Goal: Task Accomplishment & Management: Use online tool/utility

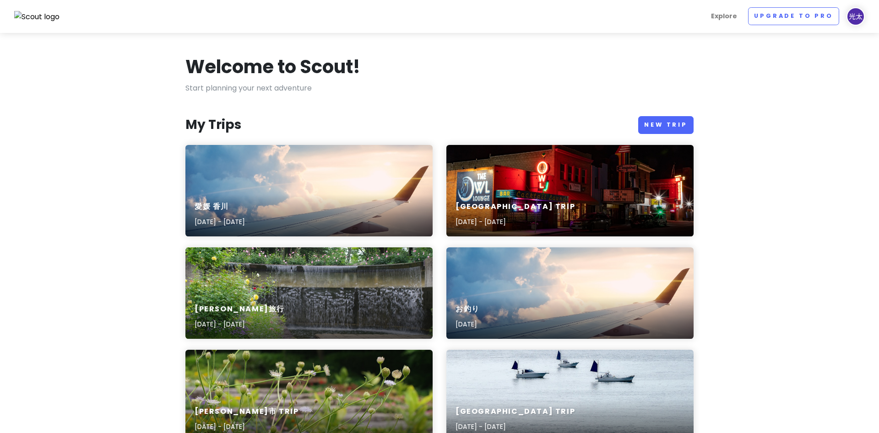
click at [245, 206] on h6 "愛媛 香川" at bounding box center [219, 207] width 50 height 10
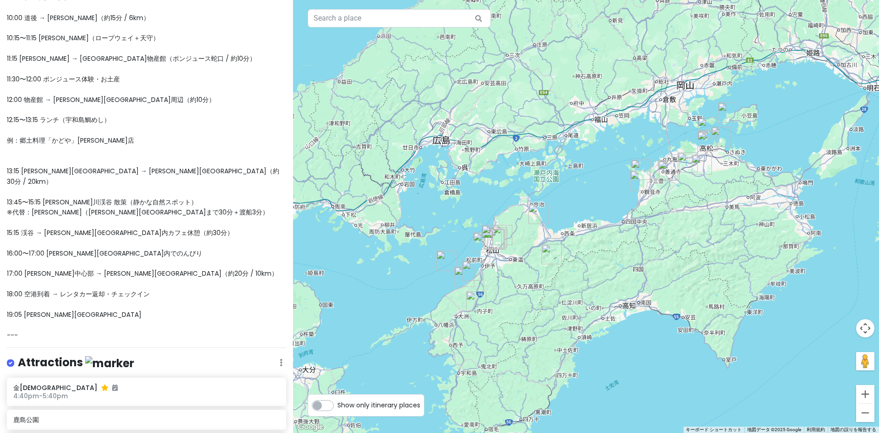
scroll to position [505, 0]
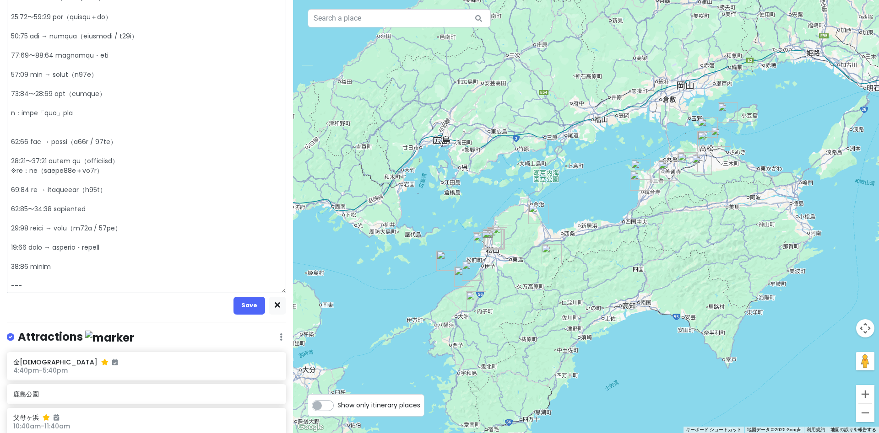
scroll to position [568, 0]
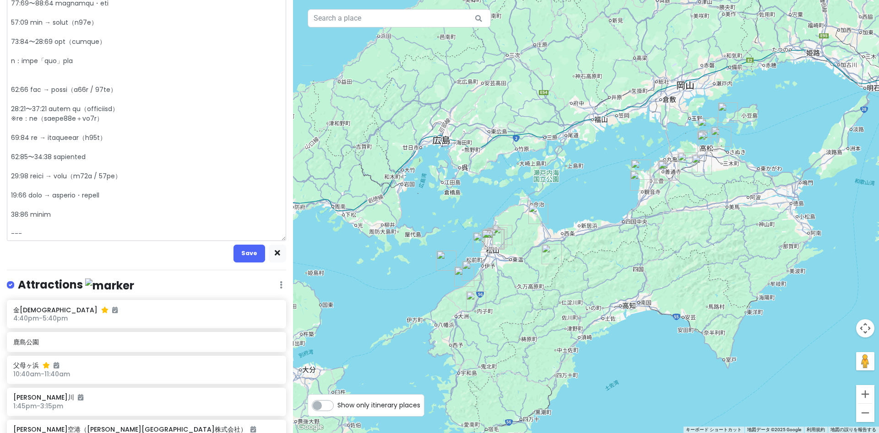
drag, startPoint x: 54, startPoint y: 89, endPoint x: 85, endPoint y: 90, distance: 31.1
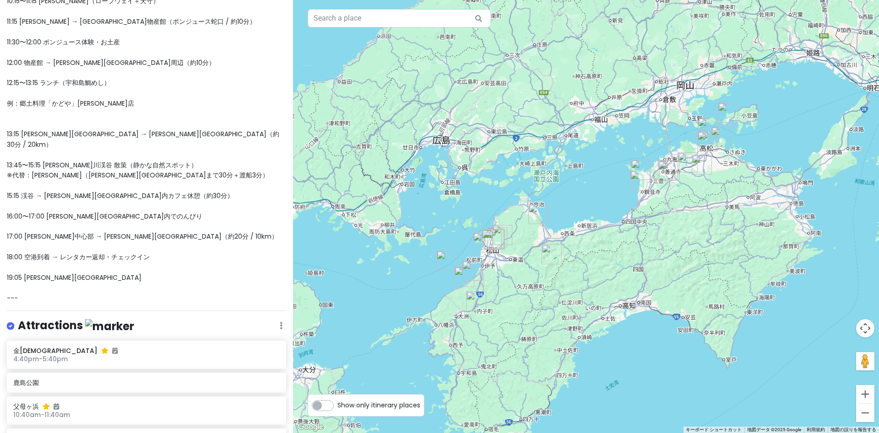
type textarea "x"
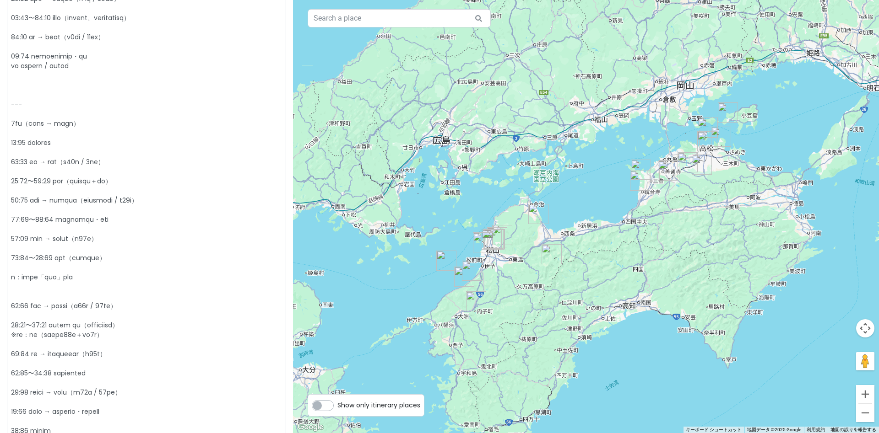
scroll to position [379, 0]
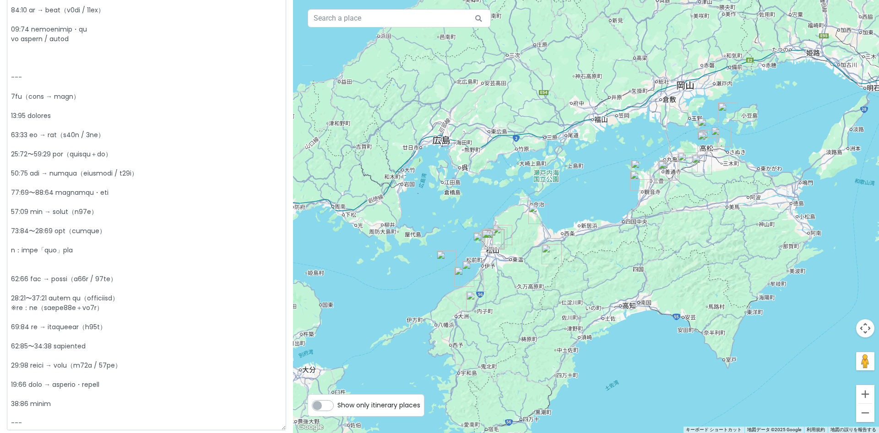
drag, startPoint x: 36, startPoint y: 304, endPoint x: 48, endPoint y: 309, distance: 12.7
click at [48, 309] on textarea at bounding box center [146, 78] width 279 height 706
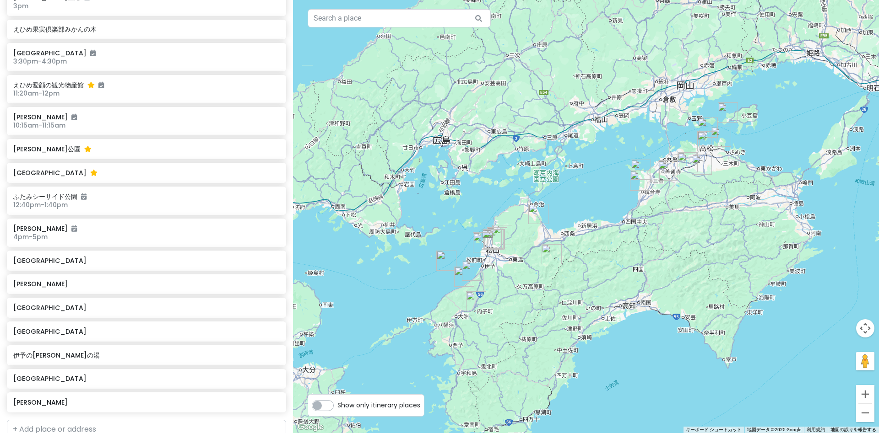
scroll to position [1137, 0]
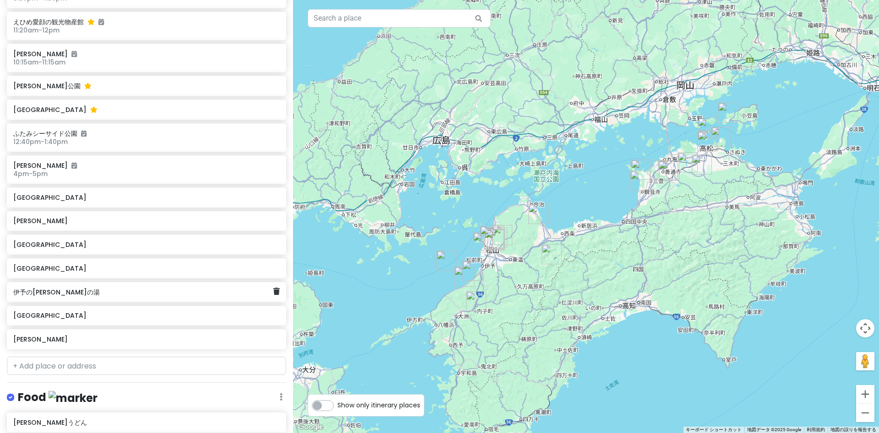
click at [55, 288] on h6 "伊予の[PERSON_NAME]の湯" at bounding box center [142, 292] width 259 height 8
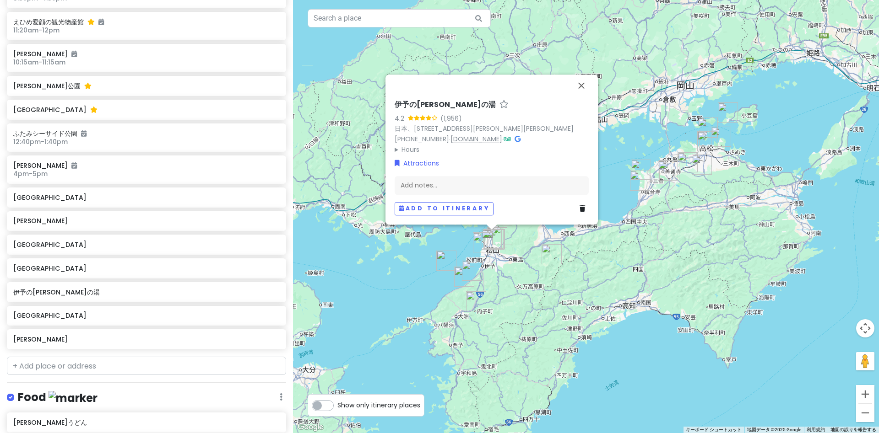
click at [468, 140] on link "[DOMAIN_NAME]" at bounding box center [476, 139] width 52 height 9
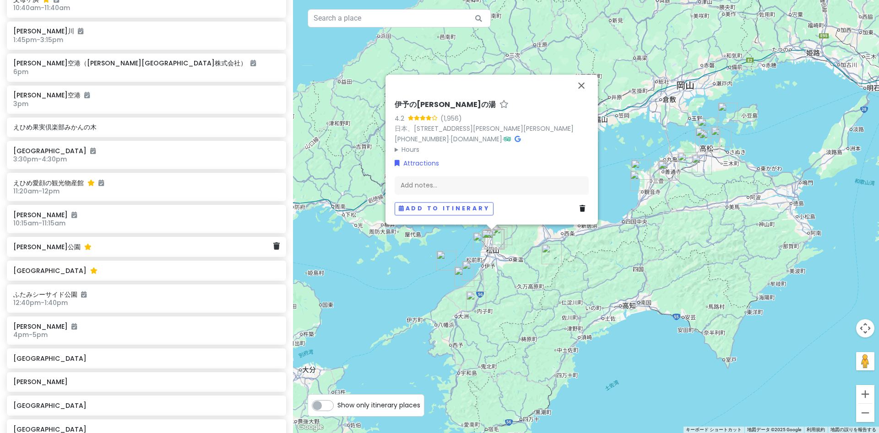
scroll to position [947, 0]
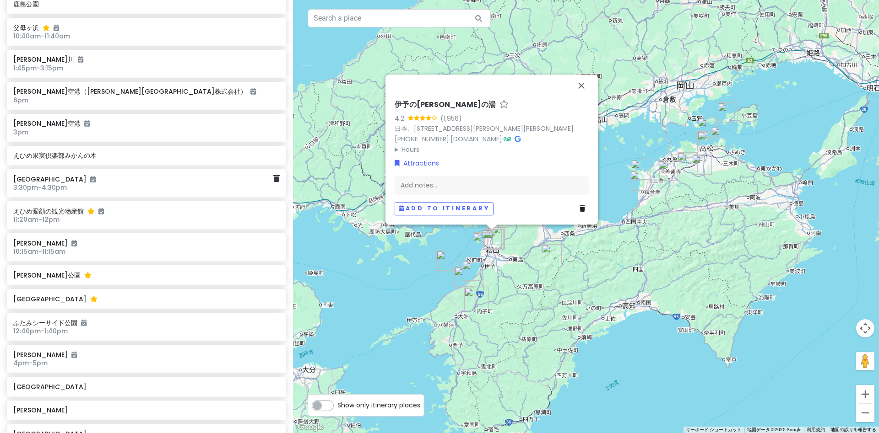
click at [71, 183] on h6 "3:30pm - 4:30pm" at bounding box center [142, 187] width 259 height 8
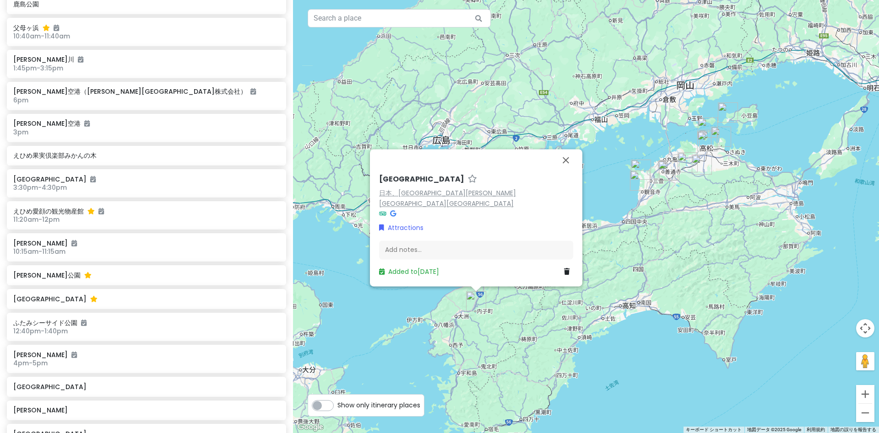
click at [416, 205] on link "日本、[GEOGRAPHIC_DATA][PERSON_NAME][GEOGRAPHIC_DATA][GEOGRAPHIC_DATA]" at bounding box center [447, 199] width 137 height 20
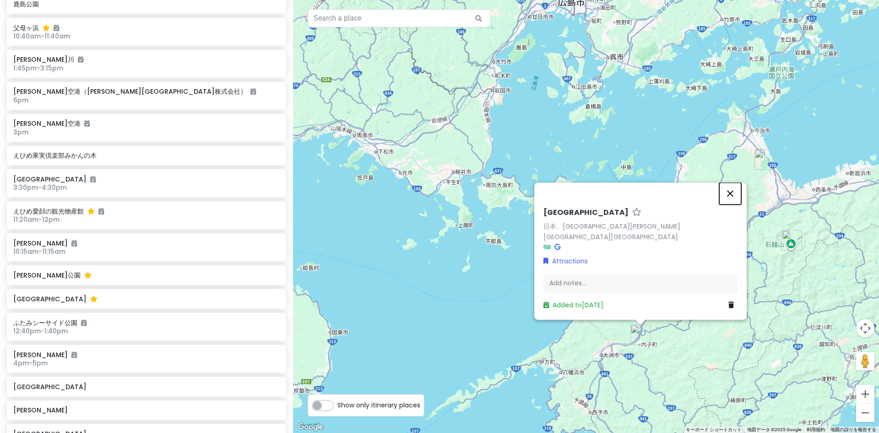
click at [732, 200] on button "閉じる" at bounding box center [730, 194] width 22 height 22
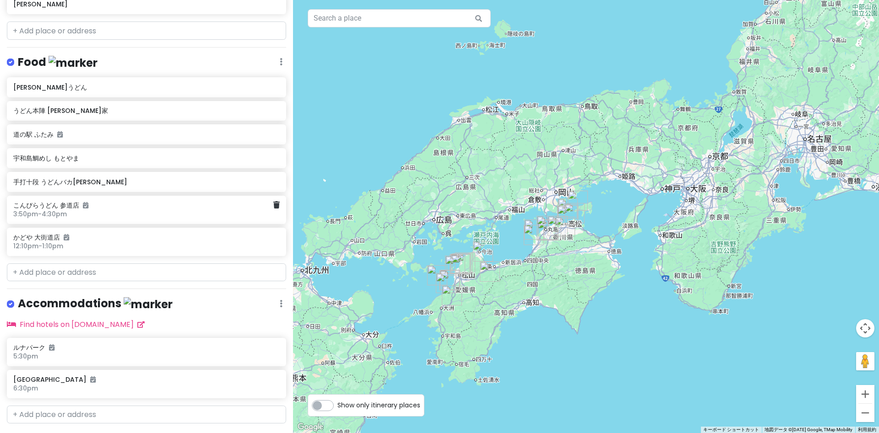
scroll to position [1474, 0]
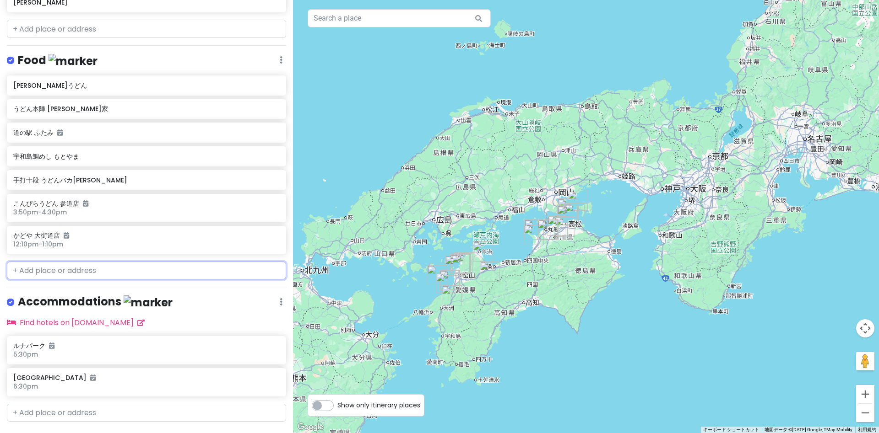
drag, startPoint x: 52, startPoint y: 248, endPoint x: 52, endPoint y: 256, distance: 8.2
click at [52, 262] on input "text" at bounding box center [146, 271] width 279 height 18
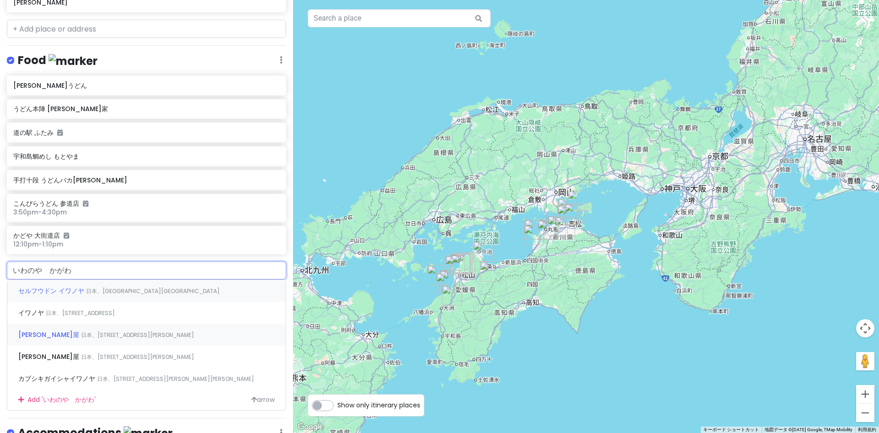
type input "いわのや　香川"
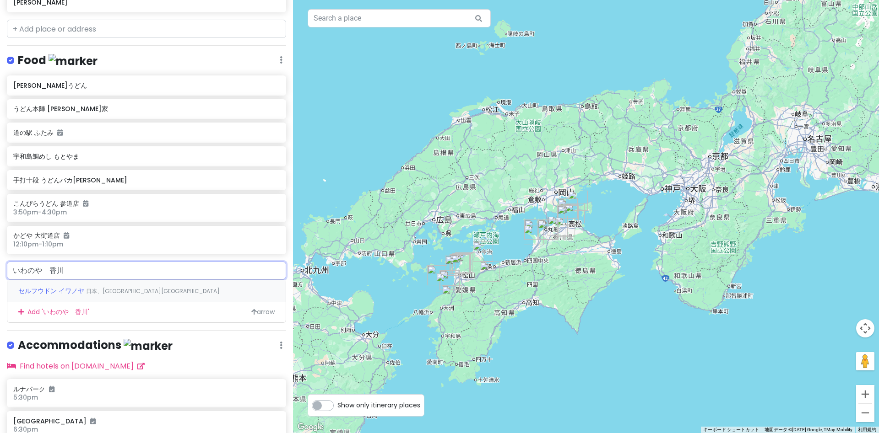
click at [69, 286] on span "セルフウドン イワノヤ" at bounding box center [52, 290] width 68 height 9
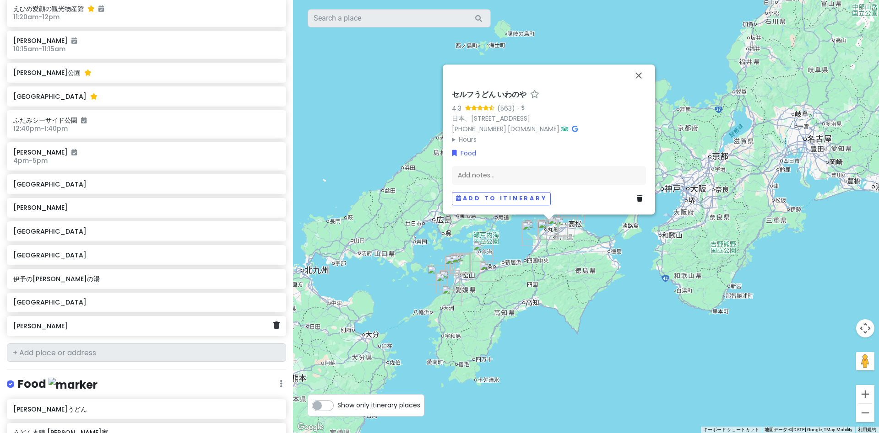
scroll to position [1119, 0]
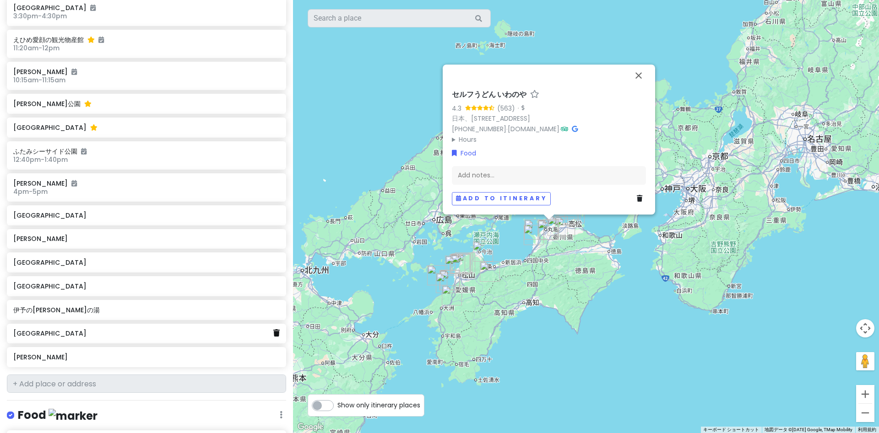
click at [278, 329] on icon at bounding box center [276, 332] width 6 height 7
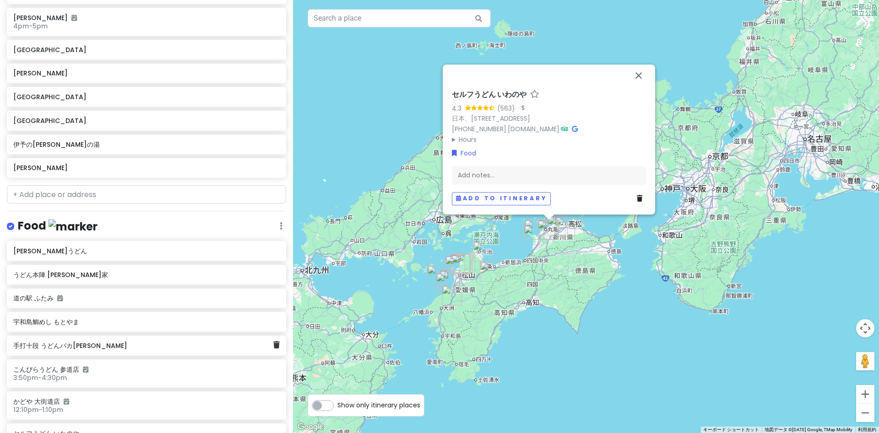
scroll to position [1411, 0]
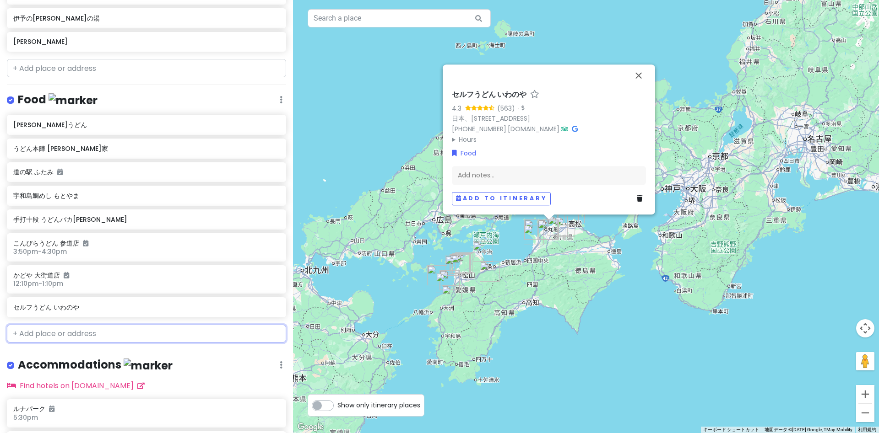
click at [50, 325] on input "text" at bounding box center [146, 334] width 279 height 18
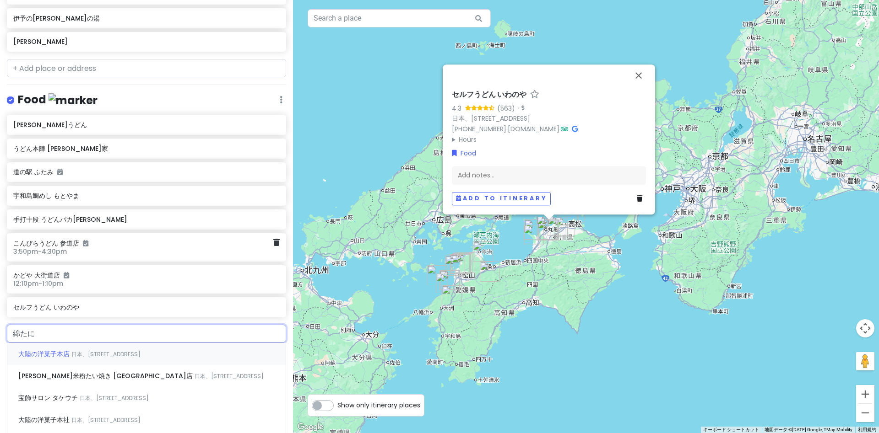
type input "[PERSON_NAME]"
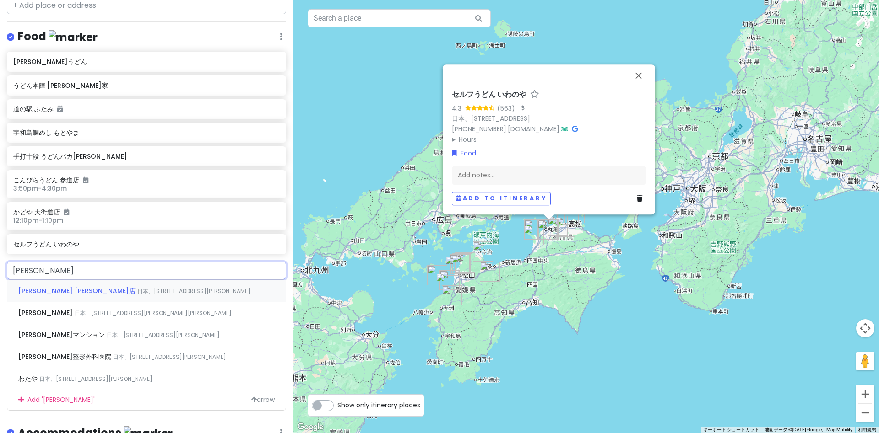
click at [54, 280] on div "[PERSON_NAME] [PERSON_NAME]店 日本、[STREET_ADDRESS][PERSON_NAME]" at bounding box center [146, 291] width 278 height 22
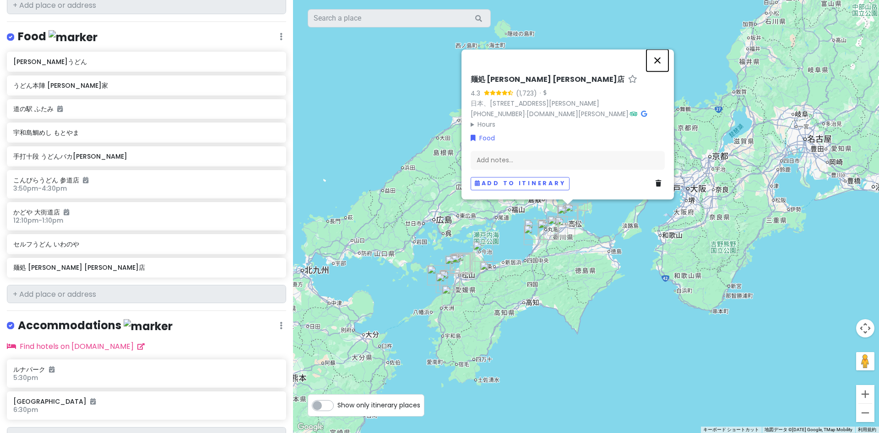
click at [658, 60] on button "閉じる" at bounding box center [657, 60] width 22 height 22
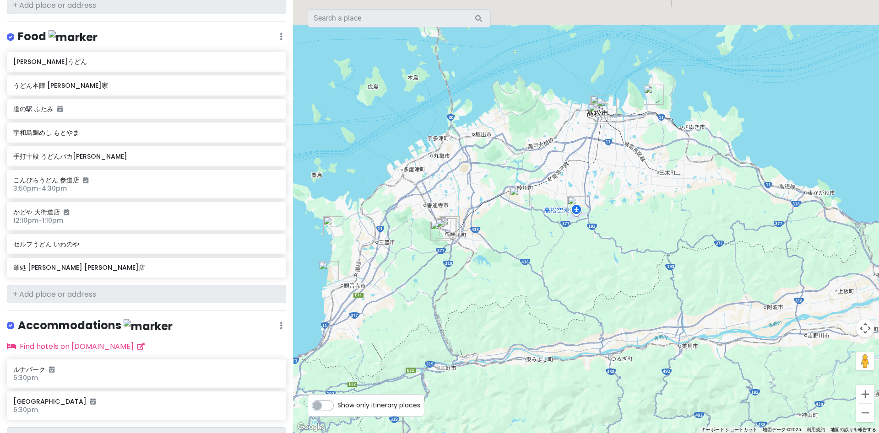
drag, startPoint x: 557, startPoint y: 231, endPoint x: 546, endPoint y: 302, distance: 72.2
click at [546, 302] on div at bounding box center [586, 216] width 586 height 433
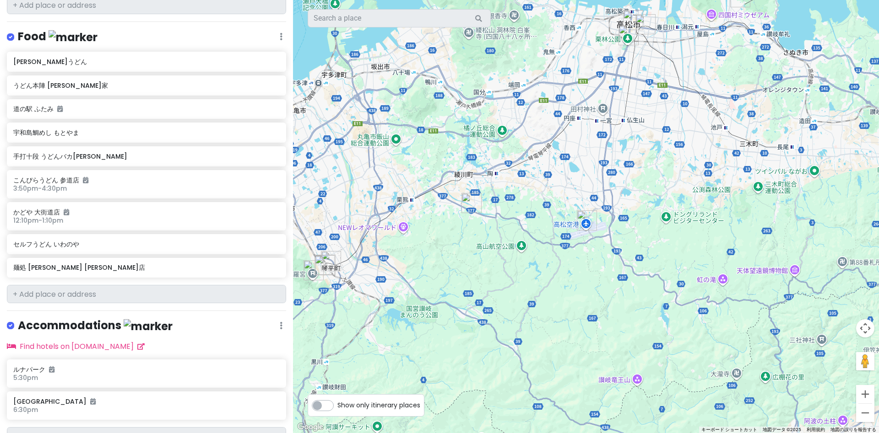
click at [513, 280] on div at bounding box center [586, 216] width 586 height 433
click at [513, 281] on div at bounding box center [586, 216] width 586 height 433
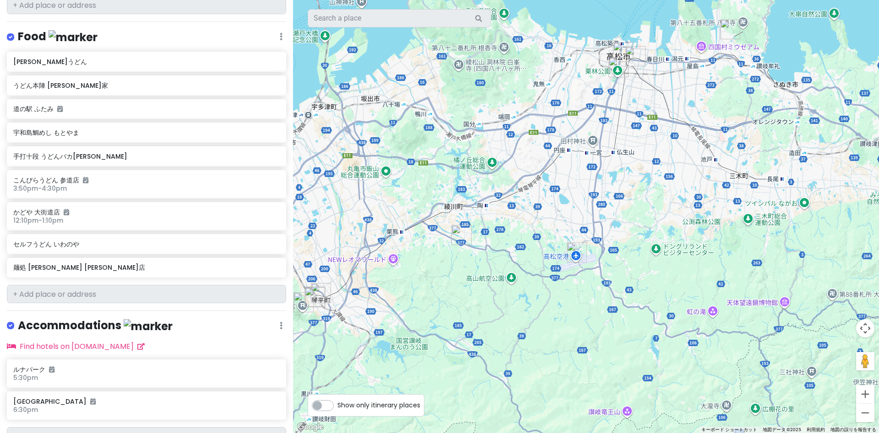
drag, startPoint x: 620, startPoint y: 133, endPoint x: 619, endPoint y: 162, distance: 29.3
click at [619, 162] on div at bounding box center [586, 216] width 586 height 433
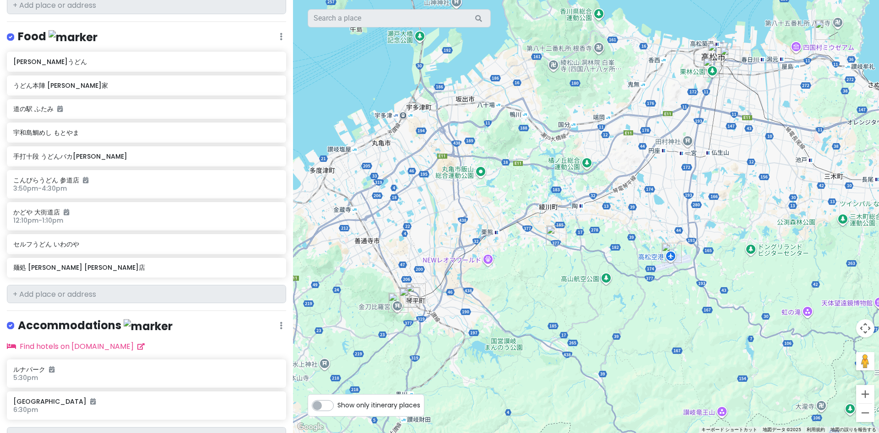
drag, startPoint x: 551, startPoint y: 277, endPoint x: 631, endPoint y: 250, distance: 83.9
click at [650, 237] on div at bounding box center [586, 216] width 586 height 433
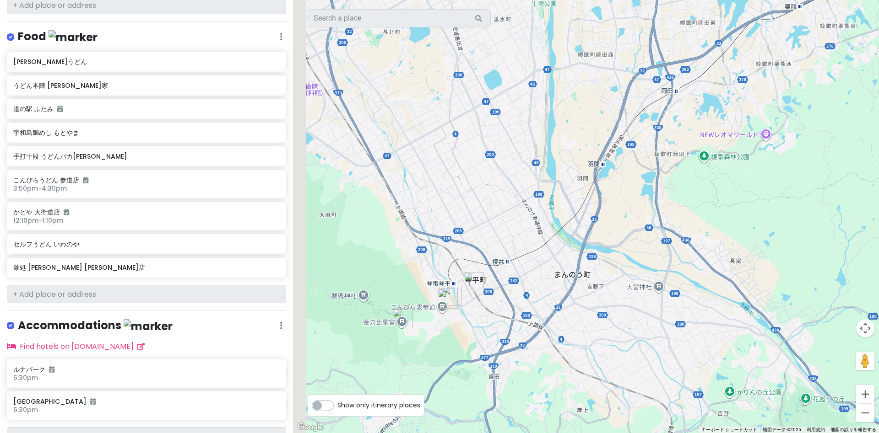
drag, startPoint x: 433, startPoint y: 328, endPoint x: 562, endPoint y: 302, distance: 131.7
click at [562, 302] on div at bounding box center [586, 216] width 586 height 433
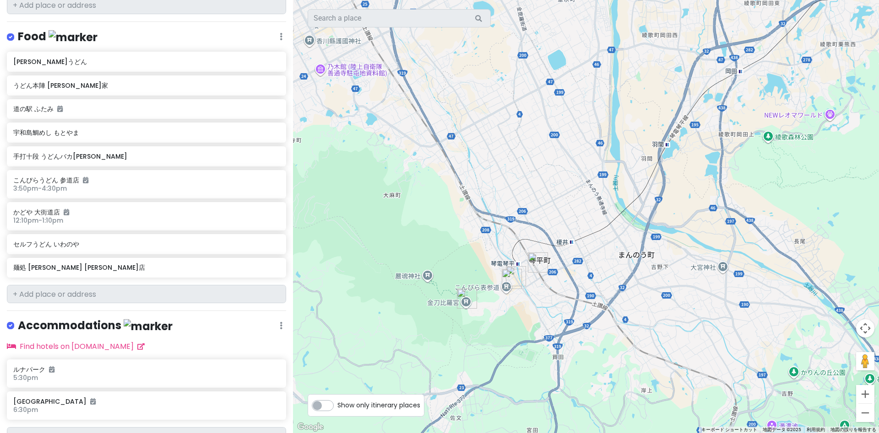
click at [509, 280] on img "こんぴらうどん 参道店" at bounding box center [512, 279] width 20 height 20
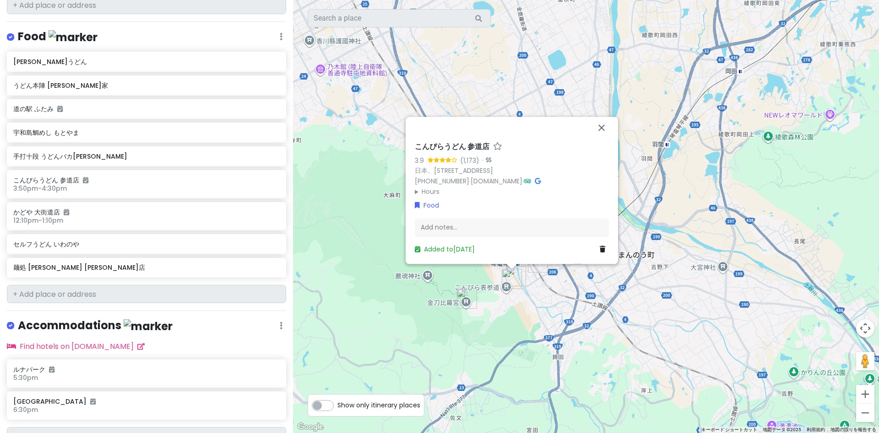
click at [534, 270] on img "セルフうどん いわのや" at bounding box center [538, 263] width 20 height 20
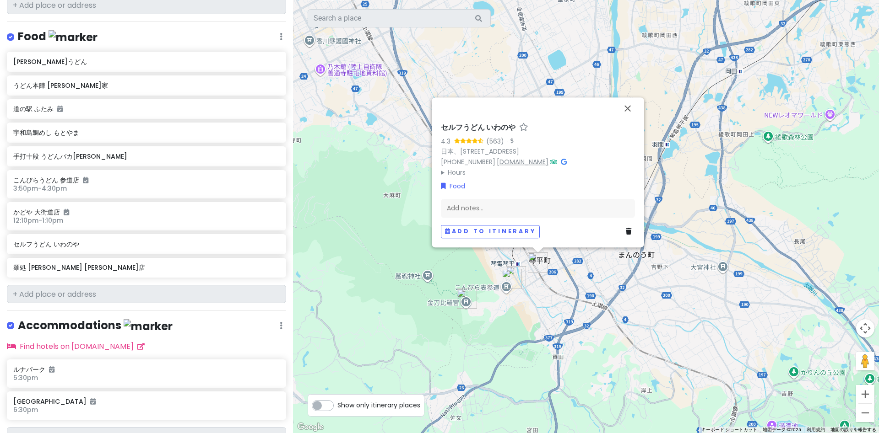
click at [519, 160] on link "[DOMAIN_NAME]" at bounding box center [522, 161] width 52 height 9
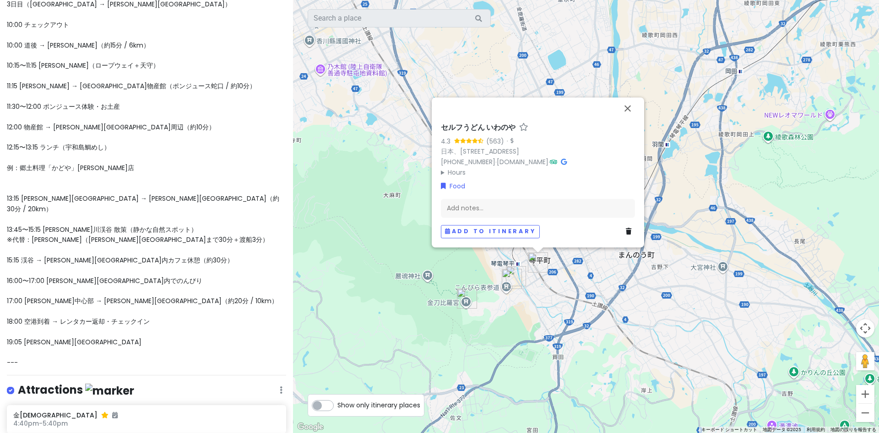
scroll to position [505, 0]
click at [625, 110] on button "閉じる" at bounding box center [627, 108] width 22 height 22
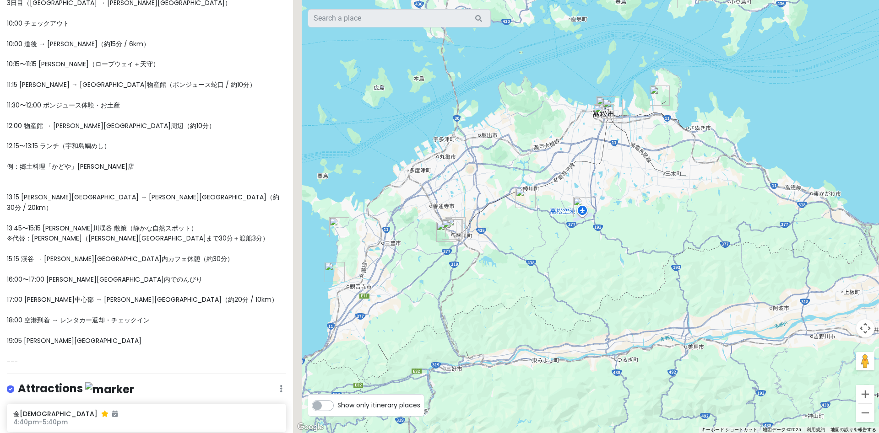
drag, startPoint x: 434, startPoint y: 264, endPoint x: 559, endPoint y: 266, distance: 125.4
click at [559, 266] on div at bounding box center [586, 216] width 586 height 433
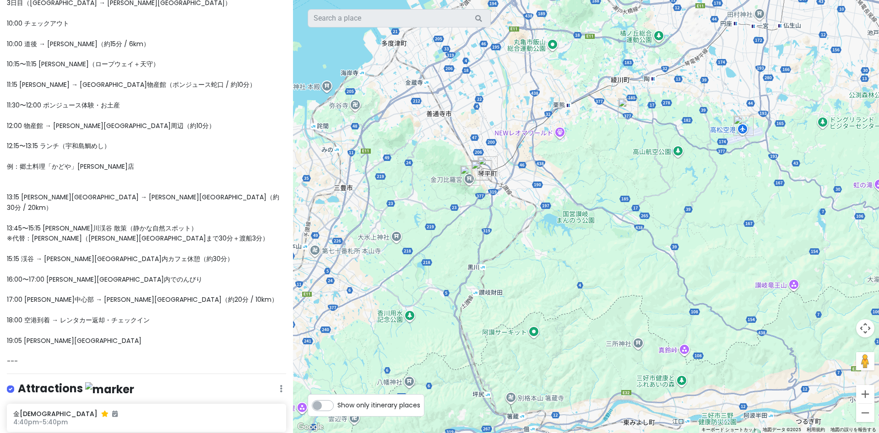
drag, startPoint x: 473, startPoint y: 273, endPoint x: 491, endPoint y: 301, distance: 32.5
click at [491, 301] on div at bounding box center [586, 216] width 586 height 433
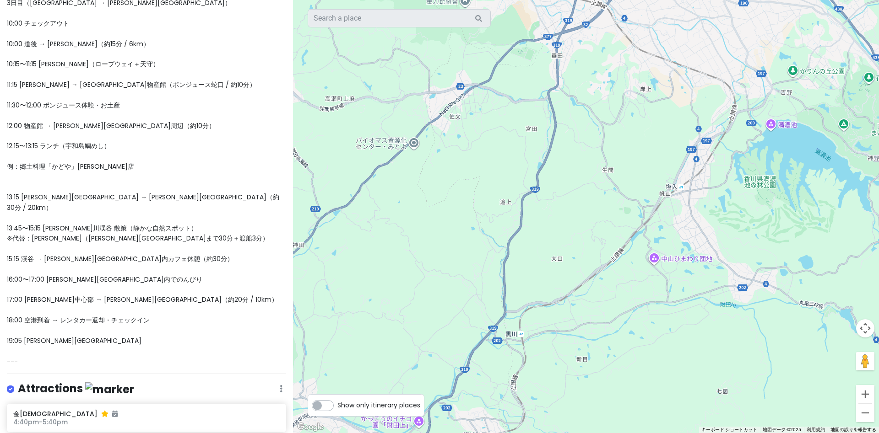
drag, startPoint x: 469, startPoint y: 238, endPoint x: 476, endPoint y: 267, distance: 29.3
click at [469, 251] on div at bounding box center [586, 216] width 586 height 433
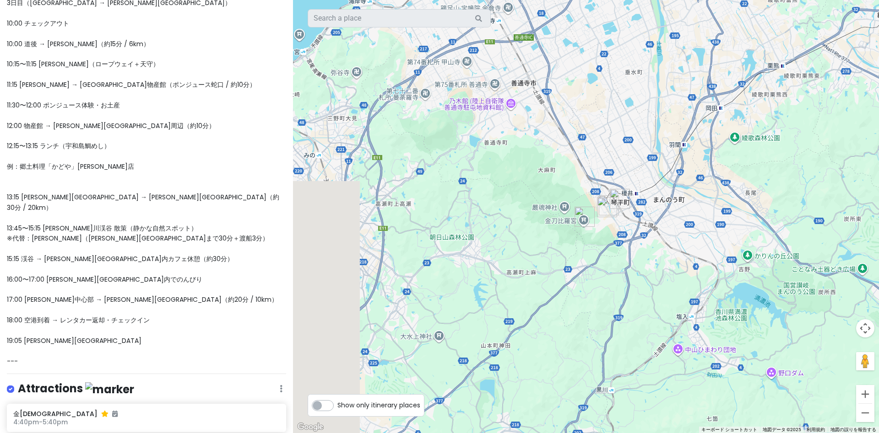
drag, startPoint x: 472, startPoint y: 197, endPoint x: 583, endPoint y: 277, distance: 136.4
click at [583, 277] on div at bounding box center [586, 216] width 586 height 433
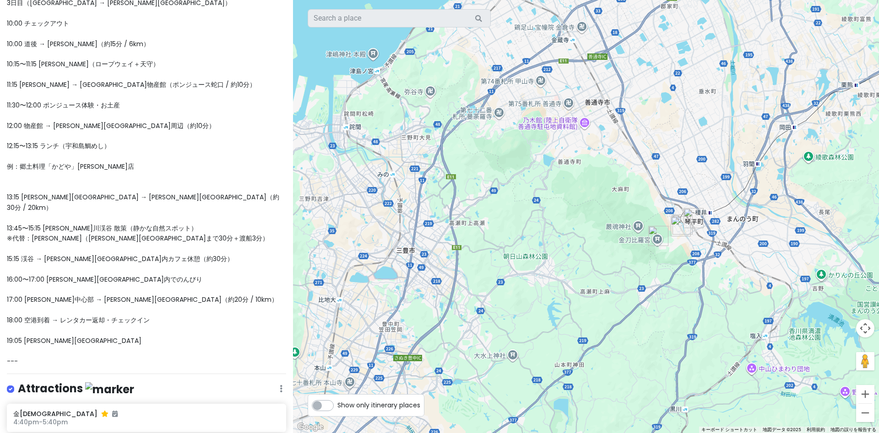
drag, startPoint x: 506, startPoint y: 276, endPoint x: 571, endPoint y: 292, distance: 67.0
click at [571, 292] on div at bounding box center [586, 216] width 586 height 433
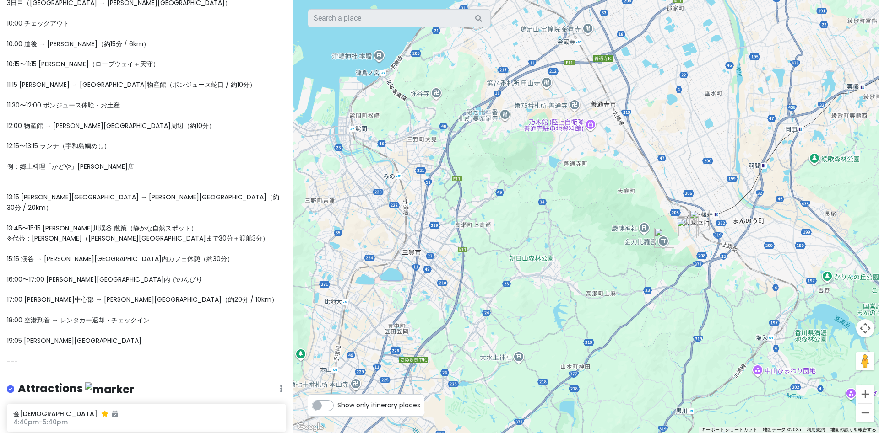
click at [689, 230] on img "こんぴらうどん 参道店" at bounding box center [686, 228] width 20 height 20
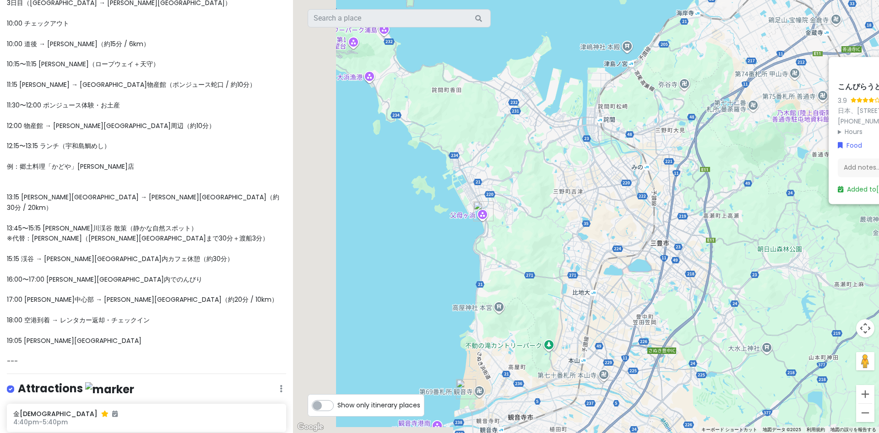
drag, startPoint x: 619, startPoint y: 261, endPoint x: 772, endPoint y: 255, distance: 153.9
click at [772, 255] on div "こんぴらうどん 参道店 3.9 (1,173) · 日本、[STREET_ADDRESS] [PHONE_NUMBER] · [DOMAIN_NAME] · …" at bounding box center [586, 216] width 586 height 433
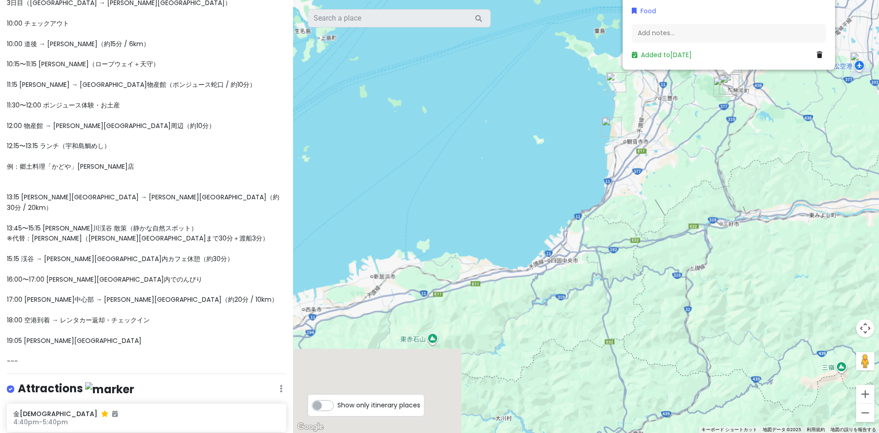
drag, startPoint x: 708, startPoint y: 408, endPoint x: 753, endPoint y: 146, distance: 265.6
click at [753, 146] on div "こんぴらうどん 参道店 3.9 (1,173) · 日本、[STREET_ADDRESS] [PHONE_NUMBER] · [DOMAIN_NAME] · …" at bounding box center [586, 216] width 586 height 433
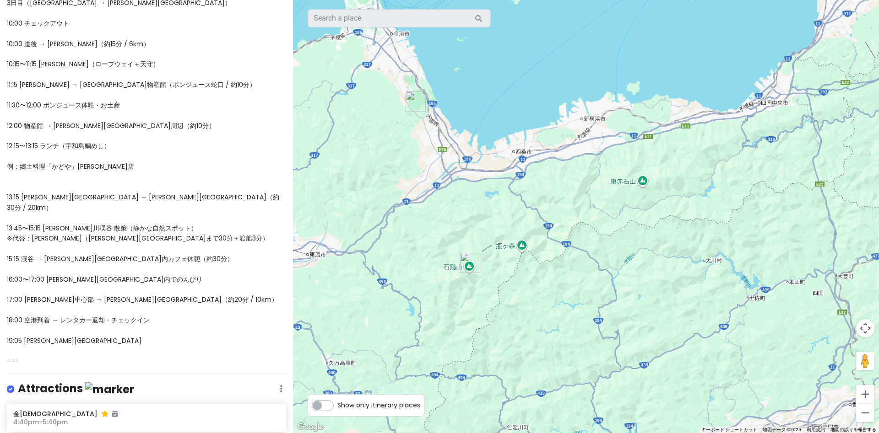
drag, startPoint x: 585, startPoint y: 222, endPoint x: 716, endPoint y: 158, distance: 145.7
click at [716, 158] on div "こんぴらうどん 参道店 3.9 (1,173) · 日本、[STREET_ADDRESS] [PHONE_NUMBER] · [DOMAIN_NAME] · …" at bounding box center [586, 216] width 586 height 433
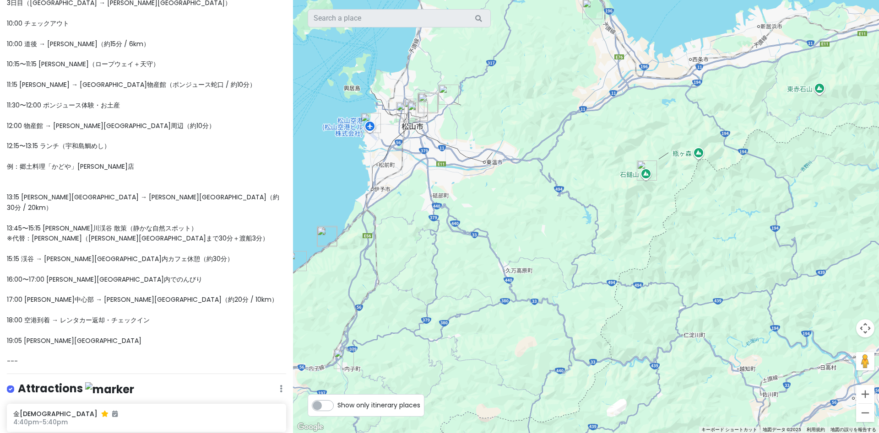
drag, startPoint x: 553, startPoint y: 215, endPoint x: 594, endPoint y: 237, distance: 46.7
click at [594, 237] on div "こんぴらうどん 参道店 3.9 (1,173) · 日本、[STREET_ADDRESS] [PHONE_NUMBER] · [DOMAIN_NAME] · …" at bounding box center [586, 216] width 586 height 433
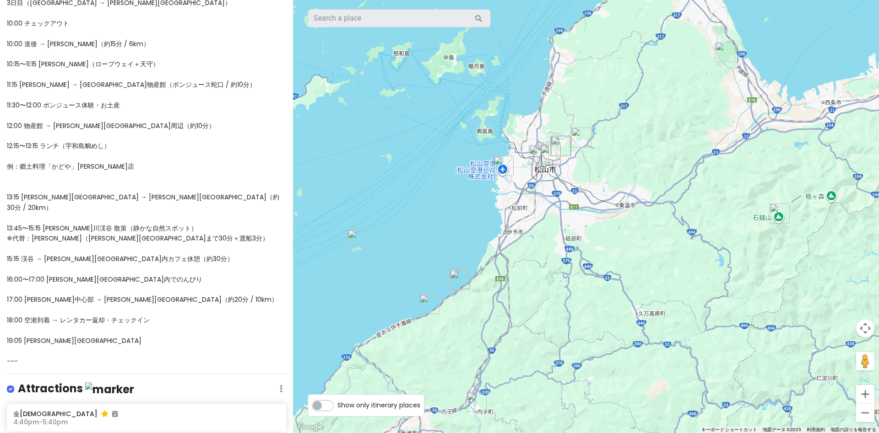
drag, startPoint x: 481, startPoint y: 216, endPoint x: 531, endPoint y: 270, distance: 73.2
click at [568, 237] on div "こんぴらうどん 参道店 3.9 (1,173) · 日本、[STREET_ADDRESS] [PHONE_NUMBER] · [DOMAIN_NAME] · …" at bounding box center [586, 216] width 586 height 433
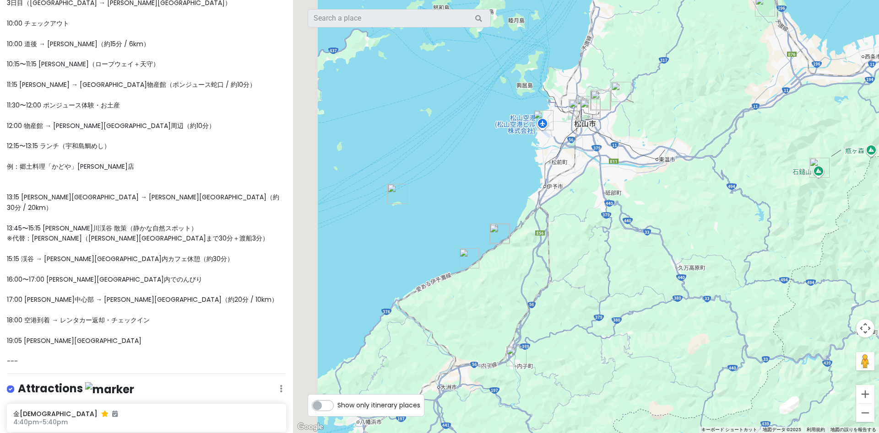
drag, startPoint x: 498, startPoint y: 324, endPoint x: 564, endPoint y: 269, distance: 85.8
click at [564, 269] on div "こんぴらうどん 参道店 3.9 (1,173) · 日本、[STREET_ADDRESS] [PHONE_NUMBER] · [DOMAIN_NAME] · …" at bounding box center [586, 216] width 586 height 433
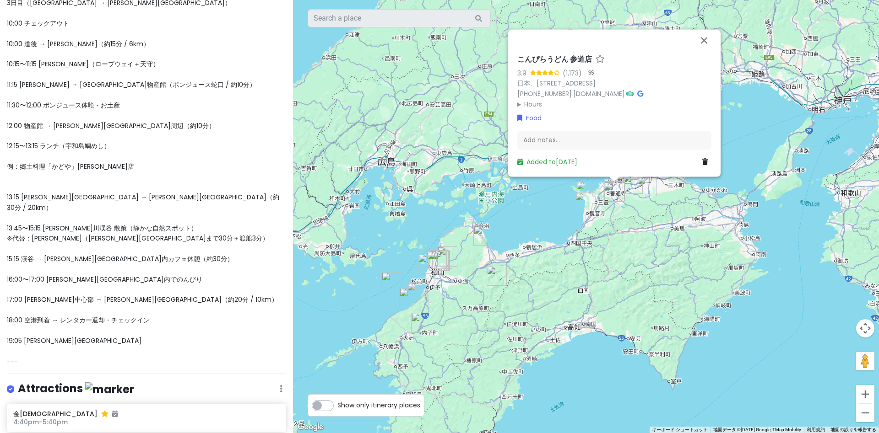
drag, startPoint x: 801, startPoint y: 248, endPoint x: 643, endPoint y: 297, distance: 165.0
click at [650, 301] on div "こんぴらうどん 参道店 3.9 (1,173) · 日本、[STREET_ADDRESS] [PHONE_NUMBER] · [DOMAIN_NAME] · …" at bounding box center [586, 216] width 586 height 433
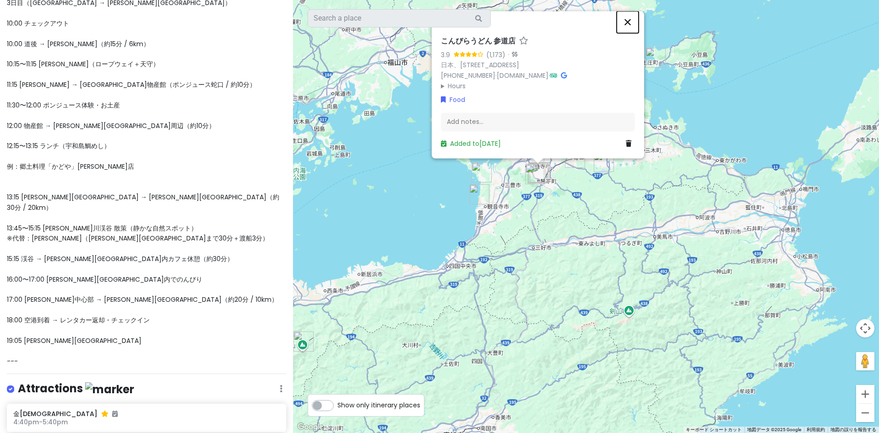
click at [630, 24] on button "閉じる" at bounding box center [627, 22] width 22 height 22
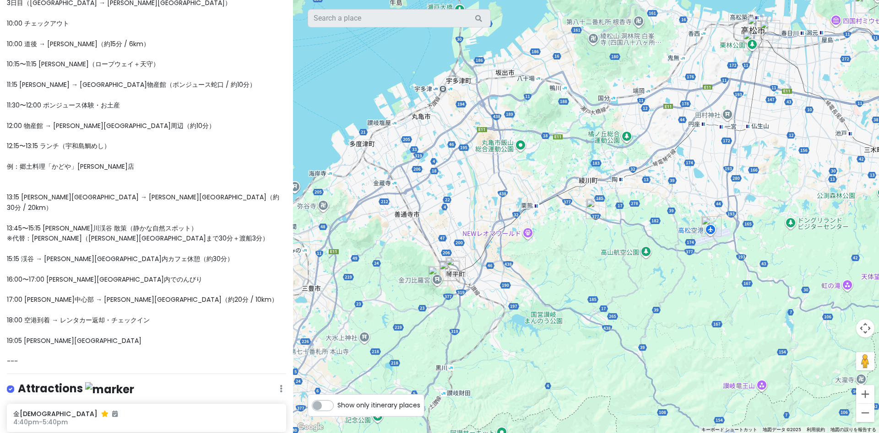
drag, startPoint x: 584, startPoint y: 199, endPoint x: 656, endPoint y: 390, distance: 204.5
click at [656, 390] on div at bounding box center [586, 216] width 586 height 433
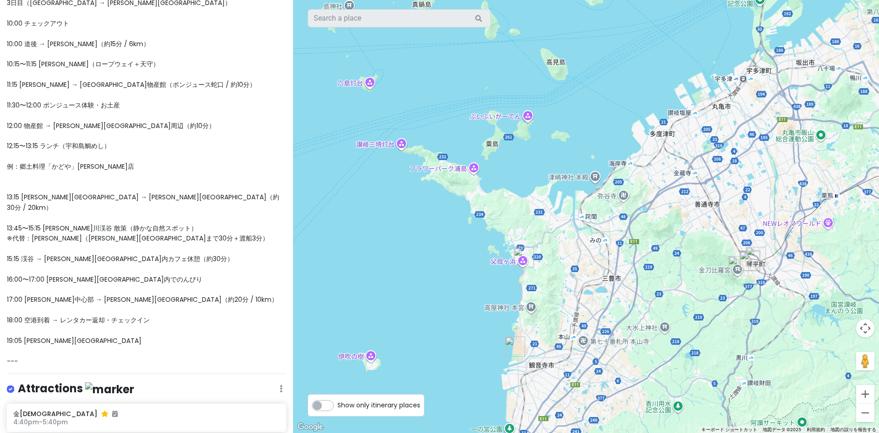
drag, startPoint x: 463, startPoint y: 327, endPoint x: 734, endPoint y: 296, distance: 272.7
click at [739, 295] on div at bounding box center [586, 216] width 586 height 433
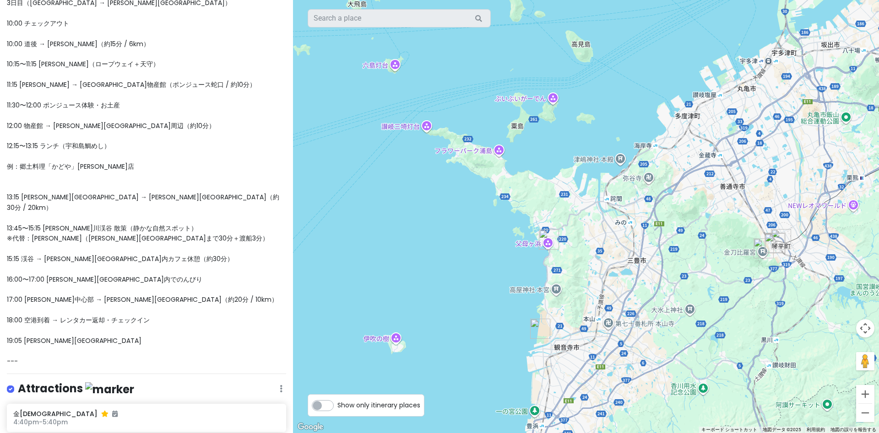
drag, startPoint x: 543, startPoint y: 342, endPoint x: 792, endPoint y: 180, distance: 297.0
click at [792, 180] on div at bounding box center [586, 216] width 586 height 433
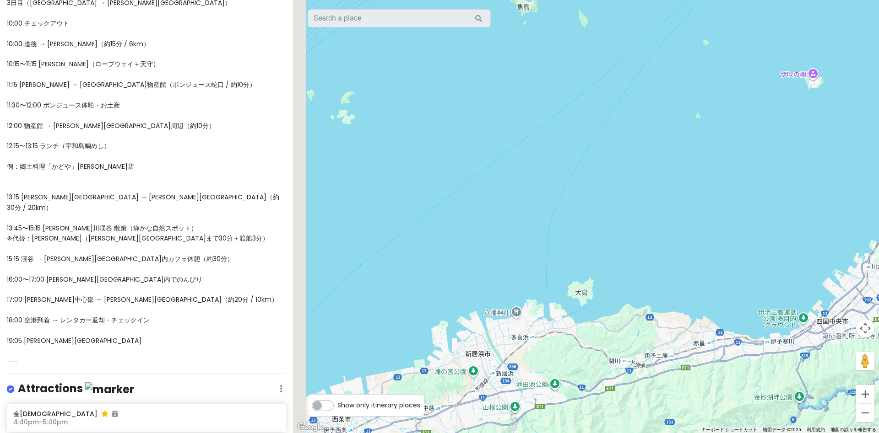
drag, startPoint x: 710, startPoint y: 277, endPoint x: 878, endPoint y: 143, distance: 214.6
click at [878, 144] on div at bounding box center [586, 216] width 586 height 433
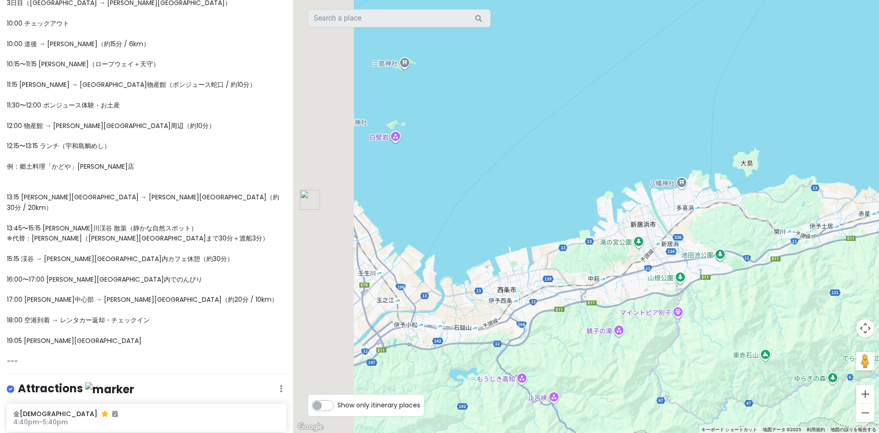
drag, startPoint x: 701, startPoint y: 223, endPoint x: 837, endPoint y: 175, distance: 143.6
click at [878, 183] on div at bounding box center [586, 216] width 586 height 433
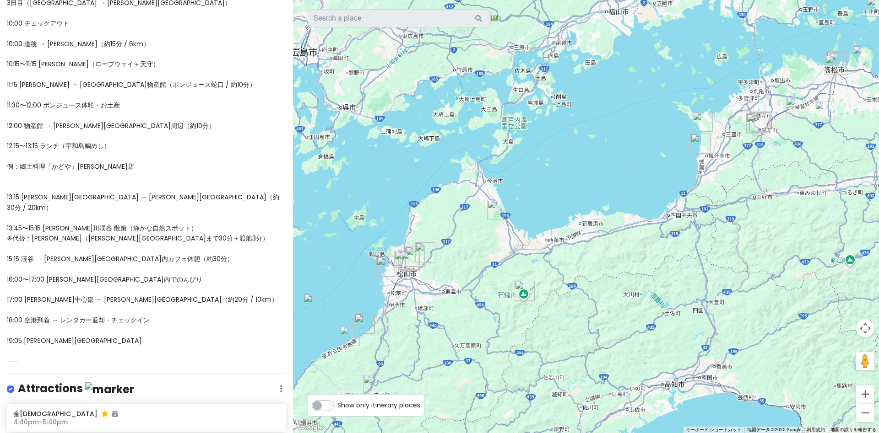
click at [496, 215] on img "タオル美術館" at bounding box center [497, 210] width 20 height 20
click at [495, 208] on img "タオル美術館" at bounding box center [497, 210] width 20 height 20
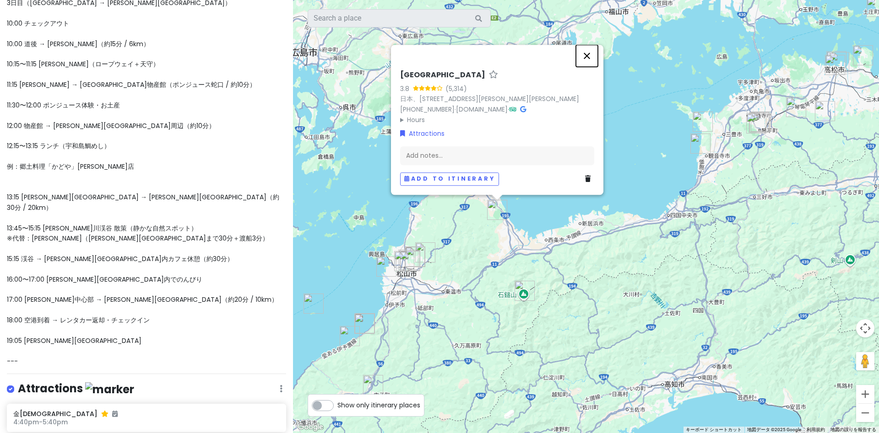
click at [586, 55] on button "閉じる" at bounding box center [587, 56] width 22 height 22
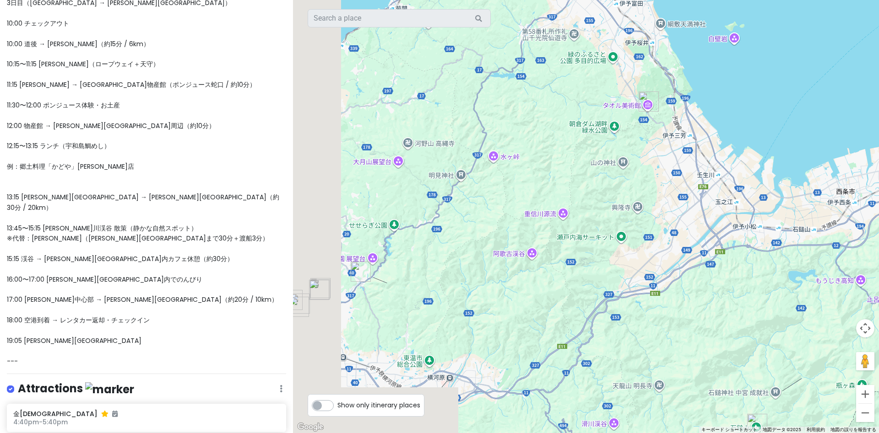
drag, startPoint x: 418, startPoint y: 274, endPoint x: 655, endPoint y: 214, distance: 244.6
click at [655, 210] on div at bounding box center [586, 216] width 586 height 433
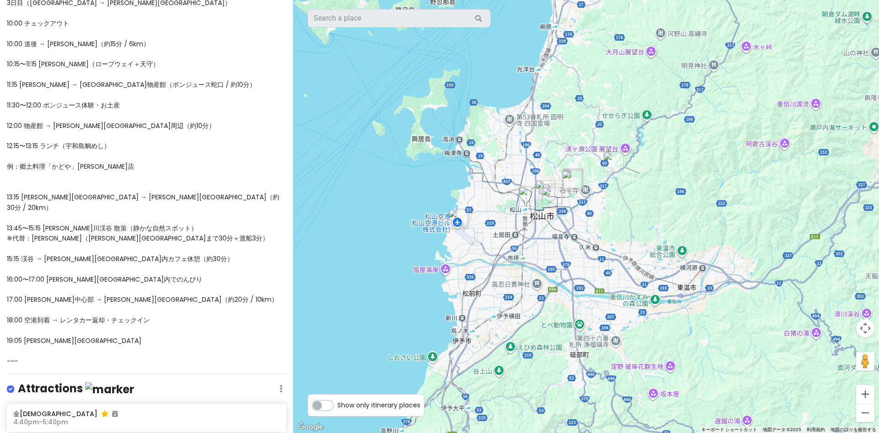
drag, startPoint x: 546, startPoint y: 291, endPoint x: 681, endPoint y: 241, distance: 144.2
click at [681, 241] on div at bounding box center [586, 216] width 586 height 433
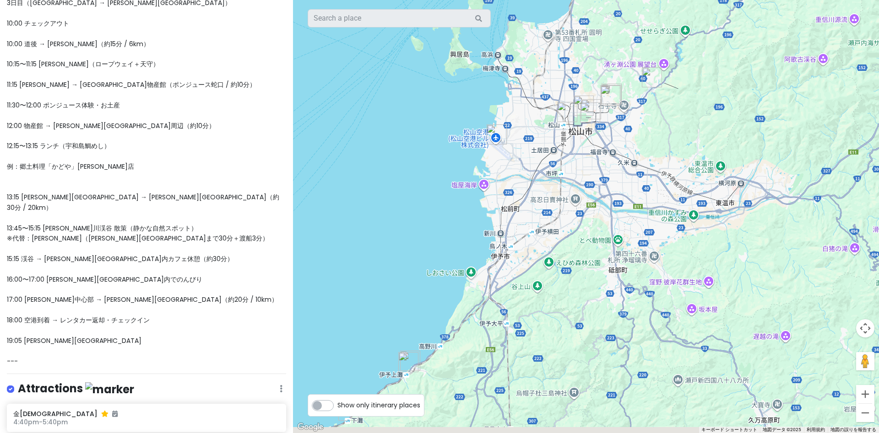
drag, startPoint x: 555, startPoint y: 323, endPoint x: 583, endPoint y: 157, distance: 168.1
click at [583, 157] on div at bounding box center [586, 216] width 586 height 433
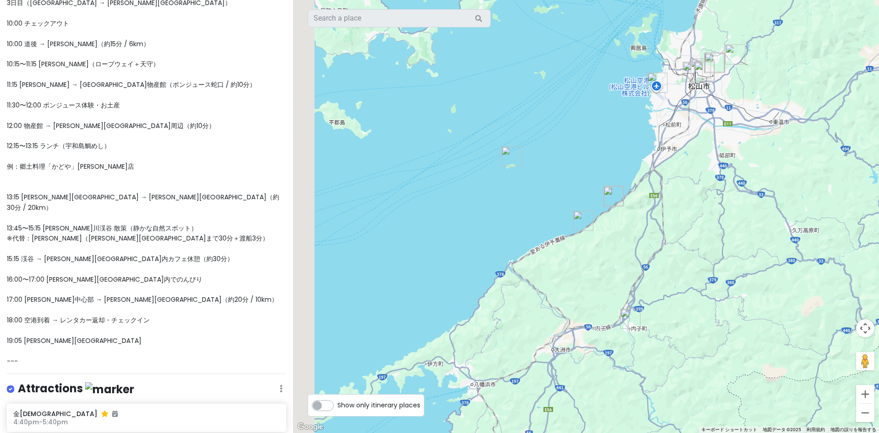
drag, startPoint x: 504, startPoint y: 302, endPoint x: 610, endPoint y: 269, distance: 111.2
click at [610, 262] on div at bounding box center [586, 216] width 586 height 433
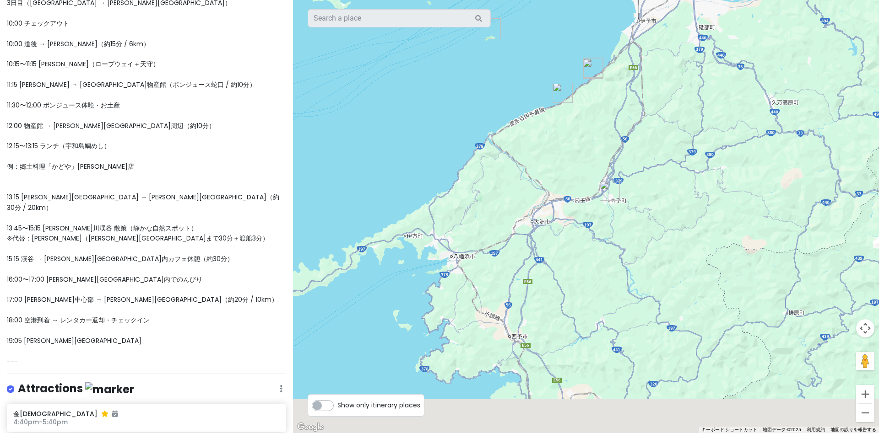
drag, startPoint x: 619, startPoint y: 313, endPoint x: 585, endPoint y: 204, distance: 114.9
click at [585, 204] on div at bounding box center [586, 216] width 586 height 433
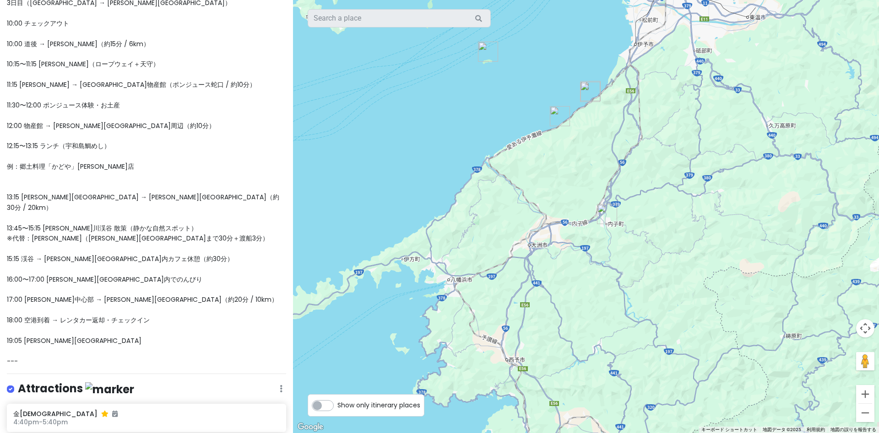
drag, startPoint x: 566, startPoint y: 176, endPoint x: 558, endPoint y: 259, distance: 82.8
click at [558, 259] on div at bounding box center [586, 216] width 586 height 433
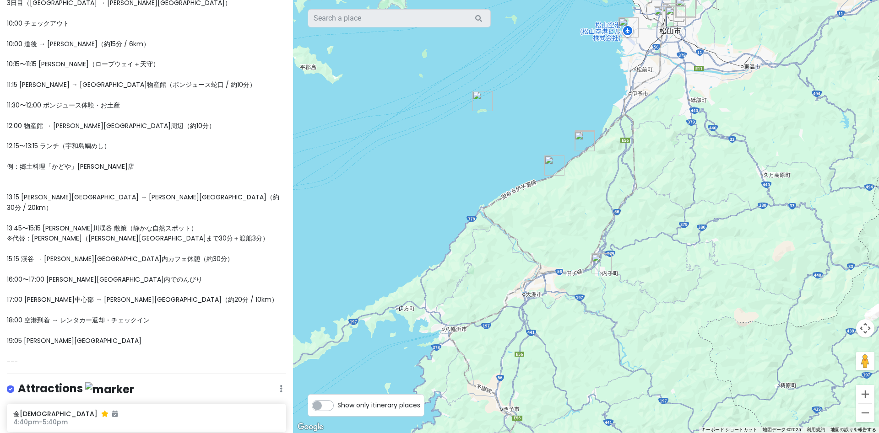
click at [555, 162] on img "下灘駅" at bounding box center [554, 166] width 20 height 20
click at [552, 165] on img "下灘駅" at bounding box center [554, 166] width 20 height 20
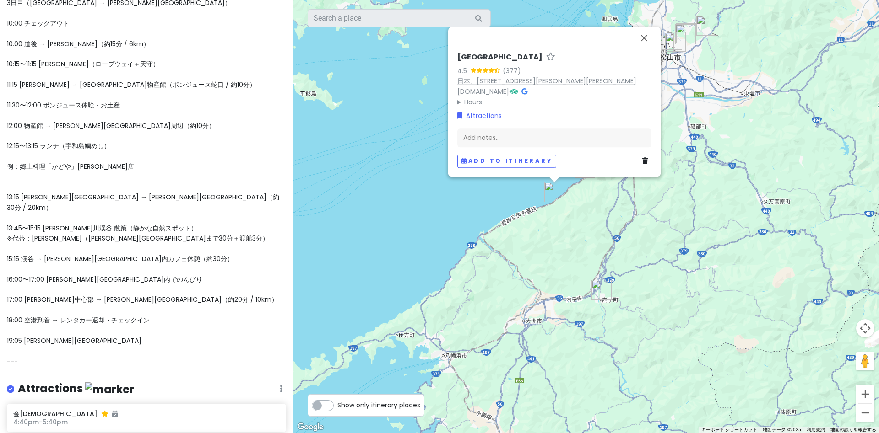
click at [503, 82] on link "日本、[STREET_ADDRESS][PERSON_NAME][PERSON_NAME]" at bounding box center [546, 80] width 179 height 9
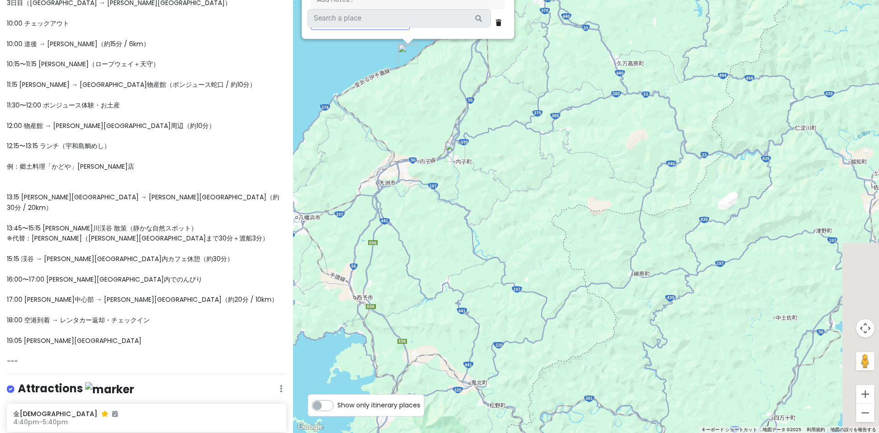
drag, startPoint x: 348, startPoint y: 257, endPoint x: 202, endPoint y: 115, distance: 203.9
click at [293, 115] on div "[GEOGRAPHIC_DATA] 4.5 (377) 日本、[STREET_ADDRESS][PERSON_NAME][PERSON_NAME][DOMAI…" at bounding box center [586, 216] width 586 height 433
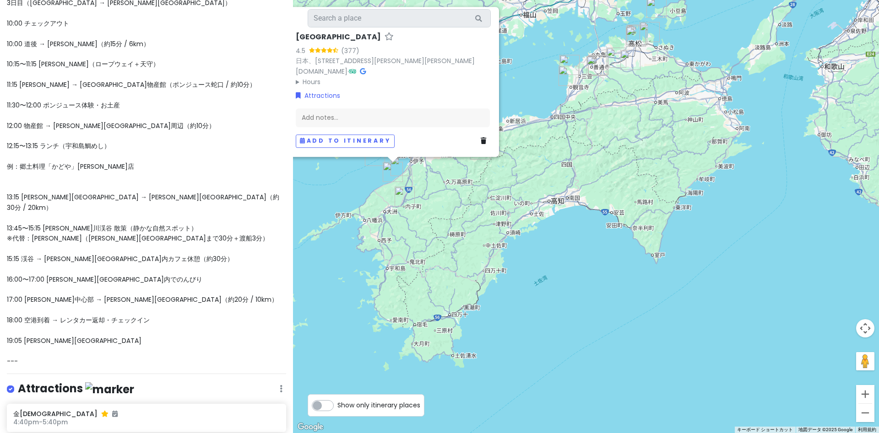
drag, startPoint x: 528, startPoint y: 196, endPoint x: 455, endPoint y: 284, distance: 113.8
click at [456, 302] on div "[GEOGRAPHIC_DATA] 4.5 (377) 日本、[STREET_ADDRESS][PERSON_NAME][PERSON_NAME][DOMAI…" at bounding box center [586, 216] width 586 height 433
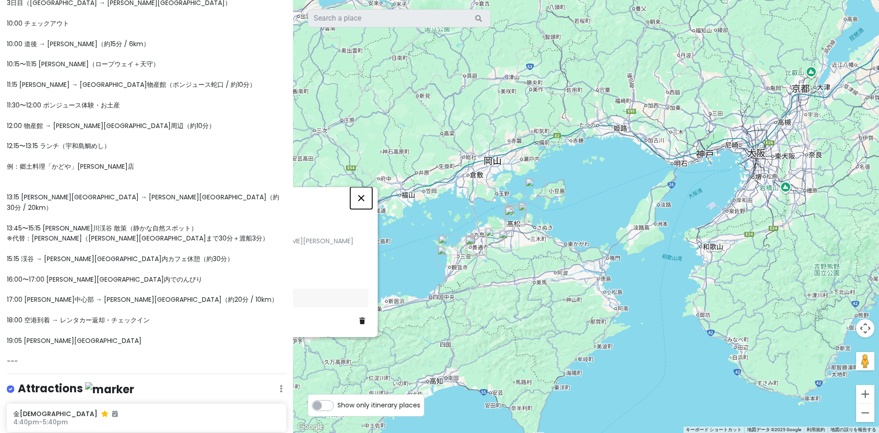
click at [365, 198] on button "閉じる" at bounding box center [361, 198] width 22 height 22
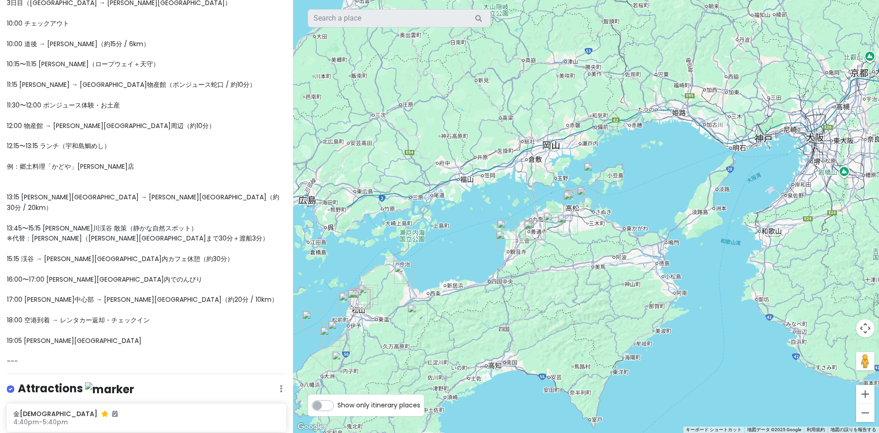
drag, startPoint x: 479, startPoint y: 324, endPoint x: 635, endPoint y: 294, distance: 158.3
click at [635, 291] on div at bounding box center [586, 216] width 586 height 433
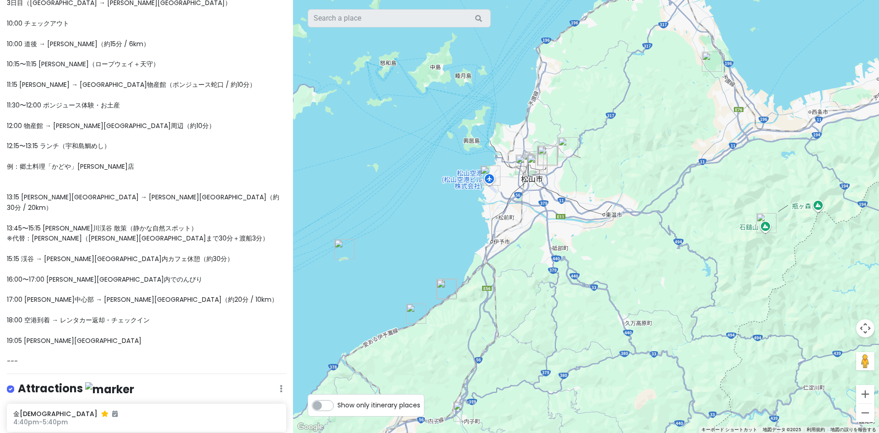
drag, startPoint x: 534, startPoint y: 268, endPoint x: 603, endPoint y: 298, distance: 75.0
click at [615, 301] on div at bounding box center [586, 216] width 586 height 433
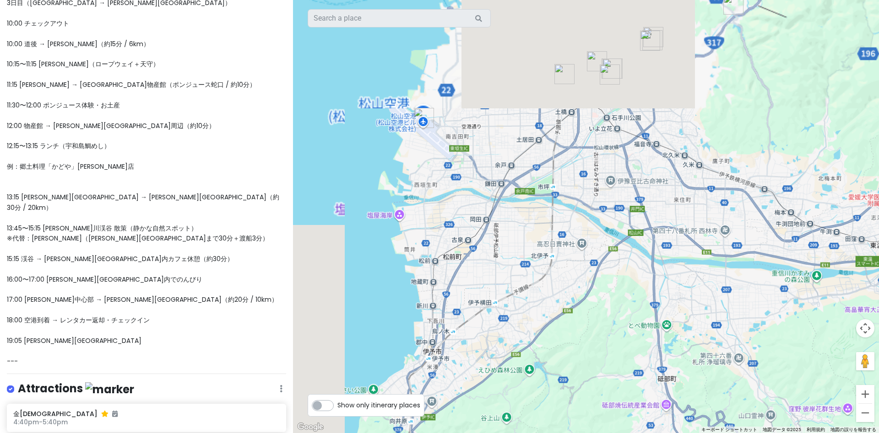
drag, startPoint x: 551, startPoint y: 236, endPoint x: 724, endPoint y: 455, distance: 279.2
click at [724, 433] on div at bounding box center [586, 216] width 586 height 433
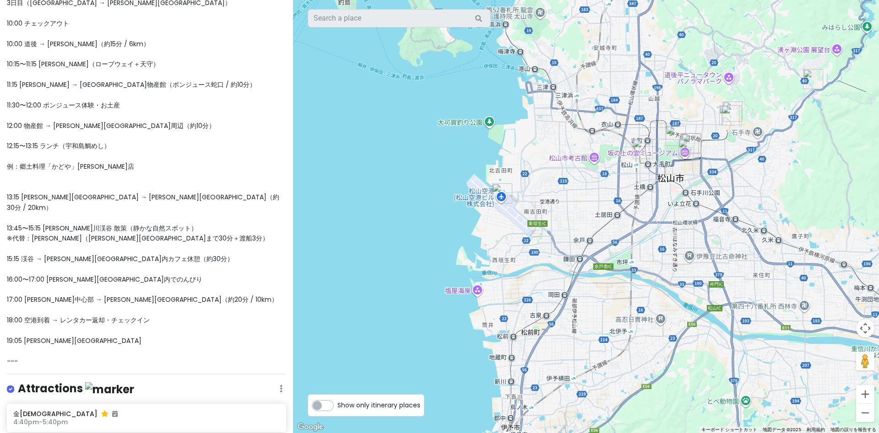
drag, startPoint x: 665, startPoint y: 320, endPoint x: 665, endPoint y: 335, distance: 14.6
click at [665, 335] on div at bounding box center [586, 216] width 586 height 433
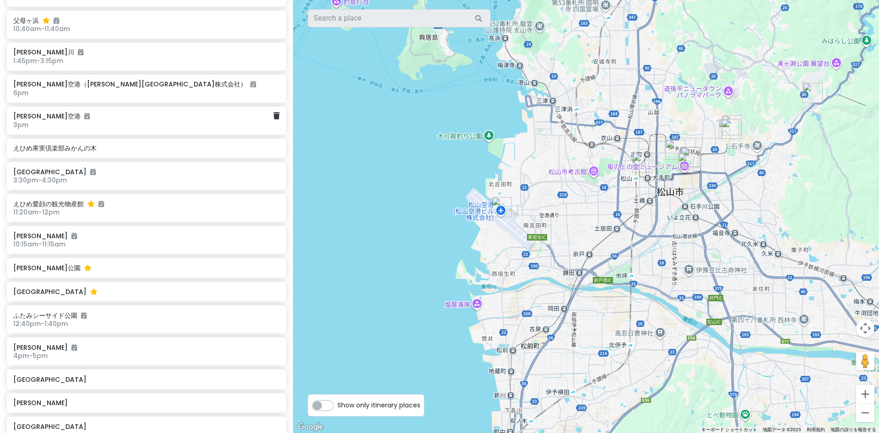
scroll to position [993, 0]
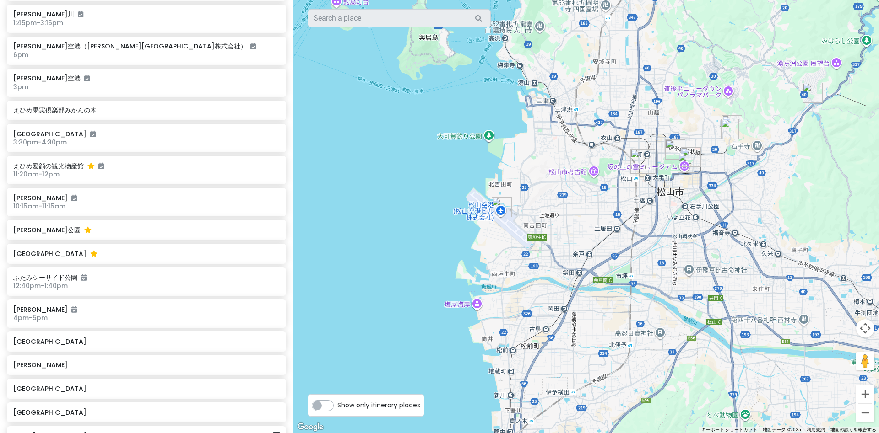
click at [41, 430] on div "伊予の[PERSON_NAME]の湯" at bounding box center [142, 436] width 259 height 13
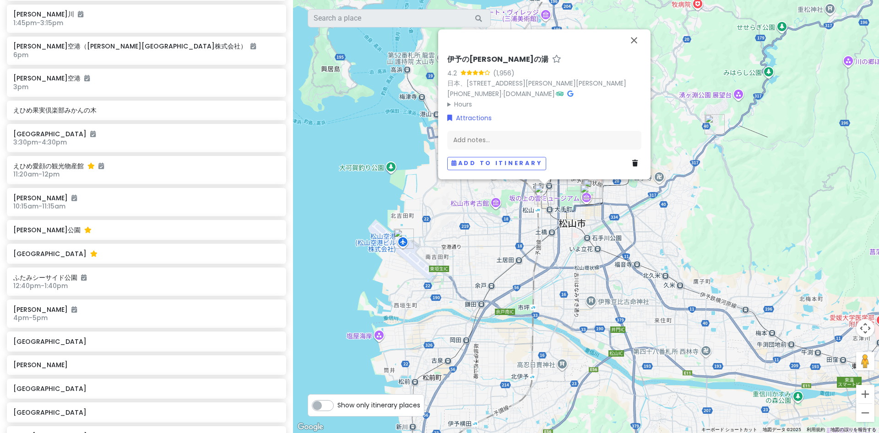
drag, startPoint x: 406, startPoint y: 264, endPoint x: 315, endPoint y: 256, distance: 90.9
click at [310, 262] on div "[GEOGRAPHIC_DATA] [PERSON_NAME]の湯 4.2 (1,956) 日本、[STREET_ADDRESS][PERSON_NAME][…" at bounding box center [586, 216] width 586 height 433
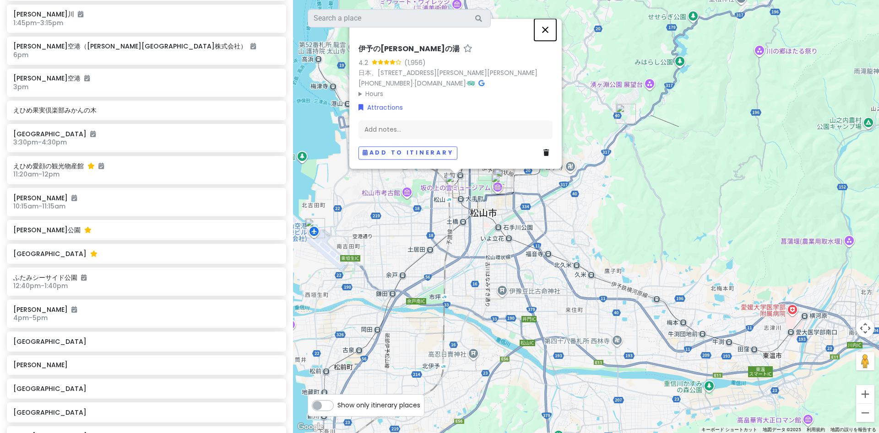
click at [544, 33] on button "閉じる" at bounding box center [545, 30] width 22 height 22
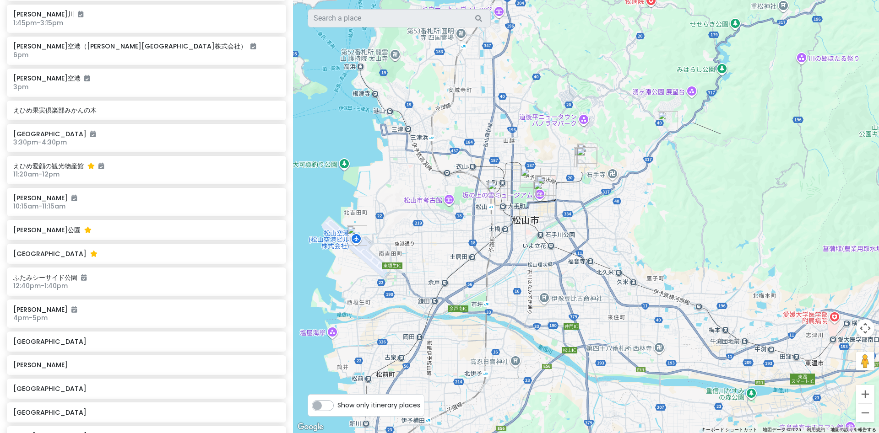
drag, startPoint x: 573, startPoint y: 217, endPoint x: 617, endPoint y: 225, distance: 44.7
click at [617, 225] on div at bounding box center [586, 216] width 586 height 433
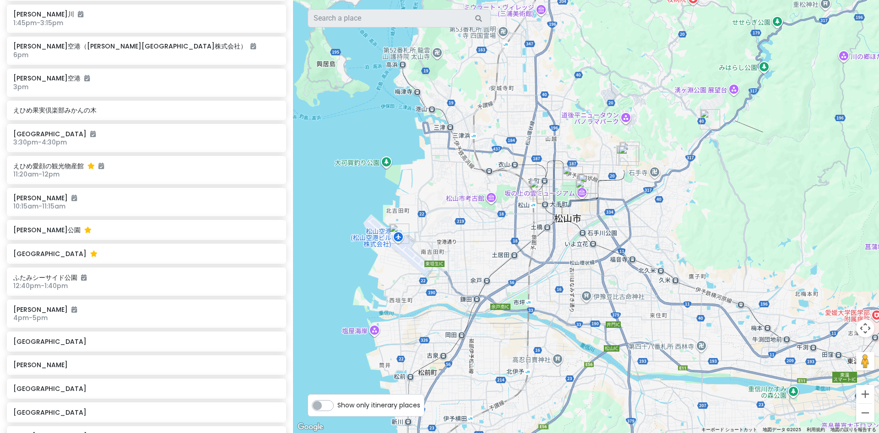
drag, startPoint x: 294, startPoint y: 342, endPoint x: 337, endPoint y: 338, distance: 43.3
click at [337, 338] on div at bounding box center [586, 216] width 586 height 433
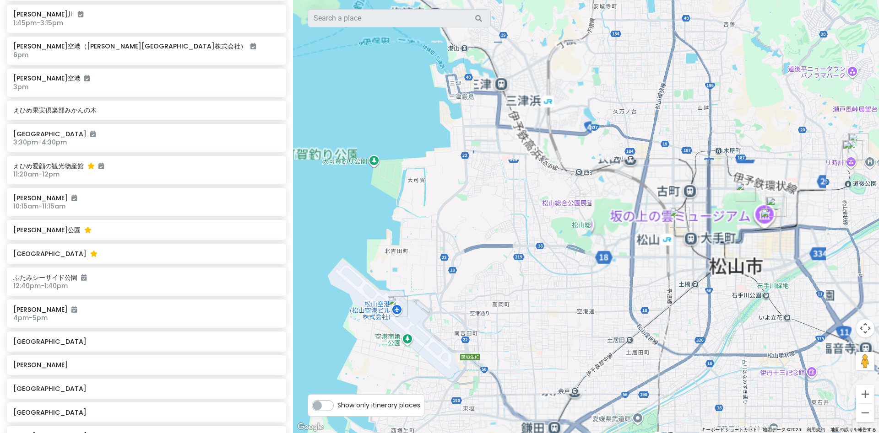
drag, startPoint x: 544, startPoint y: 286, endPoint x: 472, endPoint y: 292, distance: 72.6
click at [449, 297] on div at bounding box center [586, 216] width 586 height 433
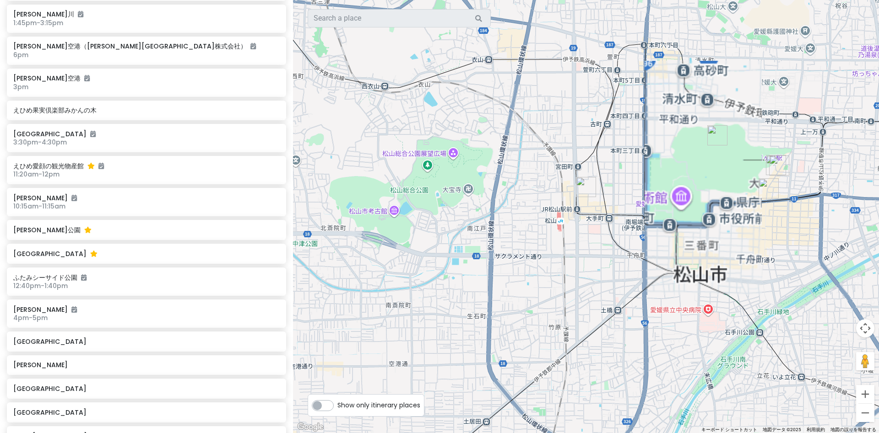
drag, startPoint x: 528, startPoint y: 274, endPoint x: 476, endPoint y: 280, distance: 51.6
click at [470, 283] on div at bounding box center [586, 216] width 586 height 433
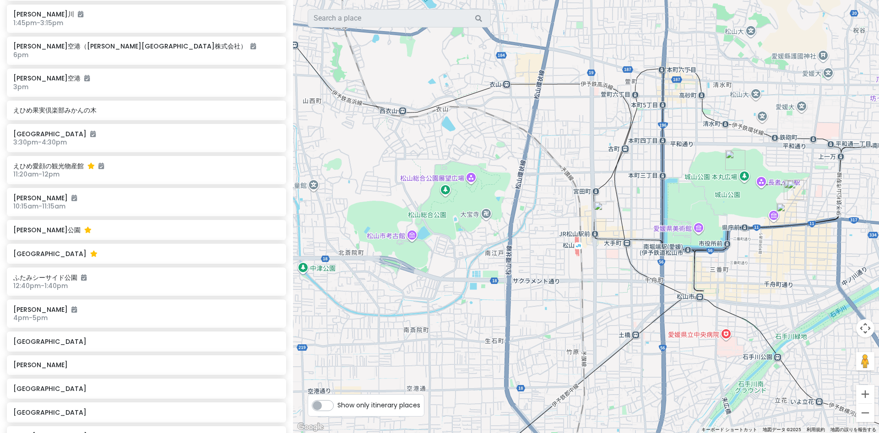
drag, startPoint x: 504, startPoint y: 284, endPoint x: 608, endPoint y: 299, distance: 105.5
click at [608, 299] on div at bounding box center [586, 216] width 586 height 433
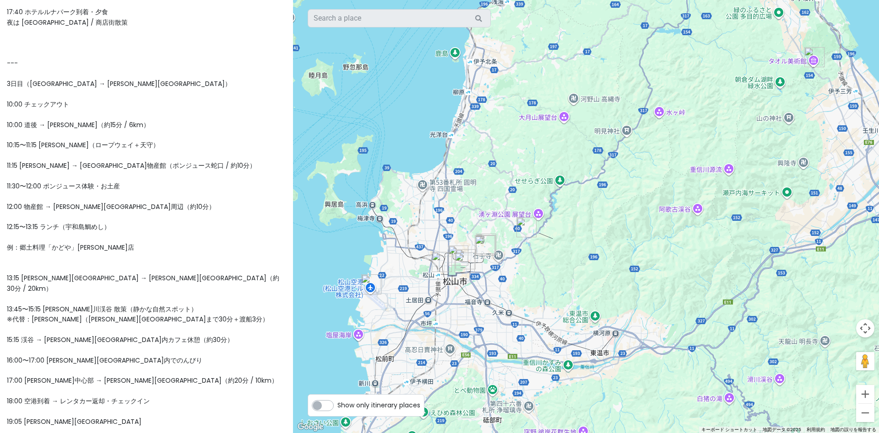
scroll to position [487, 0]
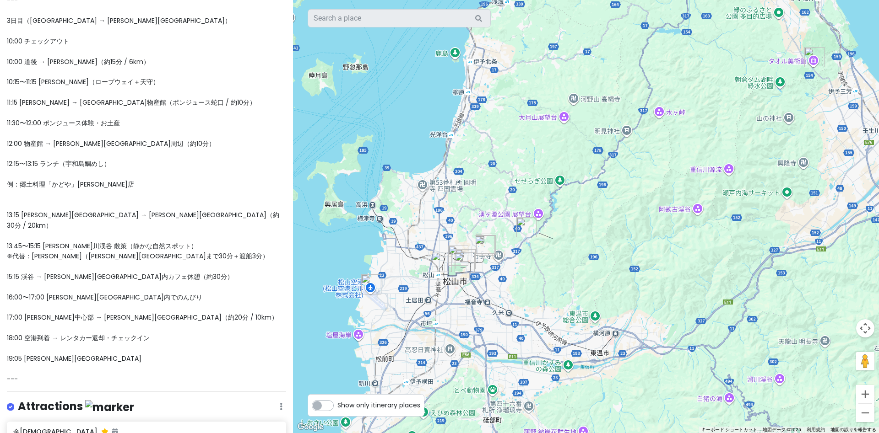
click at [57, 344] on div "--- ✨愛媛・香川 2泊3日モデルプラン（チェックアウト10時対応） --- 1日目（[PERSON_NAME][GEOGRAPHIC_DATA] → [G…" at bounding box center [146, 0] width 279 height 768
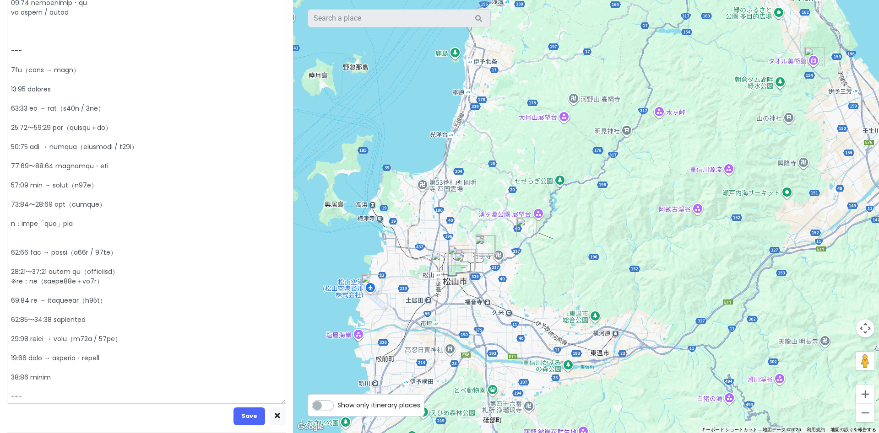
scroll to position [442, 0]
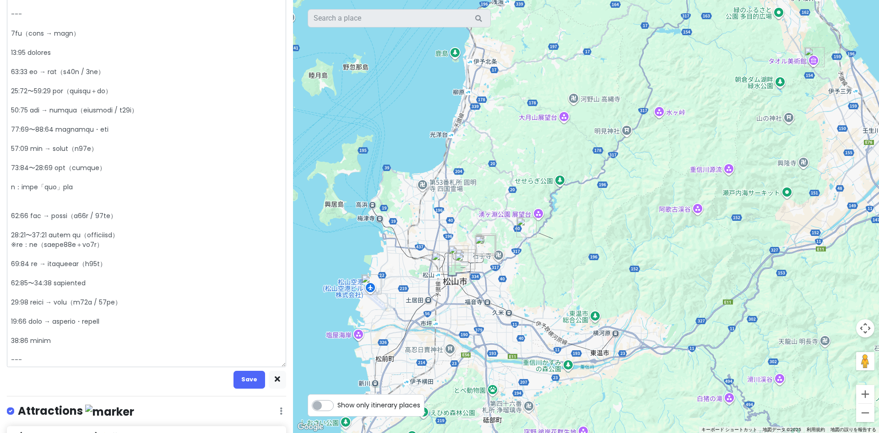
drag, startPoint x: 66, startPoint y: 342, endPoint x: 19, endPoint y: 35, distance: 311.0
click at [15, 32] on textarea at bounding box center [146, 14] width 279 height 706
click at [14, 34] on textarea at bounding box center [146, 14] width 279 height 706
drag, startPoint x: 13, startPoint y: 34, endPoint x: 88, endPoint y: 346, distance: 321.0
click at [88, 346] on textarea at bounding box center [146, 14] width 279 height 706
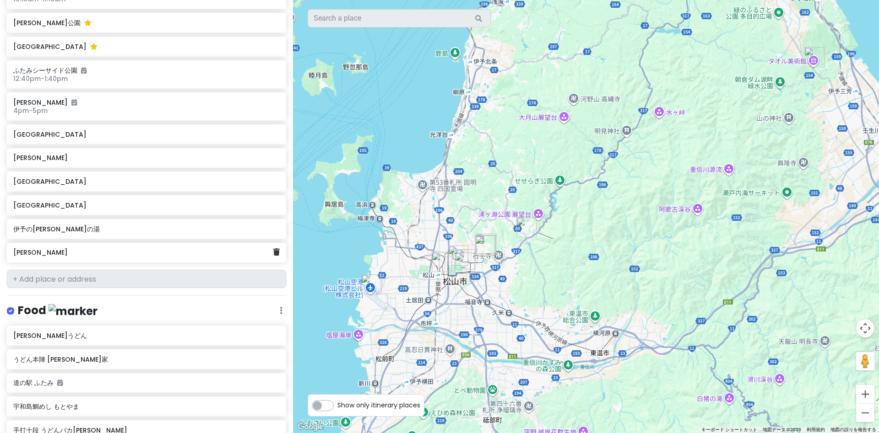
scroll to position [1182, 0]
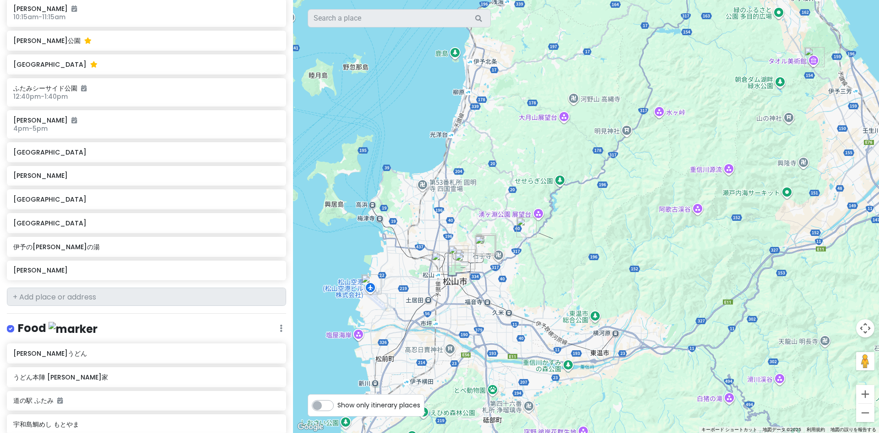
click at [70, 243] on h6 "伊予の[PERSON_NAME]の湯" at bounding box center [146, 247] width 266 height 8
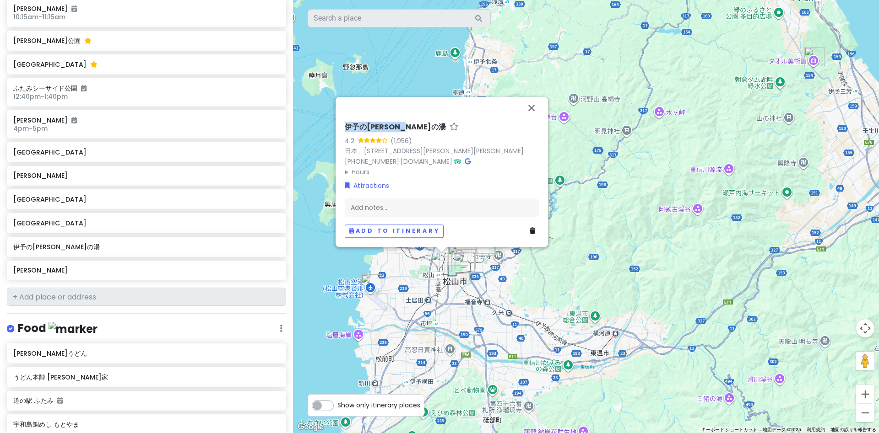
drag, startPoint x: 344, startPoint y: 129, endPoint x: 418, endPoint y: 127, distance: 74.2
click at [418, 127] on div "[GEOGRAPHIC_DATA] [PERSON_NAME]の湯 4.2 (1,956) 日本、[STREET_ADDRESS][PERSON_NAME][…" at bounding box center [441, 180] width 201 height 123
copy h6 "伊予の[PERSON_NAME]の湯"
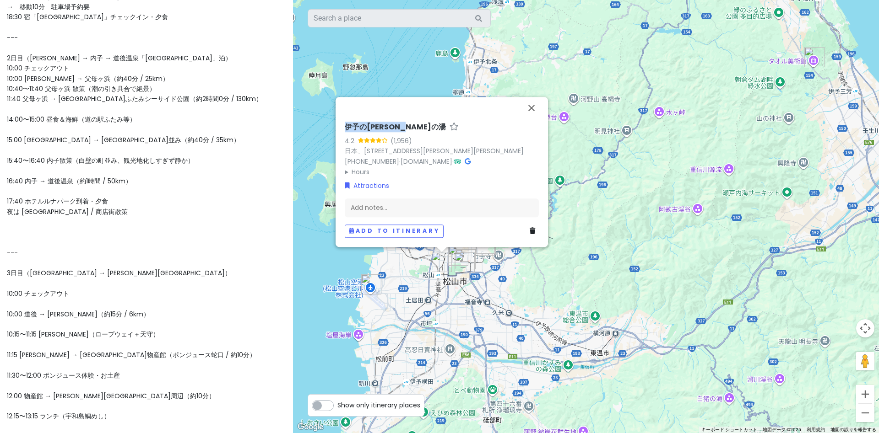
scroll to position [487, 0]
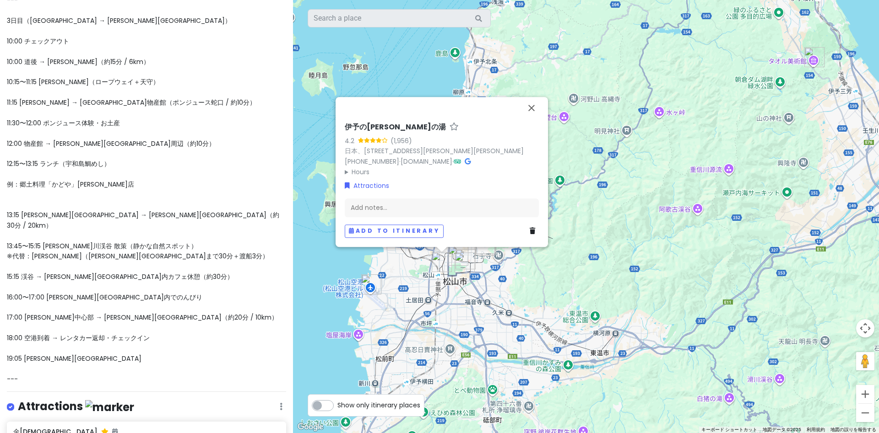
click at [105, 281] on div "--- ✨愛媛・香川 2泊3日モデルプラン（チェックアウト10時対応） --- 1日目（[PERSON_NAME][GEOGRAPHIC_DATA] → [G…" at bounding box center [146, 0] width 279 height 768
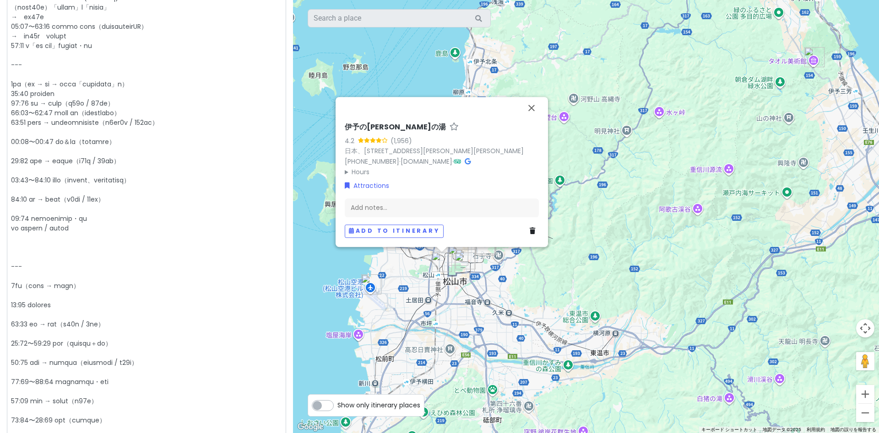
scroll to position [379, 0]
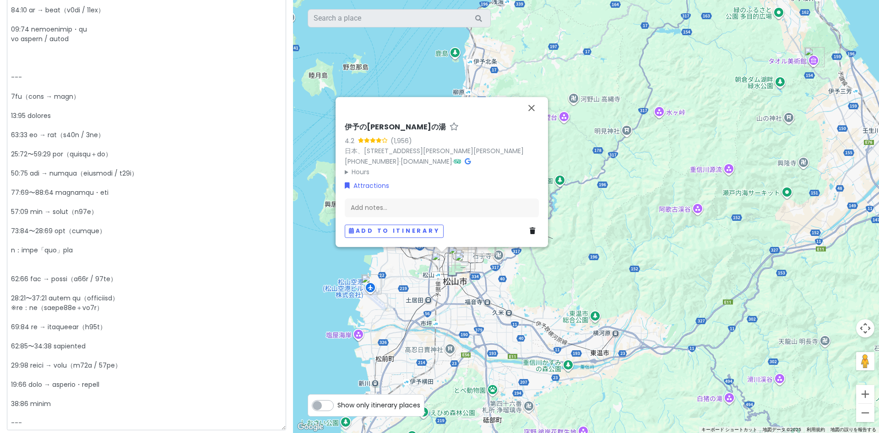
drag, startPoint x: 69, startPoint y: 403, endPoint x: 0, endPoint y: 86, distance: 324.0
click at [7, 86] on textarea at bounding box center [146, 78] width 279 height 706
type textarea "x"
type textarea "--- ✨lo・ip 4d3sitamet（consect17adi） --- 2el（sedd → eius「te inc」u） 92:16 labor →…"
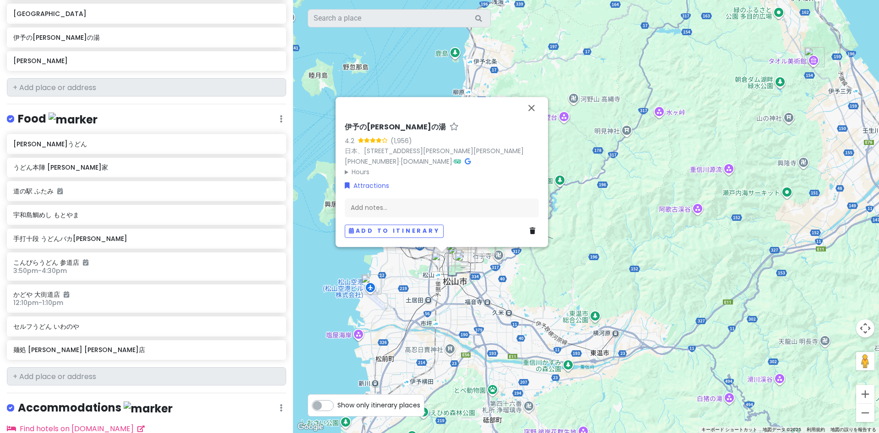
scroll to position [1391, 0]
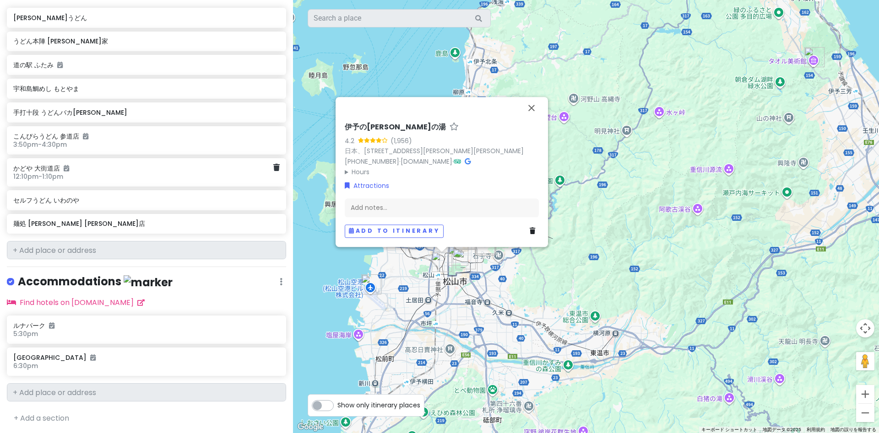
type textarea "x"
click at [533, 110] on button "閉じる" at bounding box center [531, 108] width 22 height 22
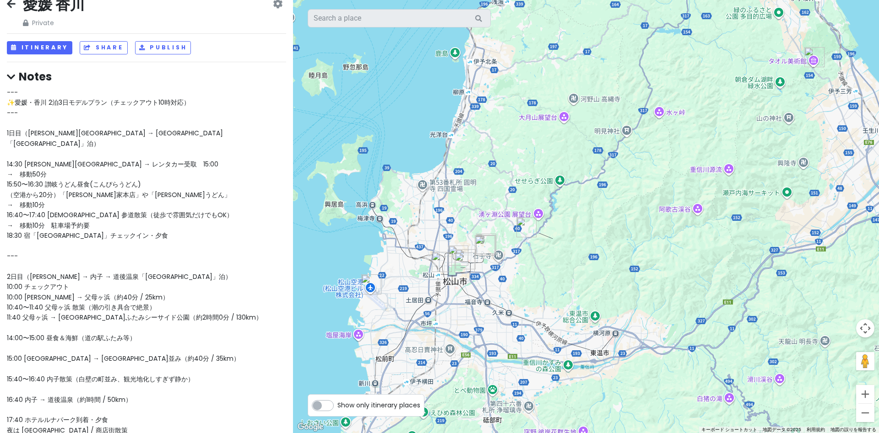
scroll to position [0, 0]
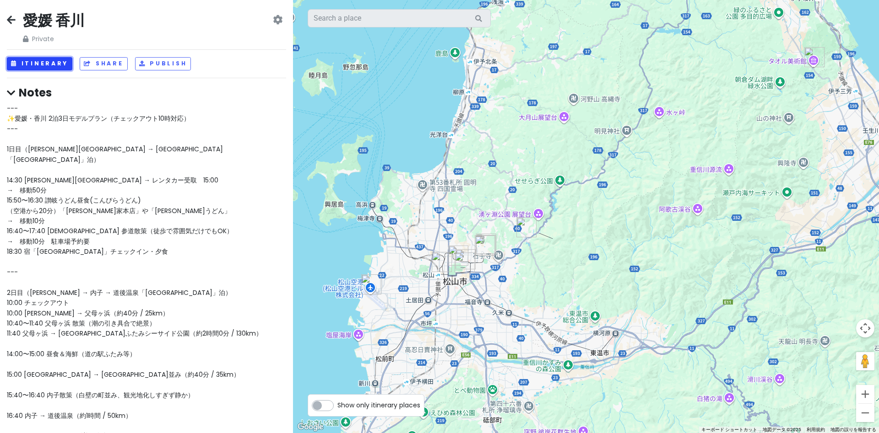
drag, startPoint x: 42, startPoint y: 65, endPoint x: 47, endPoint y: 66, distance: 4.7
click at [42, 65] on button "Itinerary" at bounding box center [39, 63] width 65 height 13
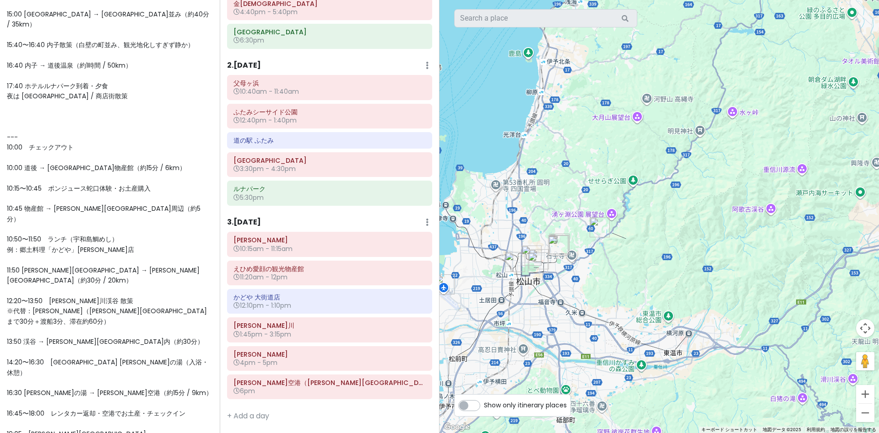
scroll to position [442, 0]
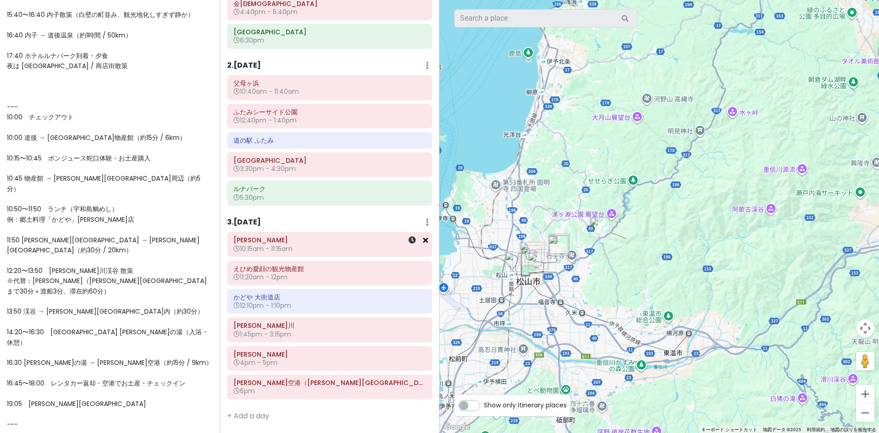
click at [426, 243] on icon at bounding box center [425, 240] width 5 height 7
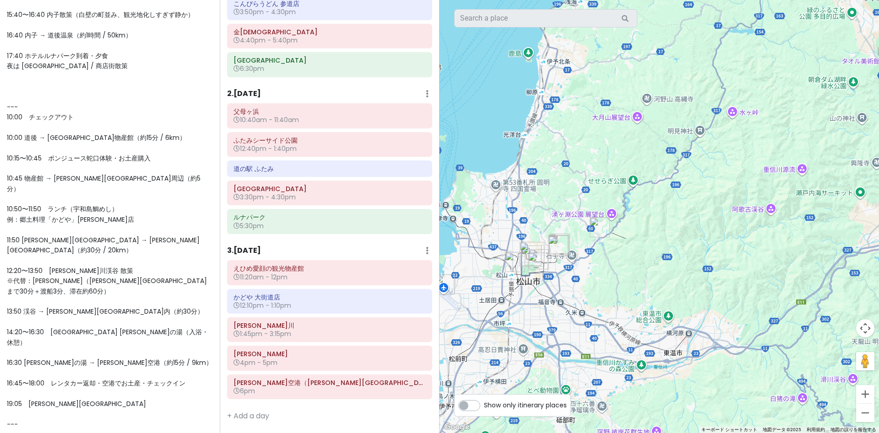
scroll to position [94, 0]
click at [424, 358] on icon at bounding box center [425, 354] width 5 height 7
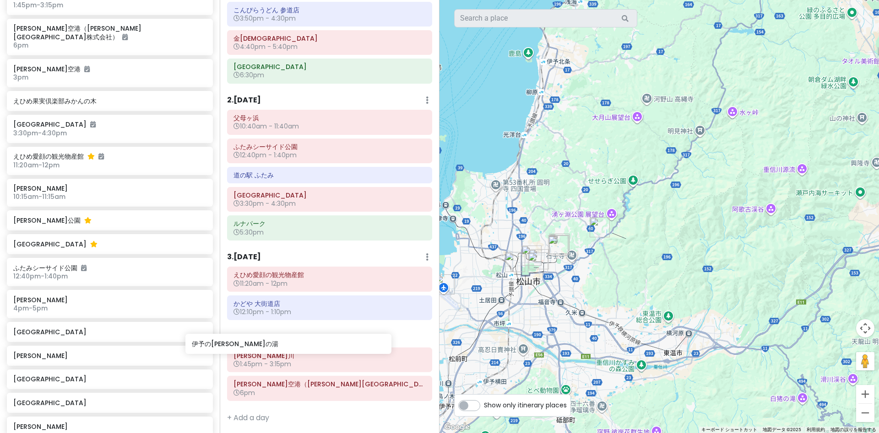
scroll to position [90, 0]
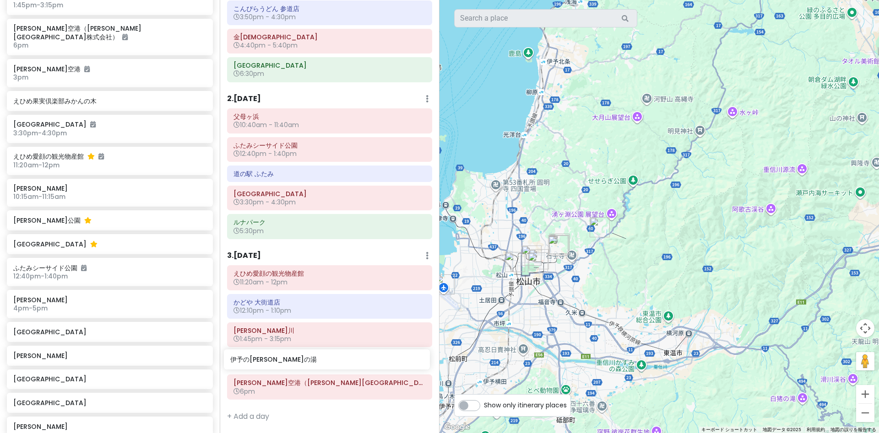
drag, startPoint x: 38, startPoint y: 314, endPoint x: 254, endPoint y: 358, distance: 221.3
click at [254, 358] on div "愛媛 香川 Private Change Dates Make a Copy Delete Trip Go Pro ⚡️ Give Feedback 💡 Su…" at bounding box center [439, 216] width 879 height 433
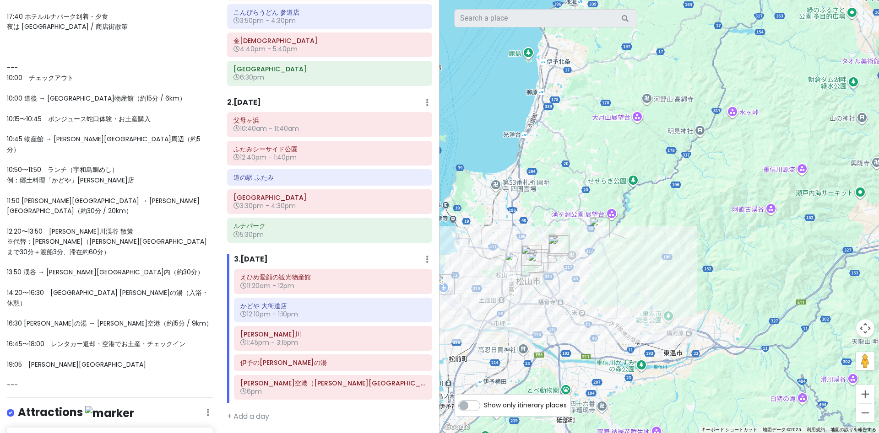
scroll to position [292, 0]
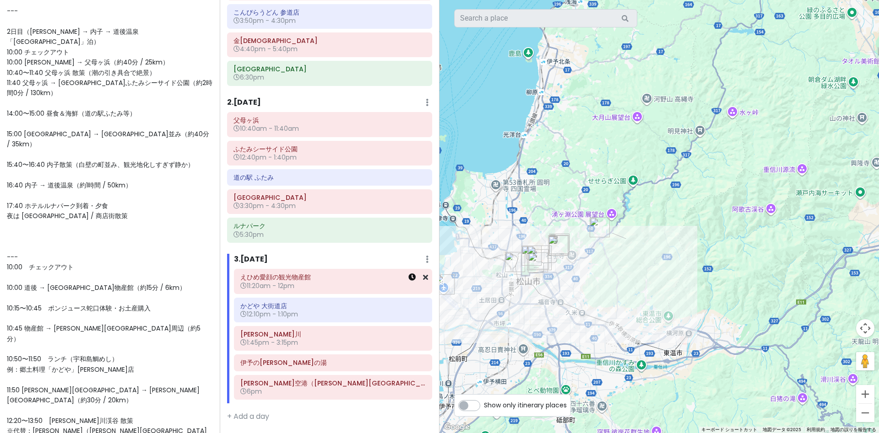
click at [409, 276] on icon at bounding box center [411, 277] width 7 height 7
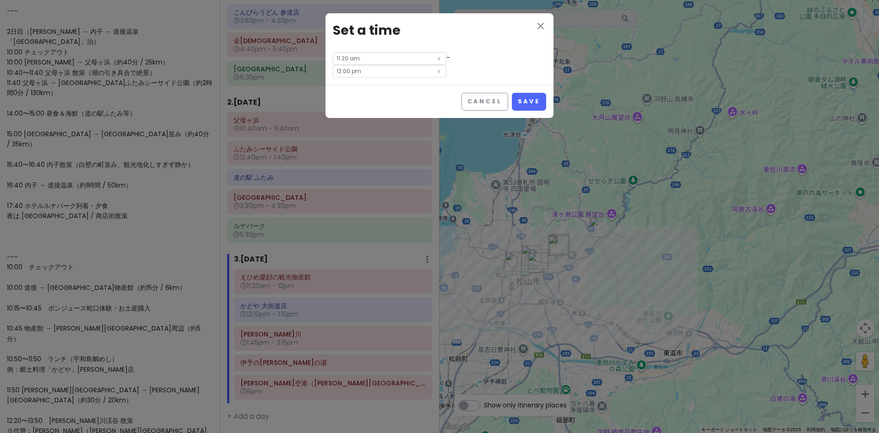
click at [362, 56] on input "11:20 am" at bounding box center [389, 58] width 113 height 13
click at [344, 117] on li "10" at bounding box center [345, 115] width 25 height 11
type input "10:20 am"
type input "11:00 am"
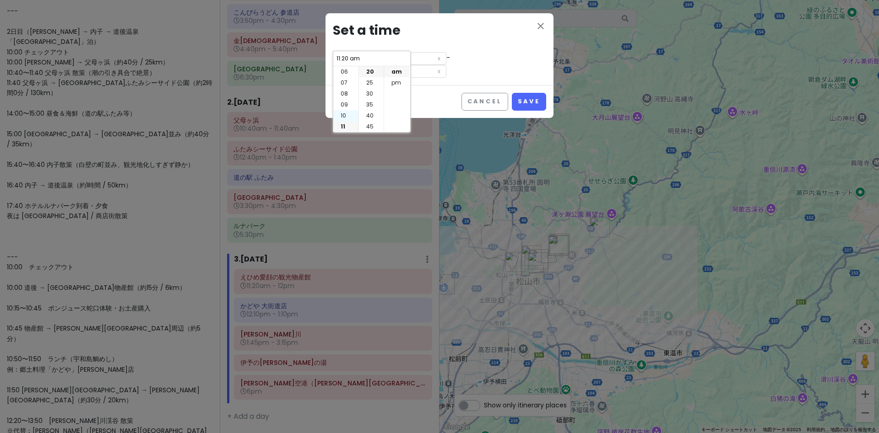
type input "10:20 am"
click at [373, 109] on li "15" at bounding box center [371, 104] width 25 height 11
type input "10:15 am"
type input "10:55 am"
type input "10:15 am"
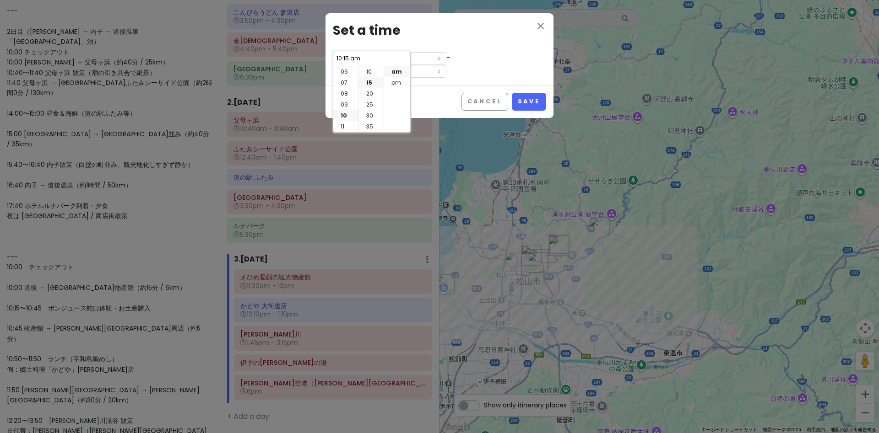
scroll to position [33, 0]
click at [467, 71] on div "close Set a time 10:15 am - 10:55 am" at bounding box center [439, 49] width 228 height 72
click at [375, 75] on input "10:55 am" at bounding box center [389, 71] width 113 height 13
click at [341, 136] on li "11" at bounding box center [345, 139] width 25 height 11
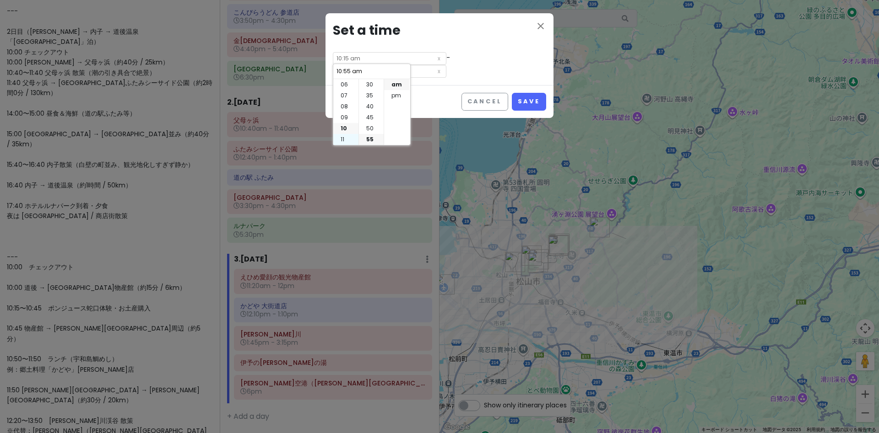
type input "11:55 am"
click at [371, 84] on li "00" at bounding box center [371, 84] width 25 height 11
type input "11:00 am"
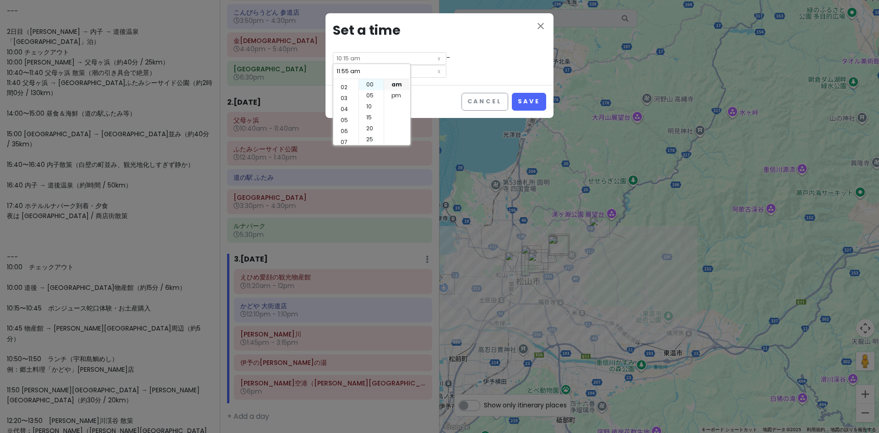
type input "11:00 am"
click at [532, 98] on button "Save" at bounding box center [529, 102] width 34 height 18
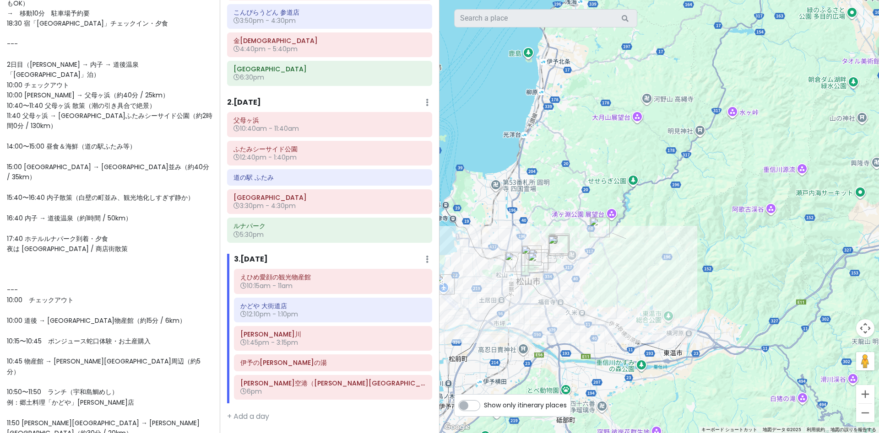
scroll to position [316, 0]
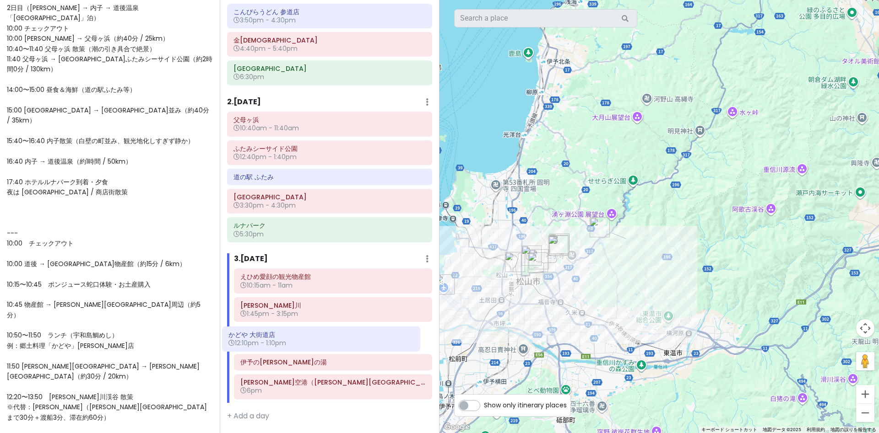
drag, startPoint x: 311, startPoint y: 314, endPoint x: 308, endPoint y: 347, distance: 33.1
click at [303, 345] on div "えひめ愛顔の観光物産館 10:15am - 11am かどや 大街道店 12:10pm - 1:10pm [PERSON_NAME]川 1:45pm - 3:…" at bounding box center [333, 336] width 212 height 135
click at [54, 297] on span "--- ✨愛媛・香川 2泊3日モデルプラン（チェックアウト10時対応） --- 1日目（[PERSON_NAME][GEOGRAPHIC_DATA] → [G…" at bounding box center [109, 171] width 205 height 767
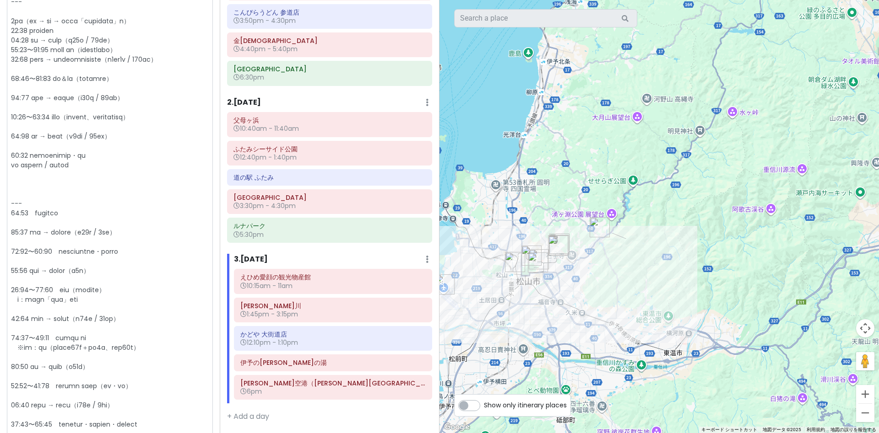
scroll to position [505, 0]
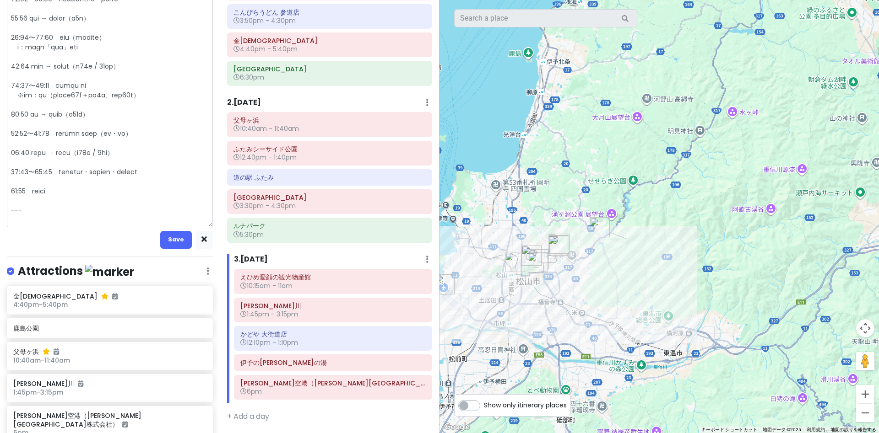
drag, startPoint x: 54, startPoint y: 97, endPoint x: 84, endPoint y: 96, distance: 30.2
type textarea "x"
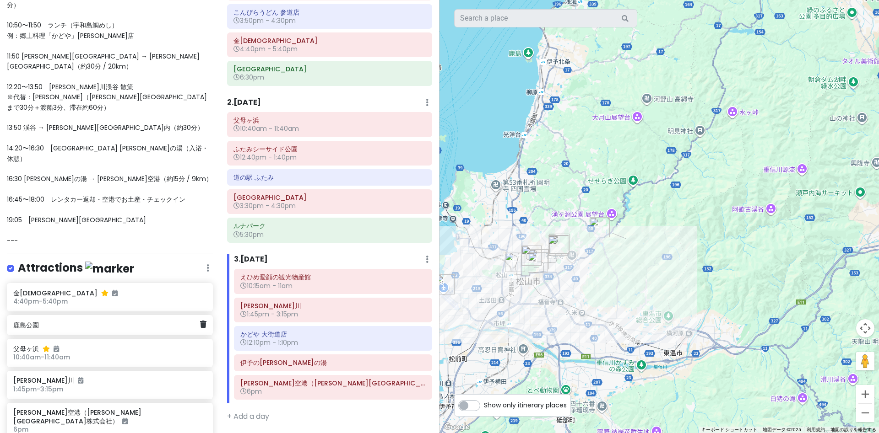
scroll to position [631, 0]
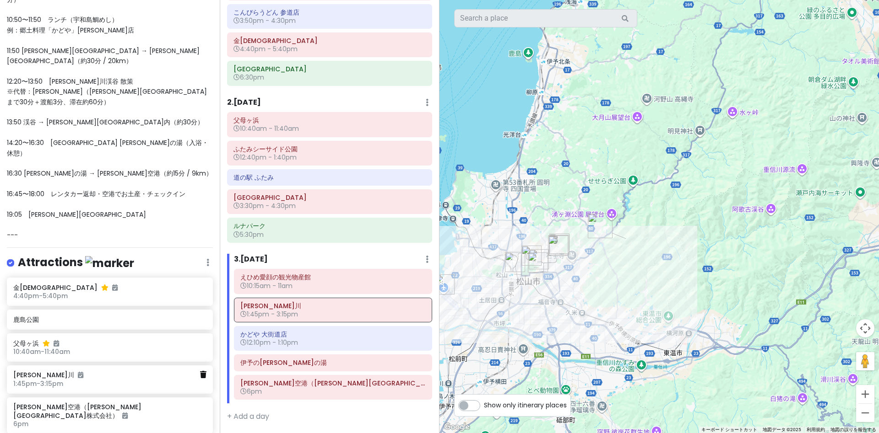
click at [201, 371] on icon at bounding box center [203, 374] width 6 height 7
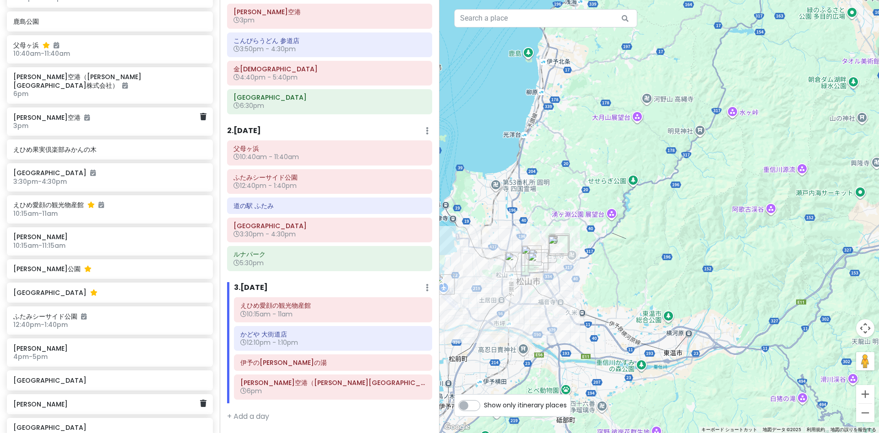
scroll to position [1074, 0]
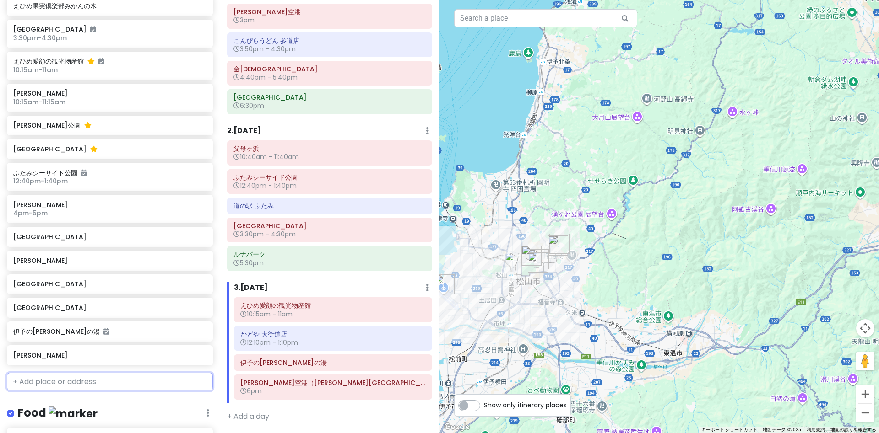
click at [31, 373] on input "text" at bounding box center [110, 382] width 206 height 18
paste input "[PERSON_NAME]"
type input "[PERSON_NAME]"
drag, startPoint x: 43, startPoint y: 300, endPoint x: 254, endPoint y: 215, distance: 227.0
click at [259, 213] on div "愛媛 香川 Private Change Dates Make a Copy Delete Trip Go Pro ⚡️ Give Feedback 💡 Su…" at bounding box center [439, 216] width 879 height 433
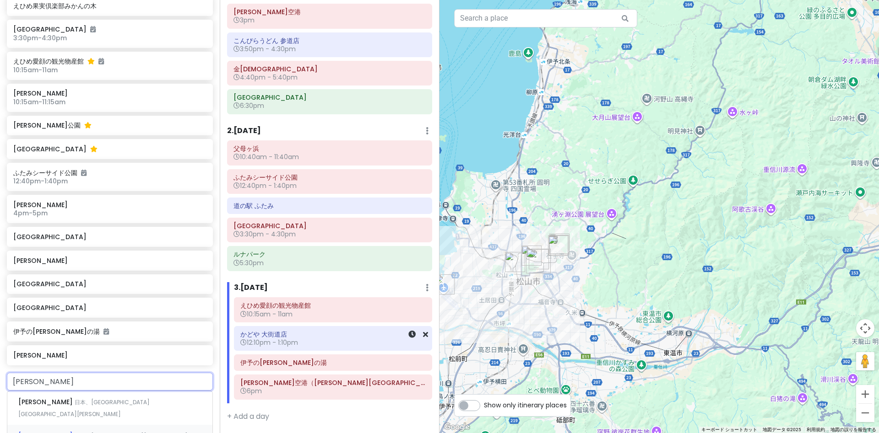
drag, startPoint x: 30, startPoint y: 289, endPoint x: 191, endPoint y: 307, distance: 162.1
click at [264, 326] on div "愛媛 香川 Private Change Dates Make a Copy Delete Trip Go Pro ⚡️ Give Feedback 💡 Su…" at bounding box center [439, 216] width 879 height 433
click at [86, 399] on span "日本、[GEOGRAPHIC_DATA][GEOGRAPHIC_DATA][PERSON_NAME]" at bounding box center [83, 409] width 131 height 20
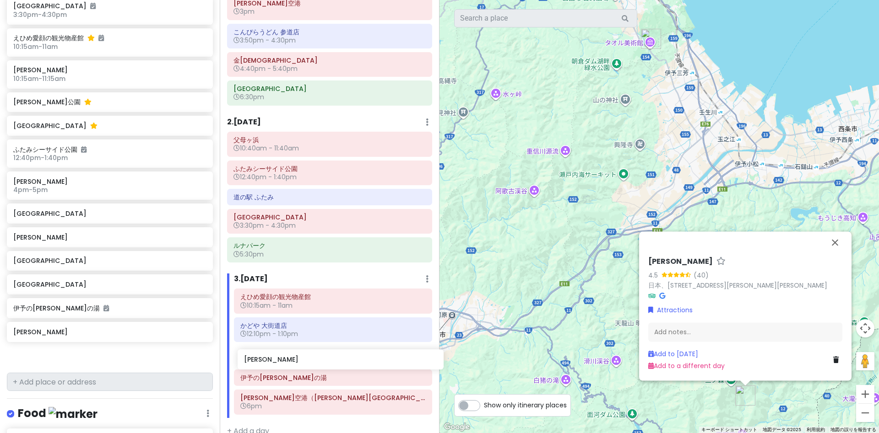
scroll to position [81, 0]
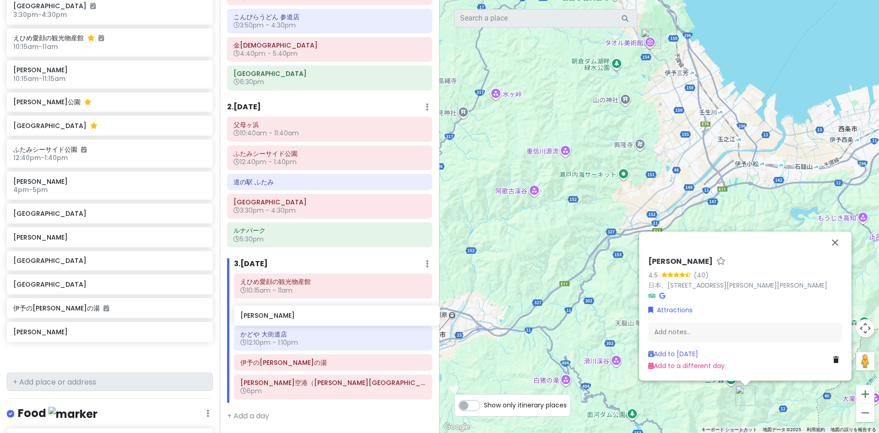
drag, startPoint x: 40, startPoint y: 246, endPoint x: 262, endPoint y: 317, distance: 232.7
click at [262, 317] on div "愛媛 香川 Private Change Dates Make a Copy Delete Trip Go Pro ⚡️ Give Feedback 💡 Su…" at bounding box center [439, 216] width 879 height 433
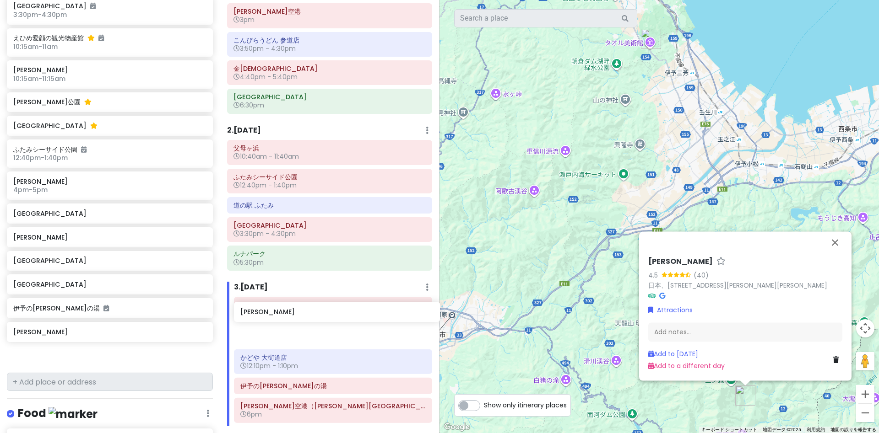
scroll to position [1074, 0]
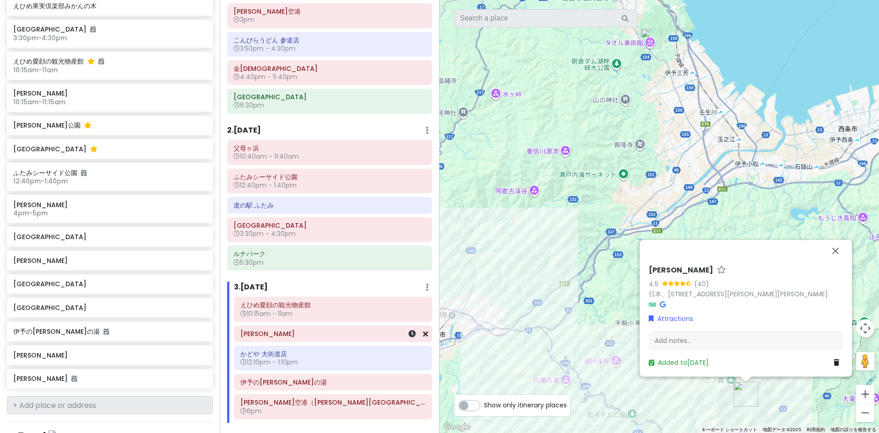
click at [289, 332] on h6 "[PERSON_NAME]" at bounding box center [332, 334] width 185 height 8
click at [413, 335] on icon at bounding box center [411, 333] width 7 height 7
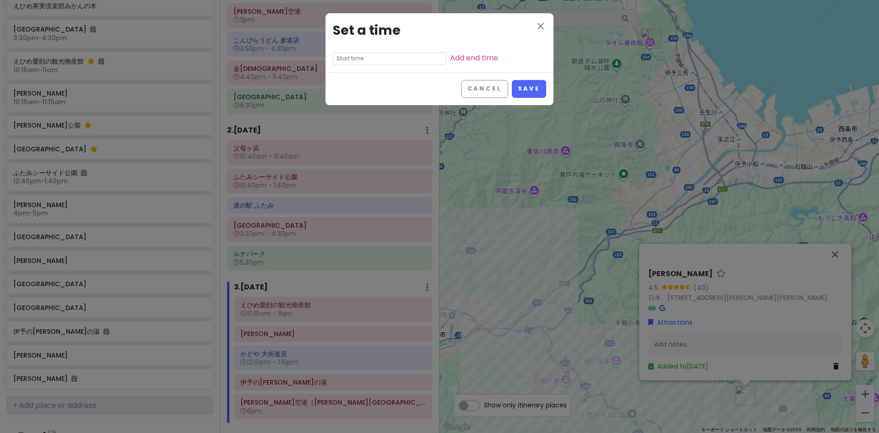
click at [393, 61] on input "text" at bounding box center [389, 58] width 113 height 13
click at [342, 85] on li "01" at bounding box center [345, 82] width 25 height 11
type input "1:45 pm"
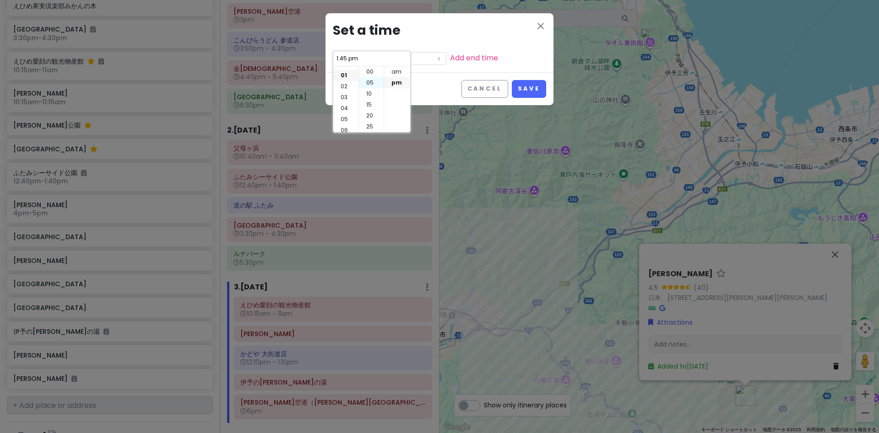
scroll to position [11, 0]
click at [374, 72] on li "00" at bounding box center [371, 71] width 25 height 11
type input "1:00 pm"
click at [479, 58] on link "Add end time" at bounding box center [474, 58] width 48 height 11
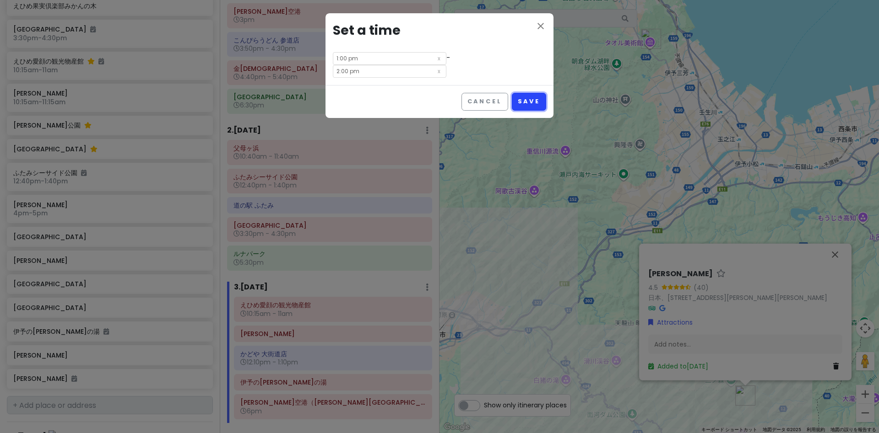
click at [530, 97] on button "Save" at bounding box center [529, 102] width 34 height 18
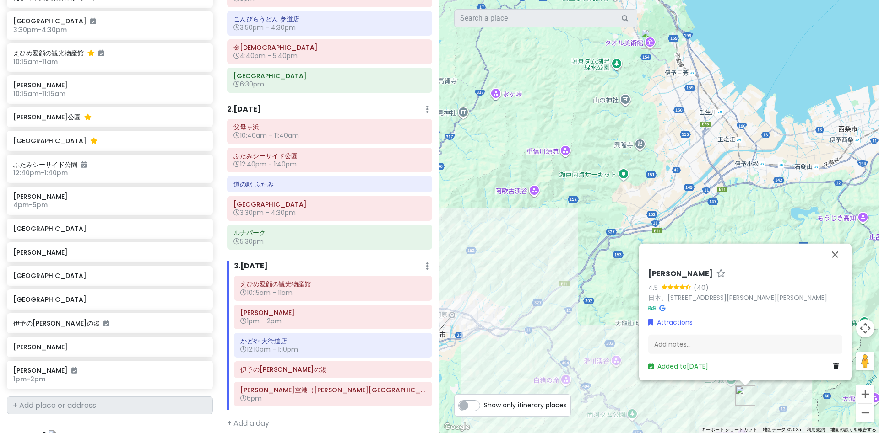
scroll to position [86, 0]
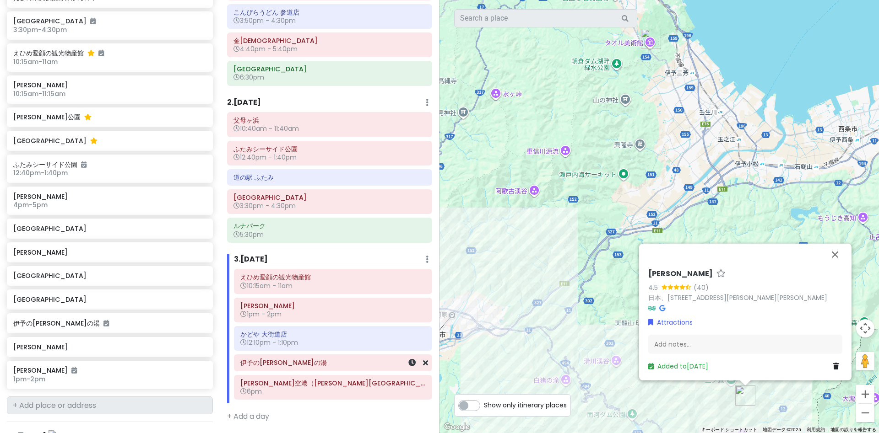
click at [254, 365] on h6 "伊予の[PERSON_NAME]の湯" at bounding box center [332, 363] width 185 height 8
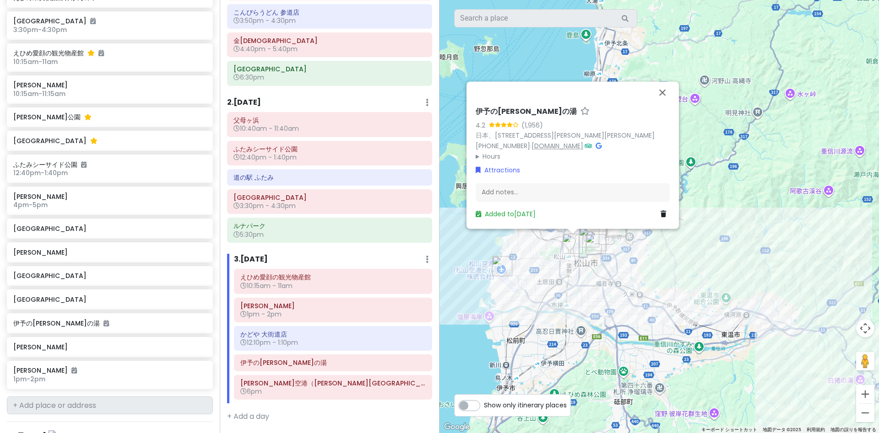
click at [542, 146] on link "[DOMAIN_NAME]" at bounding box center [557, 145] width 52 height 9
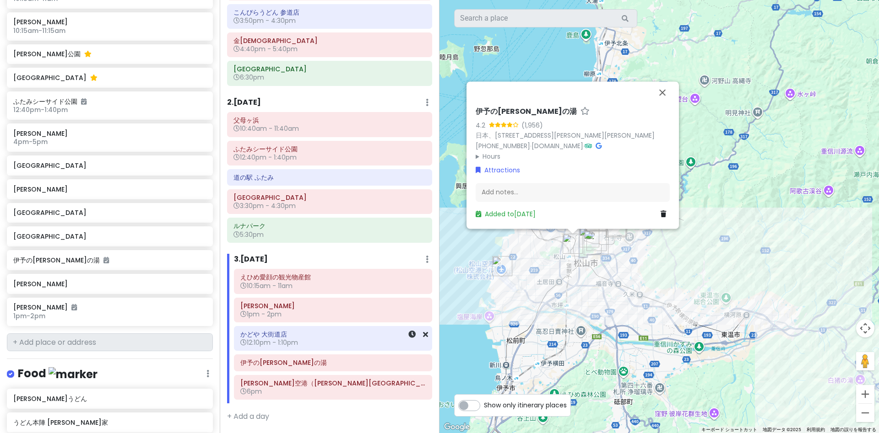
click at [263, 342] on span "12:10pm - 1:10pm" at bounding box center [269, 342] width 58 height 9
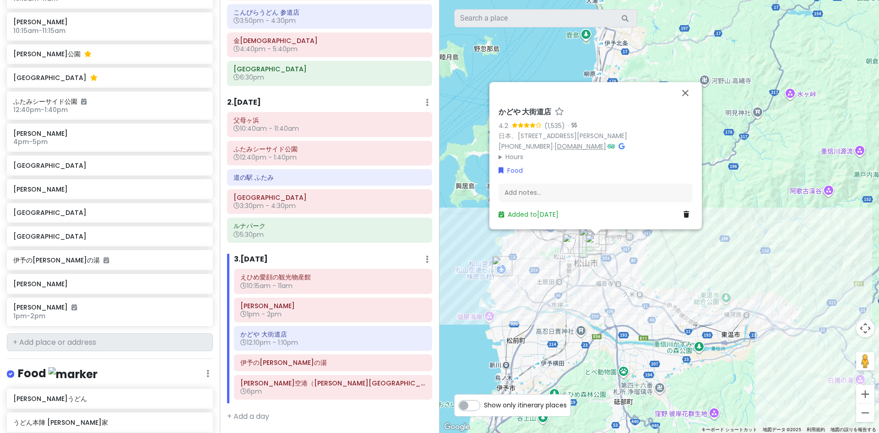
click at [596, 151] on link "[DOMAIN_NAME]" at bounding box center [580, 146] width 52 height 9
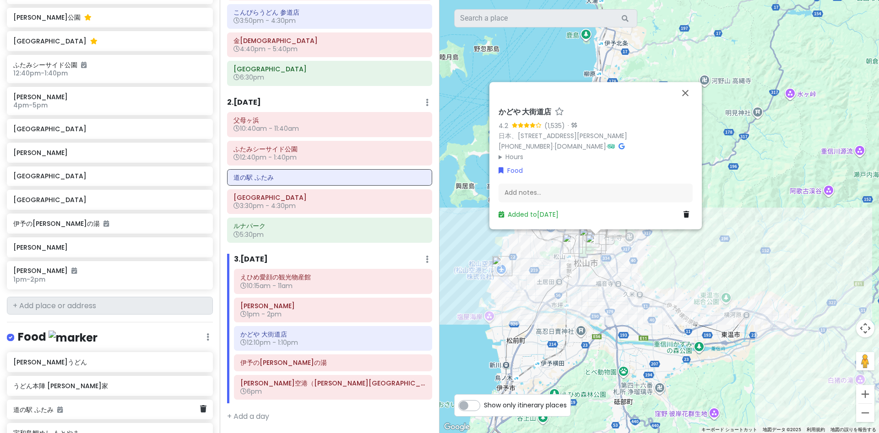
scroll to position [1208, 0]
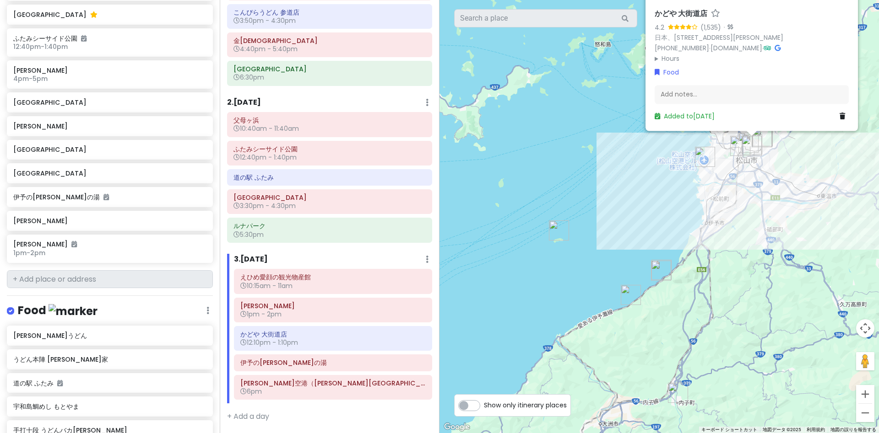
drag, startPoint x: 699, startPoint y: 377, endPoint x: 778, endPoint y: 238, distance: 159.0
click at [778, 238] on div "かどや 大街道店 4.2 (1,535) · 日本、[STREET_ADDRESS][PERSON_NAME] [PHONE_NUMBER] · [DOMAI…" at bounding box center [658, 216] width 439 height 433
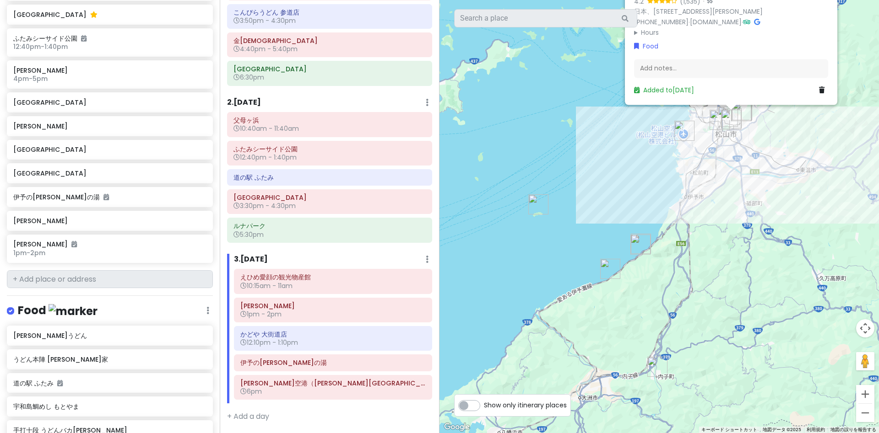
drag, startPoint x: 744, startPoint y: 255, endPoint x: 571, endPoint y: 251, distance: 173.0
click at [572, 250] on div "かどや 大街道店 4.2 (1,535) · 日本、[STREET_ADDRESS][PERSON_NAME] [PHONE_NUMBER] · [DOMAI…" at bounding box center [658, 216] width 439 height 433
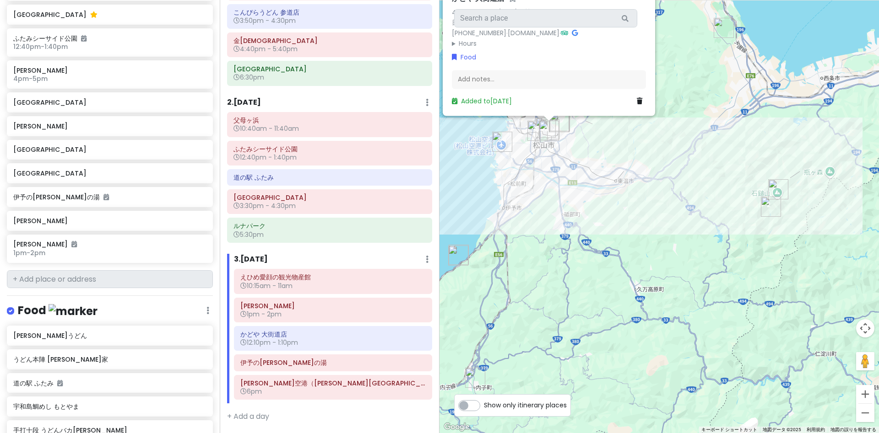
drag, startPoint x: 599, startPoint y: 229, endPoint x: 664, endPoint y: 266, distance: 75.4
click at [665, 267] on div "かどや 大街道店 4.2 (1,535) · 日本、[STREET_ADDRESS][PERSON_NAME] [PHONE_NUMBER] · [DOMAI…" at bounding box center [658, 216] width 439 height 433
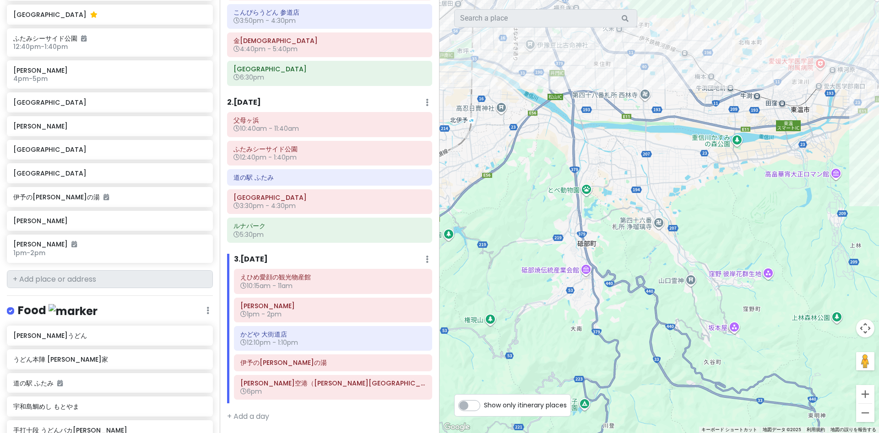
drag, startPoint x: 577, startPoint y: 226, endPoint x: 667, endPoint y: 273, distance: 102.3
click at [668, 270] on div "かどや 大街道店 4.2 (1,535) · 日本、[STREET_ADDRESS][PERSON_NAME] [PHONE_NUMBER] · [DOMAI…" at bounding box center [658, 216] width 439 height 433
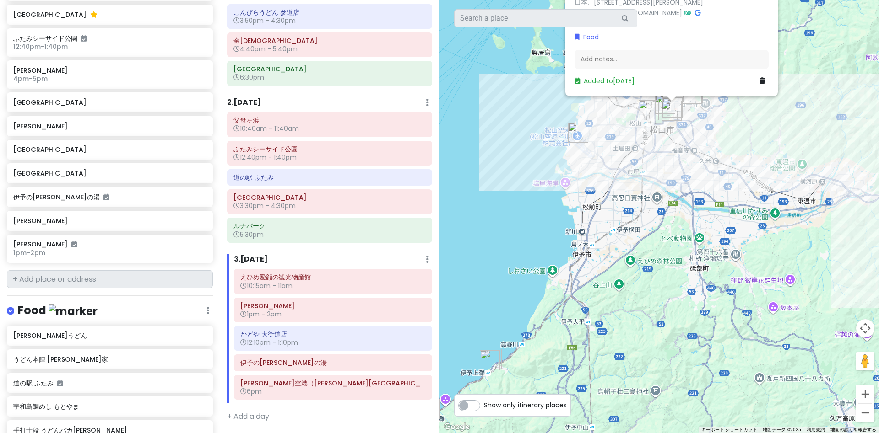
drag, startPoint x: 618, startPoint y: 289, endPoint x: 633, endPoint y: 298, distance: 18.1
click at [660, 298] on div "かどや 大街道店 4.2 (1,535) · 日本、[STREET_ADDRESS][PERSON_NAME] [PHONE_NUMBER] · [DOMAI…" at bounding box center [658, 216] width 439 height 433
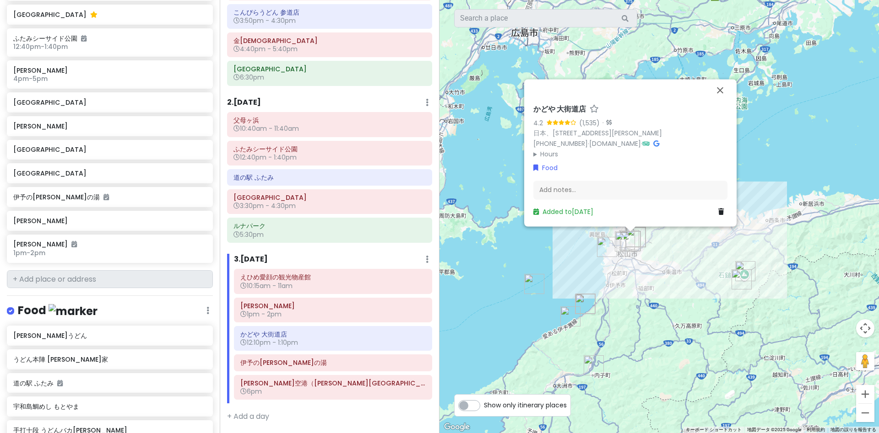
drag, startPoint x: 563, startPoint y: 296, endPoint x: 563, endPoint y: 258, distance: 38.4
click at [563, 258] on div "かどや 大街道店 4.2 (1,535) · 日本、[STREET_ADDRESS][PERSON_NAME] [PHONE_NUMBER] · [DOMAI…" at bounding box center [658, 216] width 439 height 433
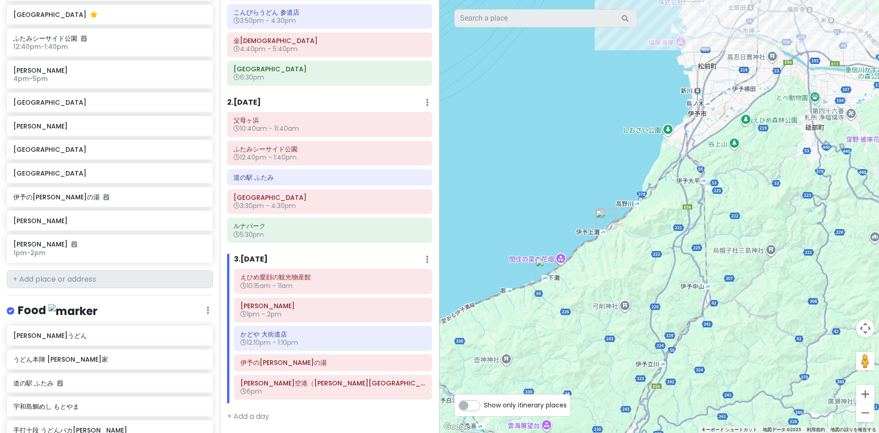
drag, startPoint x: 565, startPoint y: 295, endPoint x: 577, endPoint y: 297, distance: 12.9
click at [577, 297] on div "かどや 大街道店 4.2 (1,535) · 日本、[STREET_ADDRESS][PERSON_NAME] [PHONE_NUMBER] · [DOMAI…" at bounding box center [658, 216] width 439 height 433
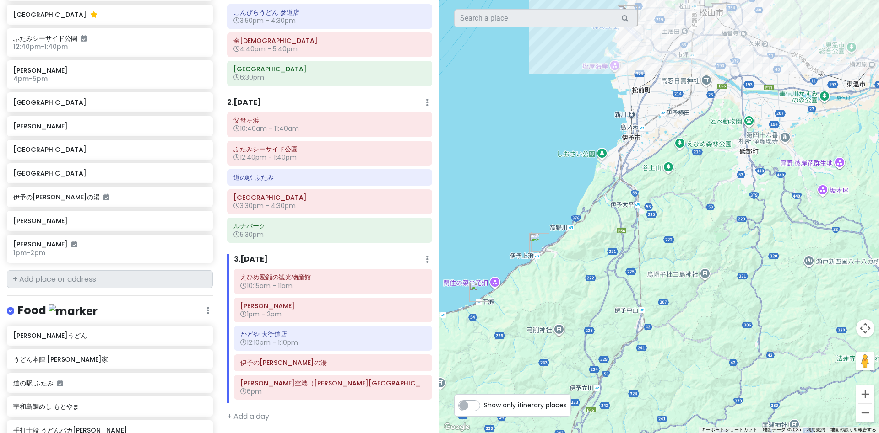
drag, startPoint x: 662, startPoint y: 298, endPoint x: 658, endPoint y: 378, distance: 80.6
click at [658, 378] on div "かどや 大街道店 4.2 (1,535) · 日本、[STREET_ADDRESS][PERSON_NAME] [PHONE_NUMBER] · [DOMAI…" at bounding box center [658, 216] width 439 height 433
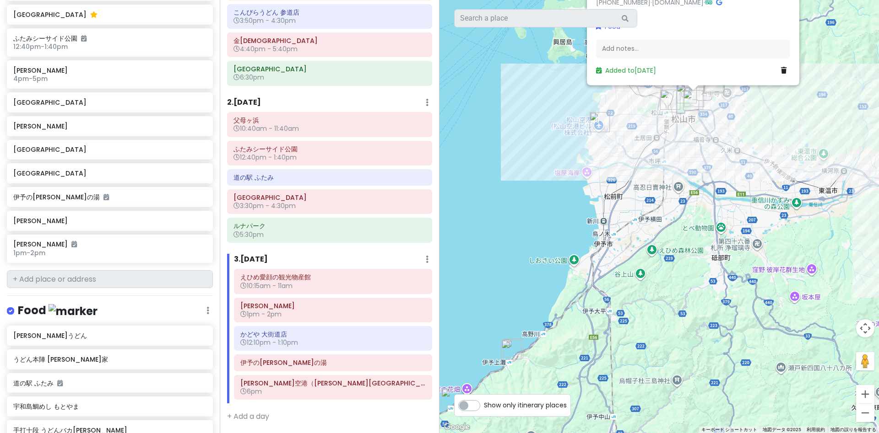
drag, startPoint x: 665, startPoint y: 302, endPoint x: 620, endPoint y: 324, distance: 49.9
click at [629, 324] on div "かどや 大街道店 4.2 (1,535) · 日本、[STREET_ADDRESS][PERSON_NAME] [PHONE_NUMBER] · [DOMAI…" at bounding box center [658, 216] width 439 height 433
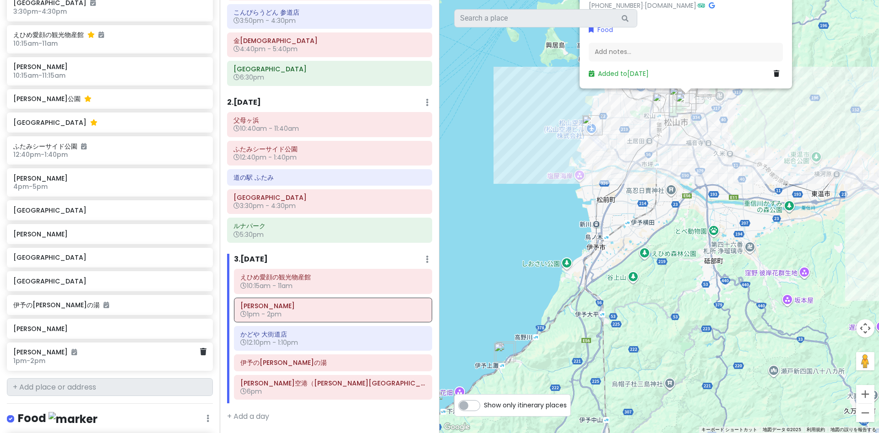
scroll to position [1037, 0]
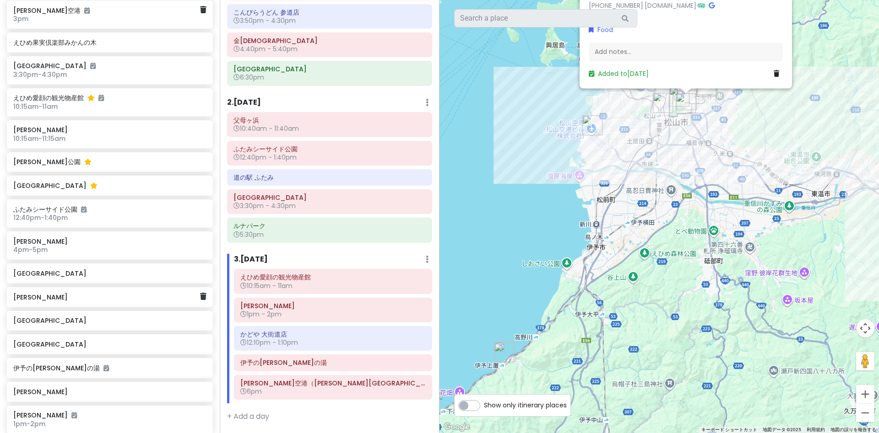
click at [38, 287] on div "[PERSON_NAME]" at bounding box center [110, 297] width 206 height 20
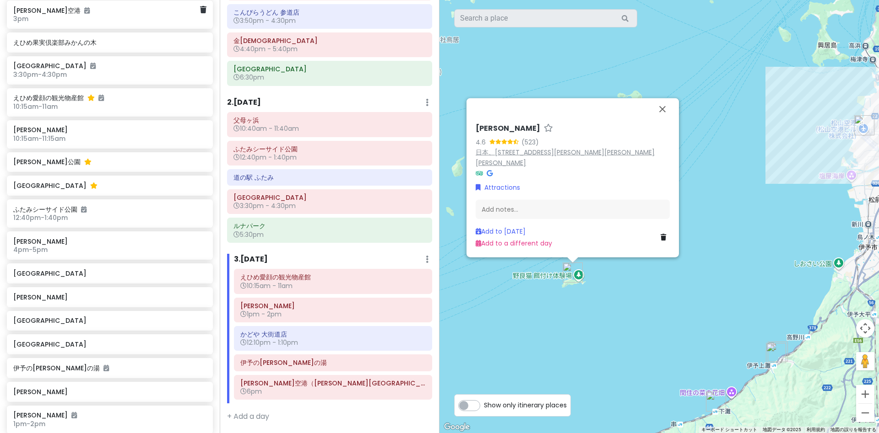
click at [564, 163] on link "日本、[STREET_ADDRESS][PERSON_NAME][PERSON_NAME] [PERSON_NAME]" at bounding box center [564, 157] width 179 height 20
click at [659, 119] on button "閉じる" at bounding box center [662, 109] width 22 height 22
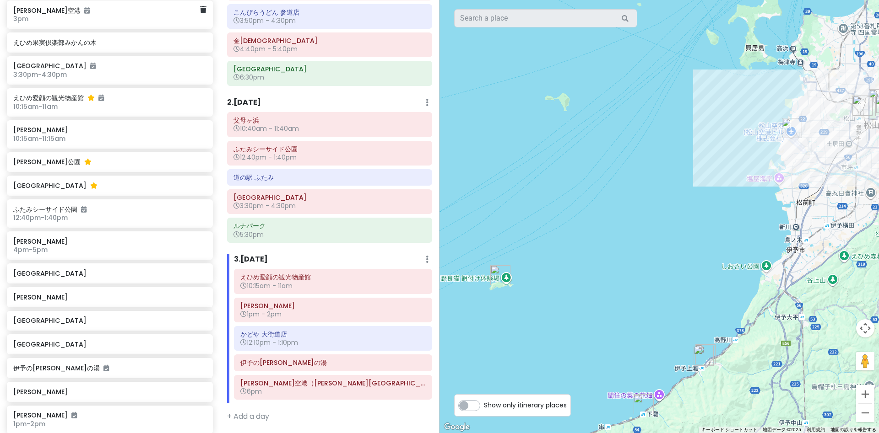
drag, startPoint x: 712, startPoint y: 250, endPoint x: 537, endPoint y: 258, distance: 175.0
click at [537, 258] on div at bounding box center [658, 216] width 439 height 433
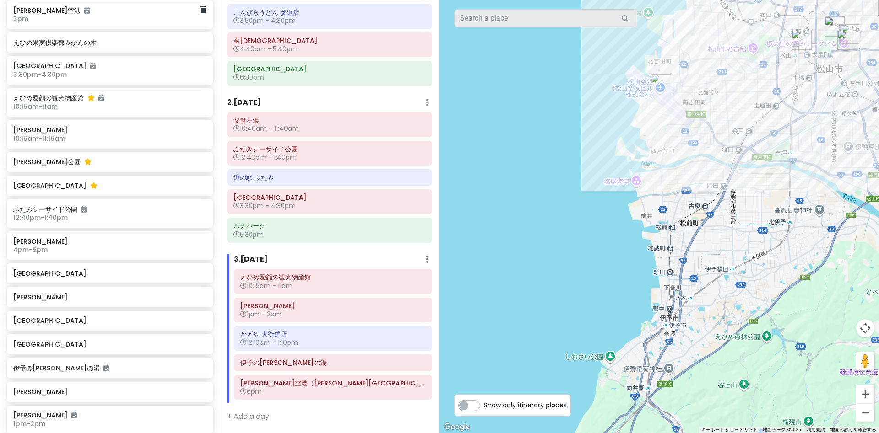
drag, startPoint x: 656, startPoint y: 211, endPoint x: 576, endPoint y: 276, distance: 103.5
click at [572, 283] on div at bounding box center [658, 216] width 439 height 433
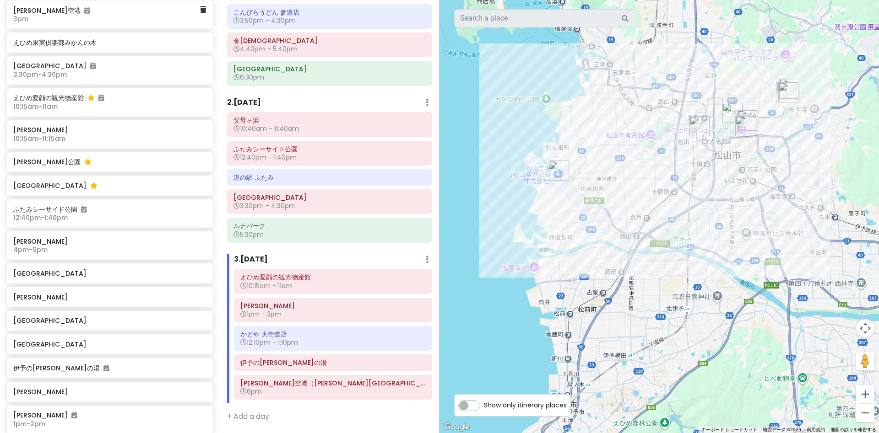
drag, startPoint x: 665, startPoint y: 188, endPoint x: 623, endPoint y: 239, distance: 66.3
click at [623, 239] on div at bounding box center [658, 216] width 439 height 433
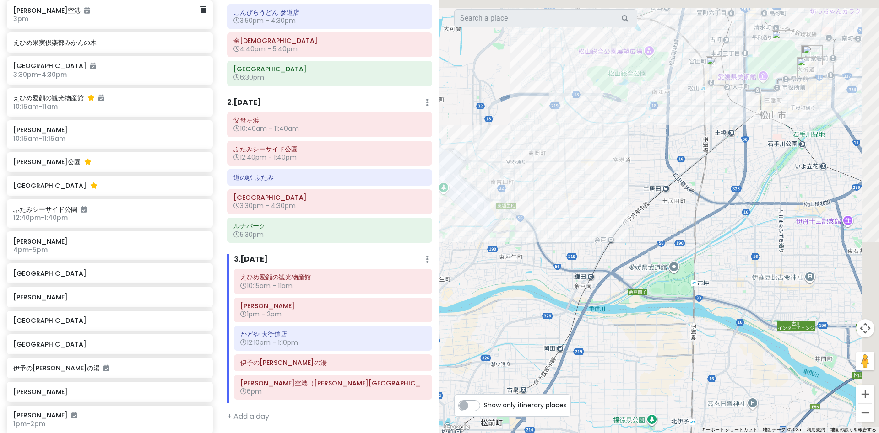
drag, startPoint x: 629, startPoint y: 237, endPoint x: 582, endPoint y: 270, distance: 56.6
click at [583, 269] on div at bounding box center [658, 216] width 439 height 433
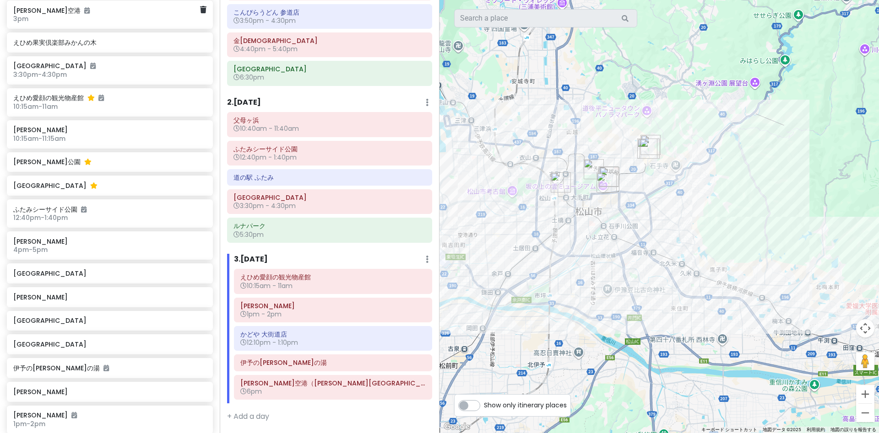
drag, startPoint x: 661, startPoint y: 222, endPoint x: 536, endPoint y: 233, distance: 124.9
click at [536, 233] on div at bounding box center [658, 216] width 439 height 433
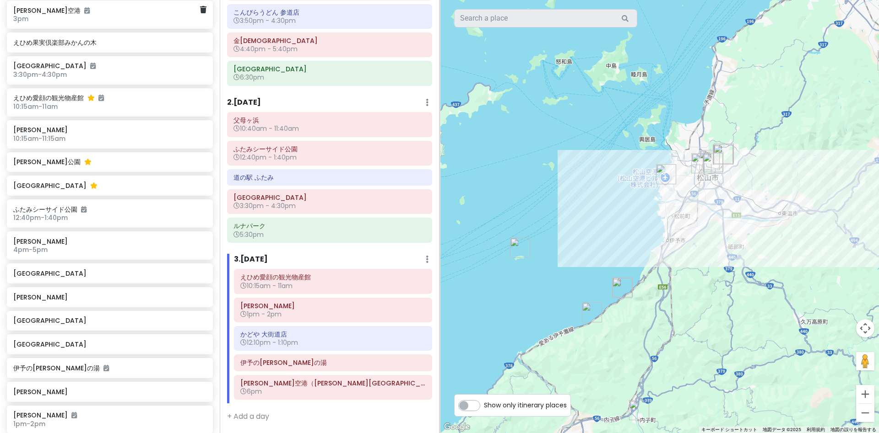
drag, startPoint x: 565, startPoint y: 334, endPoint x: 739, endPoint y: 295, distance: 178.1
click at [739, 295] on div at bounding box center [658, 216] width 439 height 433
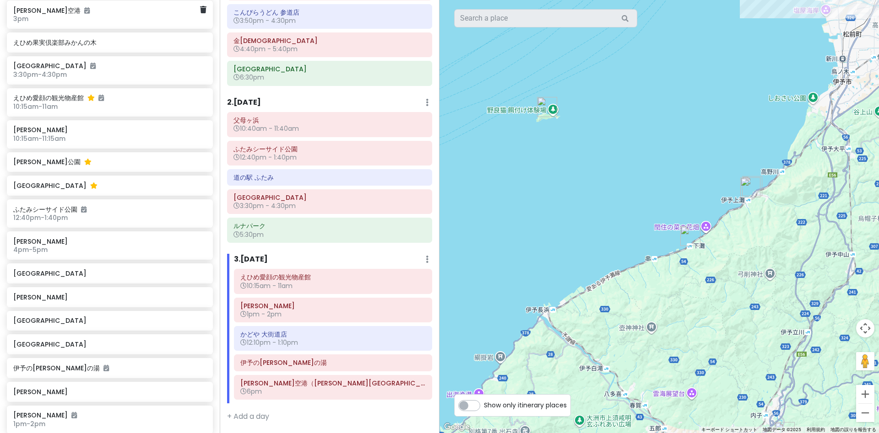
click at [685, 237] on img "下灘駅" at bounding box center [690, 236] width 20 height 20
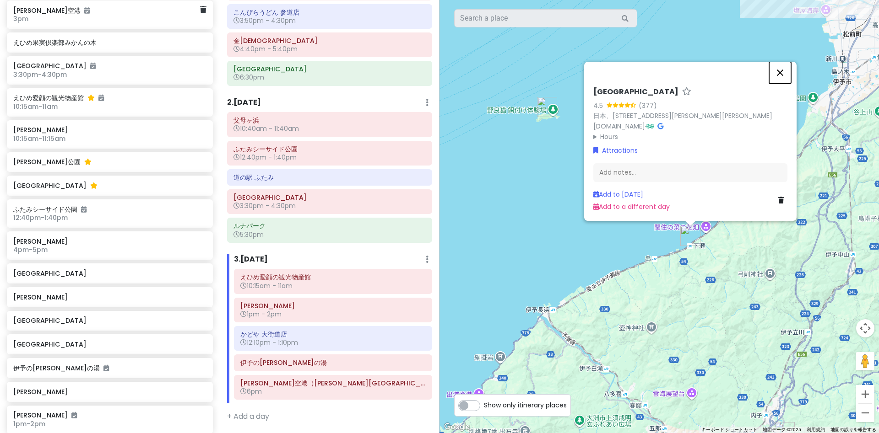
click at [782, 75] on button "閉じる" at bounding box center [780, 73] width 22 height 22
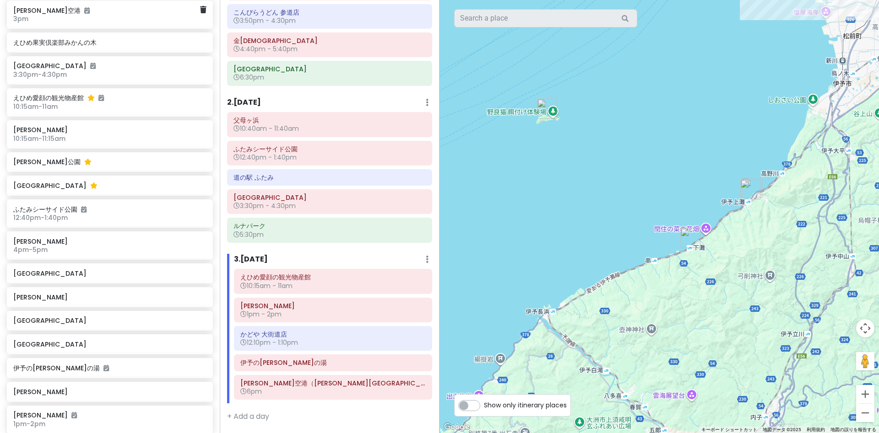
drag, startPoint x: 726, startPoint y: 266, endPoint x: 685, endPoint y: 302, distance: 54.4
click at [685, 302] on div "矢印キーを押すと移動します。" at bounding box center [658, 216] width 439 height 433
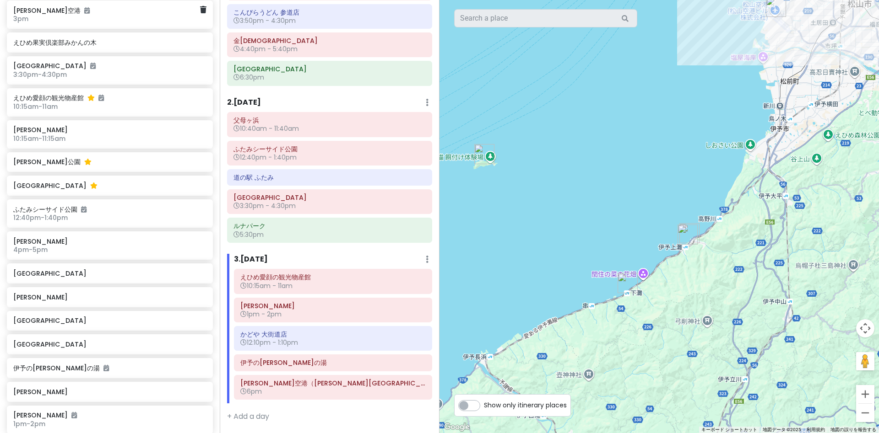
click at [684, 236] on img "道の駅 ふたみ" at bounding box center [687, 235] width 20 height 20
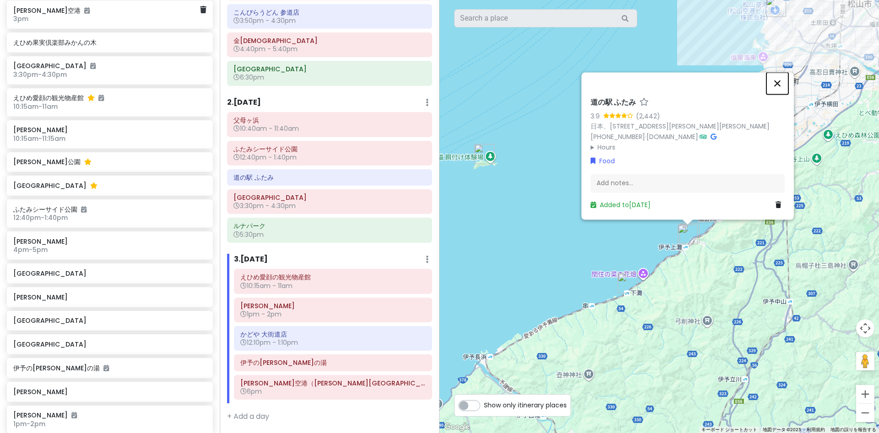
click at [783, 82] on button "閉じる" at bounding box center [777, 83] width 22 height 22
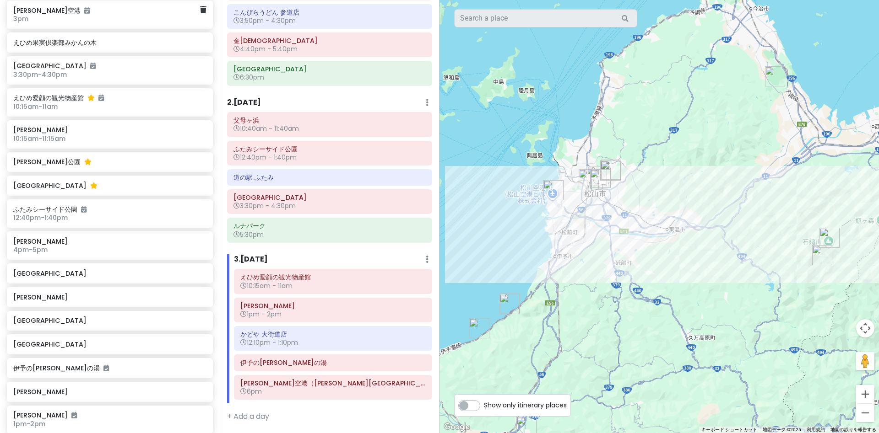
drag, startPoint x: 799, startPoint y: 212, endPoint x: 599, endPoint y: 286, distance: 213.7
click at [605, 285] on div at bounding box center [658, 216] width 439 height 433
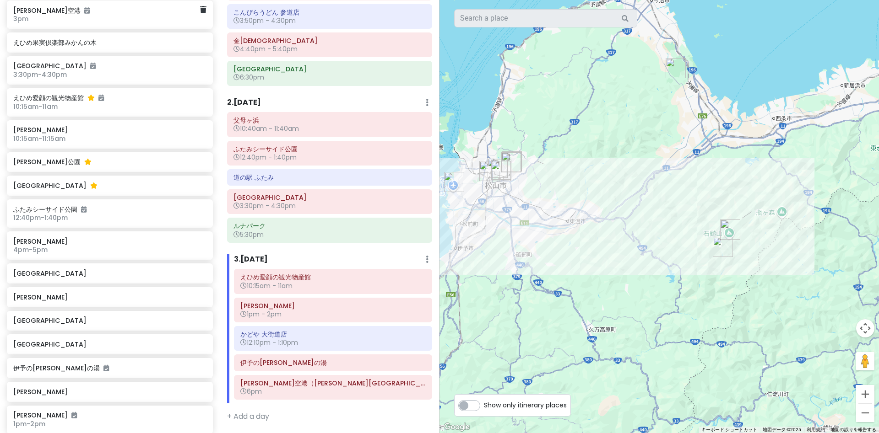
drag, startPoint x: 619, startPoint y: 338, endPoint x: 575, endPoint y: 313, distance: 50.9
click at [579, 313] on div at bounding box center [658, 216] width 439 height 433
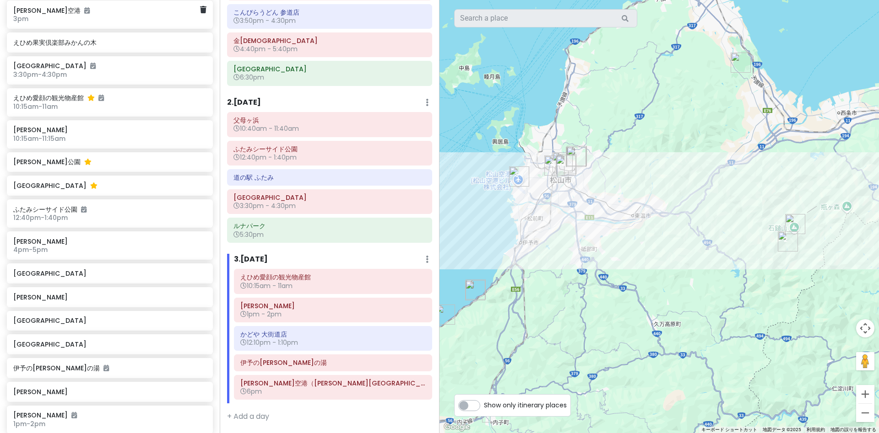
drag, startPoint x: 573, startPoint y: 281, endPoint x: 539, endPoint y: 298, distance: 37.7
click at [638, 277] on div at bounding box center [658, 216] width 439 height 433
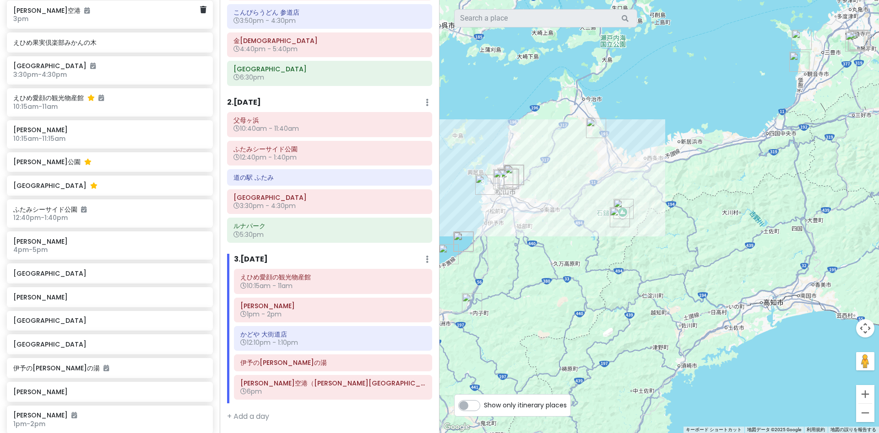
drag, startPoint x: 541, startPoint y: 309, endPoint x: 548, endPoint y: 249, distance: 59.9
click at [545, 251] on div at bounding box center [658, 216] width 439 height 433
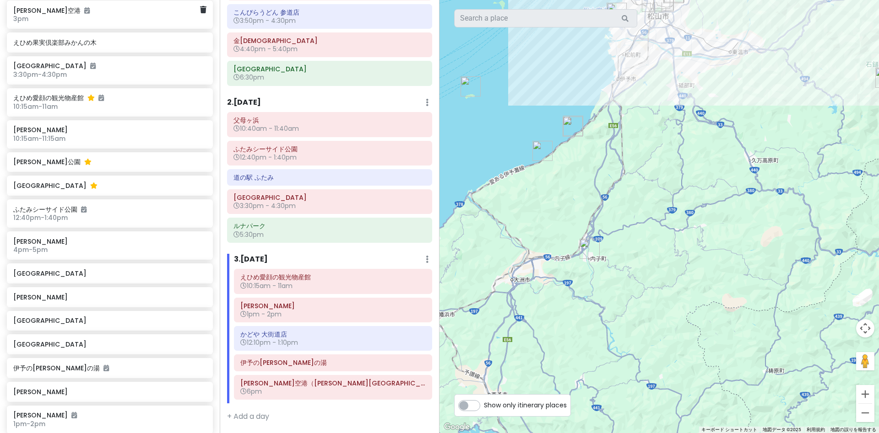
drag, startPoint x: 517, startPoint y: 287, endPoint x: 703, endPoint y: 238, distance: 192.0
click at [702, 238] on div at bounding box center [658, 216] width 439 height 433
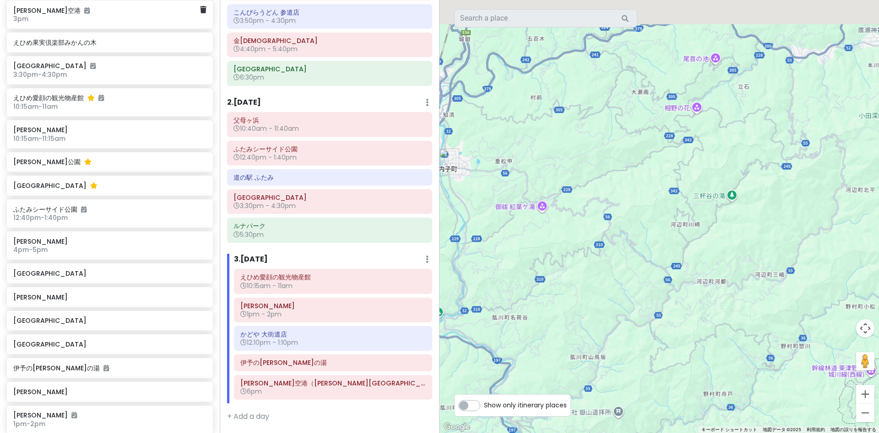
drag, startPoint x: 689, startPoint y: 194, endPoint x: 639, endPoint y: 382, distance: 195.1
click at [643, 410] on div at bounding box center [658, 216] width 439 height 433
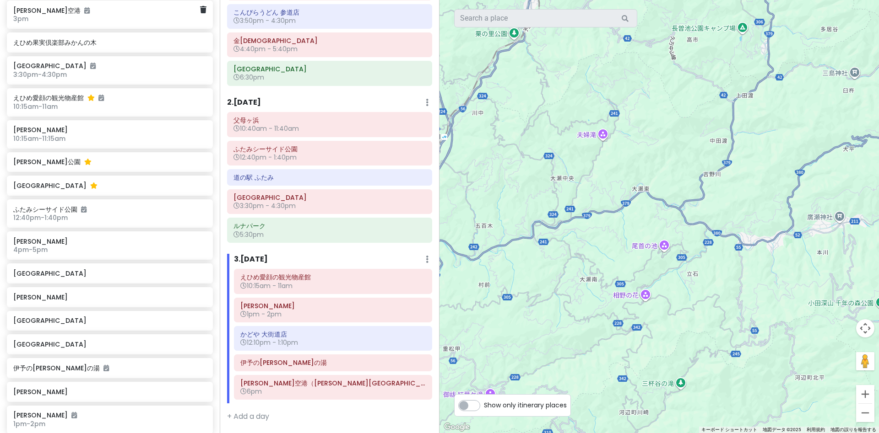
drag, startPoint x: 668, startPoint y: 183, endPoint x: 642, endPoint y: 401, distance: 219.3
click at [642, 401] on div at bounding box center [658, 216] width 439 height 433
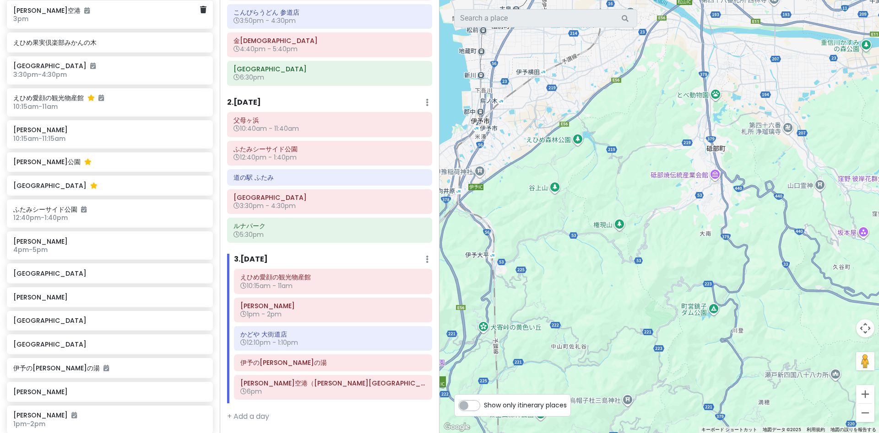
drag, startPoint x: 685, startPoint y: 357, endPoint x: 690, endPoint y: 339, distance: 19.3
click at [703, 433] on div "5 3 4 1 2" at bounding box center [658, 216] width 439 height 433
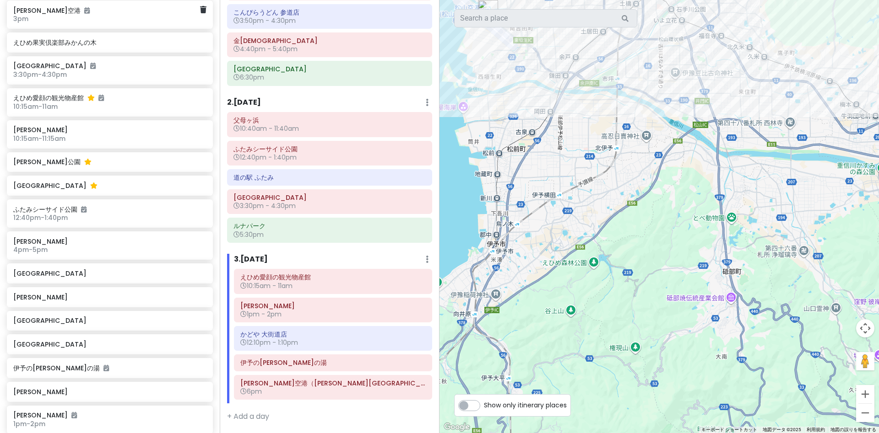
drag, startPoint x: 682, startPoint y: 426, endPoint x: 670, endPoint y: 361, distance: 66.1
click at [682, 411] on div at bounding box center [658, 216] width 439 height 433
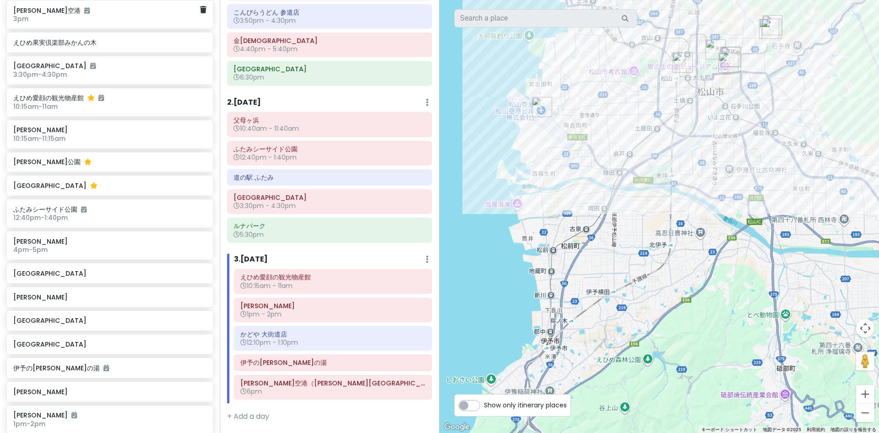
drag, startPoint x: 646, startPoint y: 294, endPoint x: 697, endPoint y: 414, distance: 130.4
click at [697, 414] on div at bounding box center [658, 216] width 439 height 433
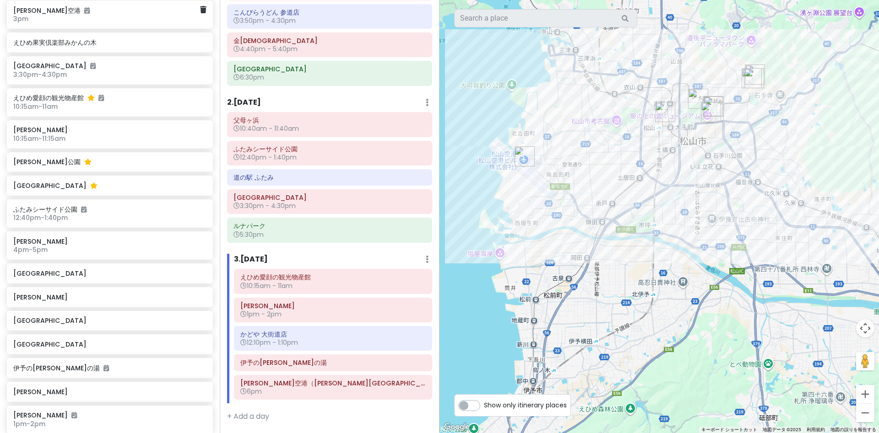
drag, startPoint x: 685, startPoint y: 329, endPoint x: 656, endPoint y: 352, distance: 36.4
click at [656, 352] on div at bounding box center [658, 216] width 439 height 433
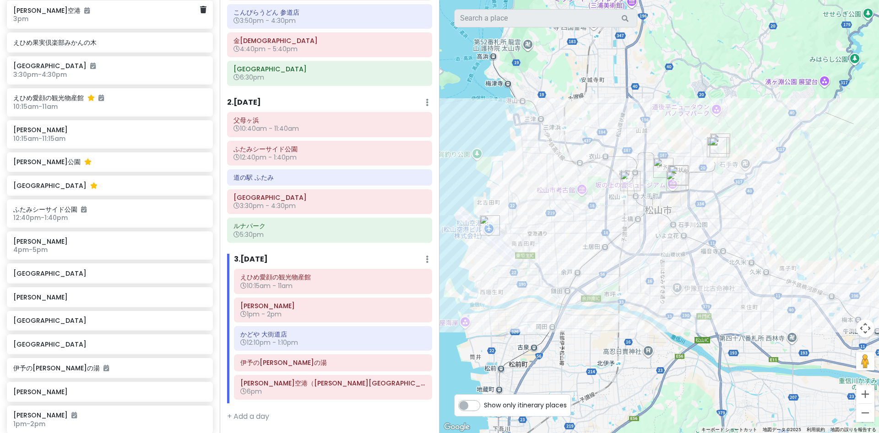
drag, startPoint x: 679, startPoint y: 221, endPoint x: 674, endPoint y: 268, distance: 47.0
click at [675, 275] on div at bounding box center [658, 216] width 439 height 433
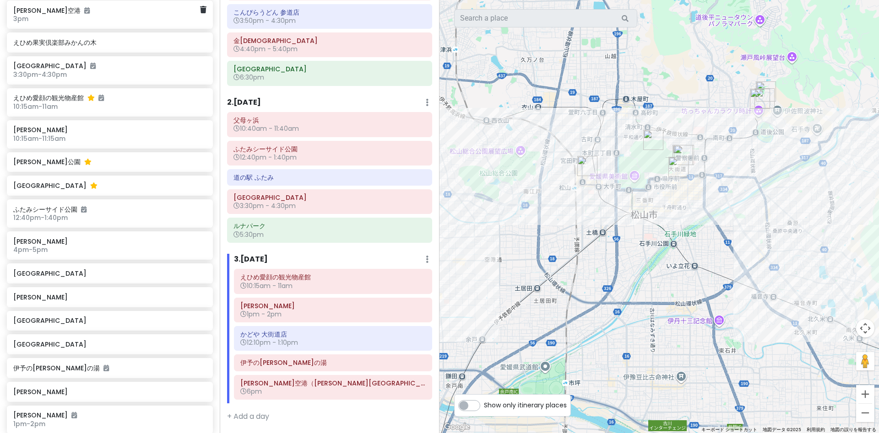
drag, startPoint x: 632, startPoint y: 224, endPoint x: 658, endPoint y: 266, distance: 49.3
click at [658, 266] on div at bounding box center [658, 216] width 439 height 433
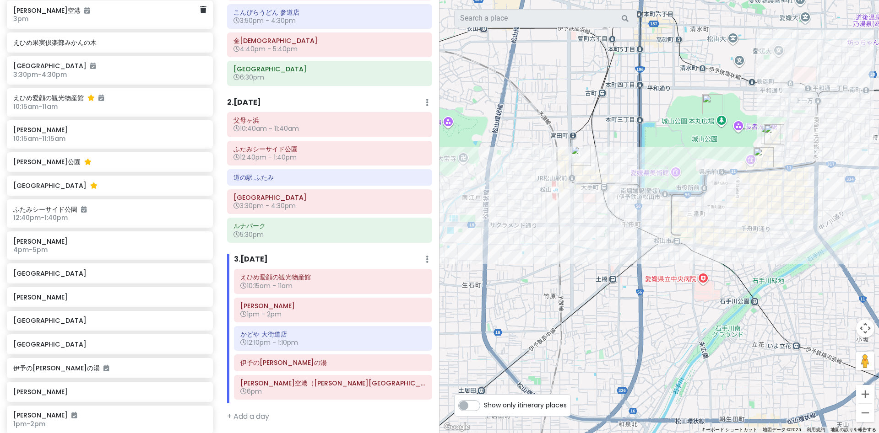
drag, startPoint x: 638, startPoint y: 272, endPoint x: 648, endPoint y: 273, distance: 10.1
click at [648, 273] on div at bounding box center [658, 216] width 439 height 433
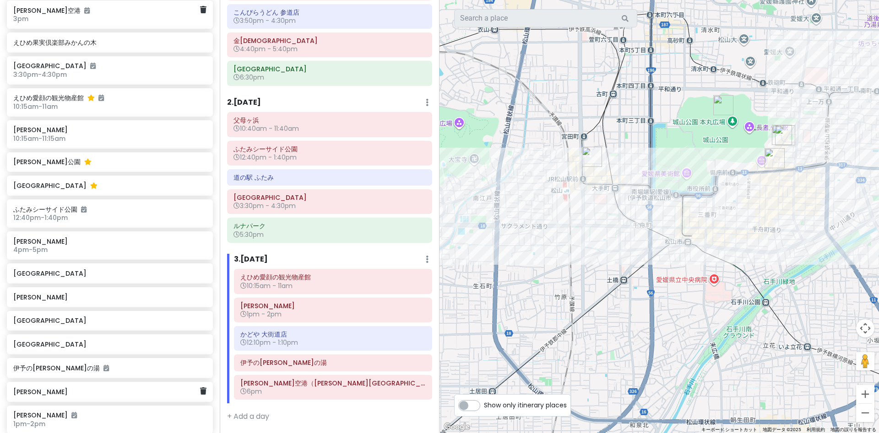
click at [27, 388] on h6 "[PERSON_NAME]" at bounding box center [106, 392] width 186 height 8
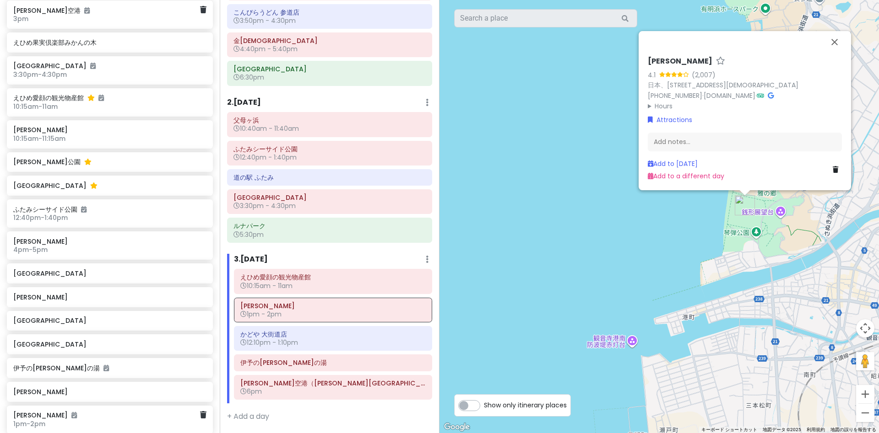
click at [56, 406] on div "[PERSON_NAME] 1pm - 2pm" at bounding box center [110, 420] width 206 height 28
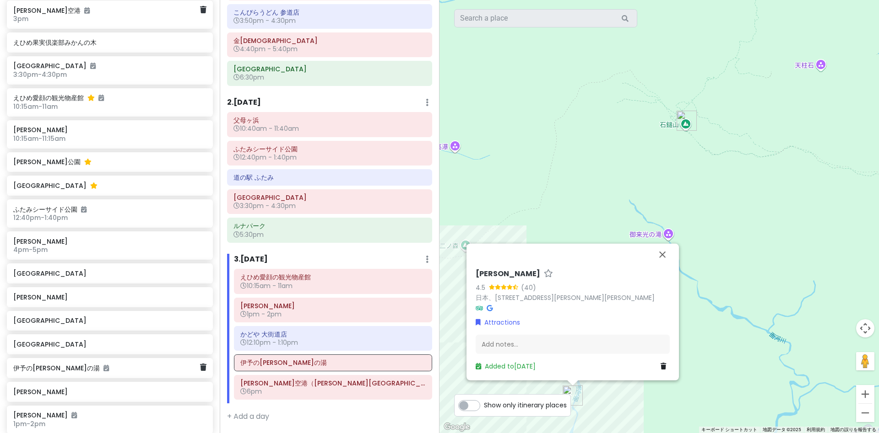
click at [54, 364] on h6 "伊予の[PERSON_NAME]の湯" at bounding box center [106, 368] width 186 height 8
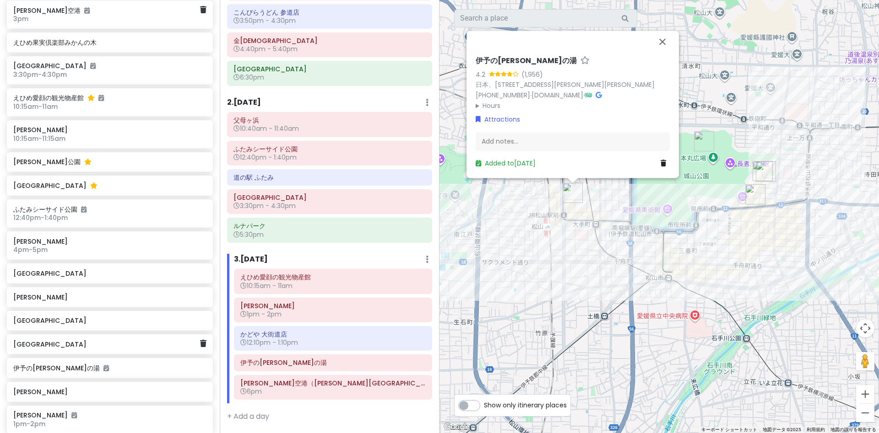
click at [53, 338] on div "[GEOGRAPHIC_DATA]" at bounding box center [106, 344] width 186 height 13
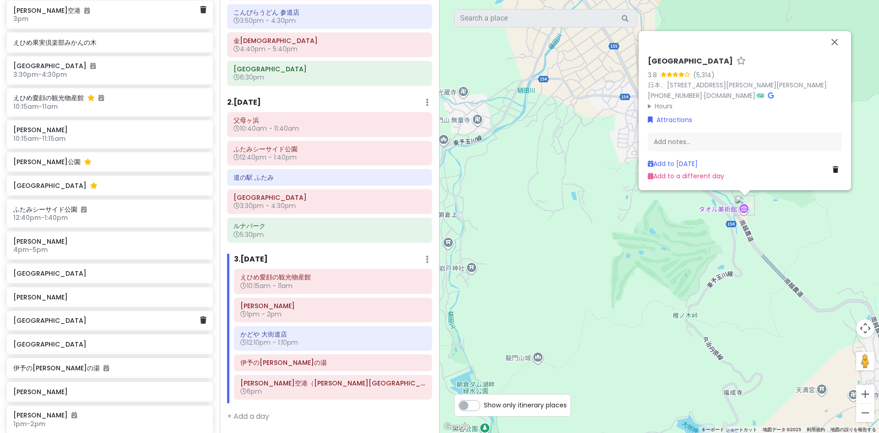
click at [49, 315] on div "[GEOGRAPHIC_DATA]" at bounding box center [106, 321] width 186 height 13
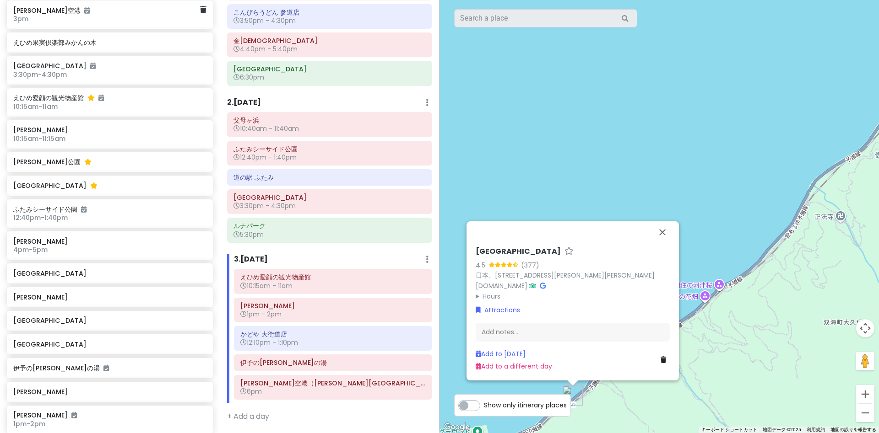
click at [60, 198] on div "[GEOGRAPHIC_DATA] 4:40pm - 5:40pm [GEOGRAPHIC_DATA]am - 11:40am [PERSON_NAME][G…" at bounding box center [110, 155] width 220 height 566
click at [59, 264] on div "[GEOGRAPHIC_DATA]" at bounding box center [110, 274] width 206 height 20
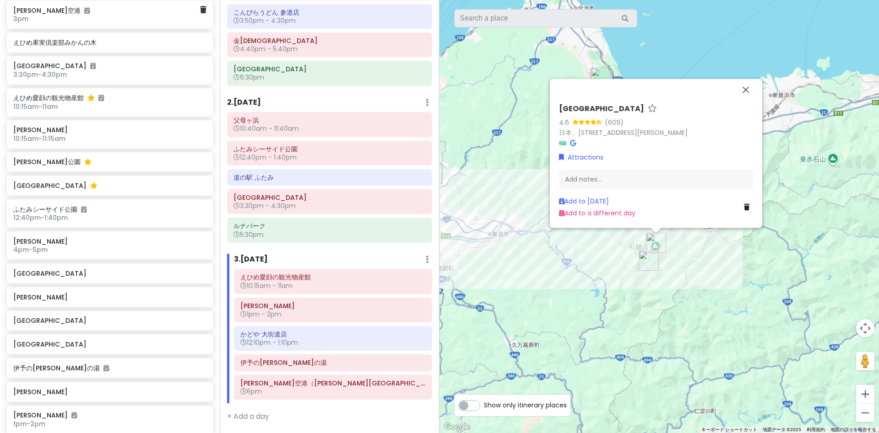
drag, startPoint x: 676, startPoint y: 281, endPoint x: 751, endPoint y: 278, distance: 75.1
click at [751, 278] on div "[GEOGRAPHIC_DATA] 4.6 (609) 日本、[STREET_ADDRESS][PERSON_NAME]山 Attractions Add n…" at bounding box center [658, 216] width 439 height 433
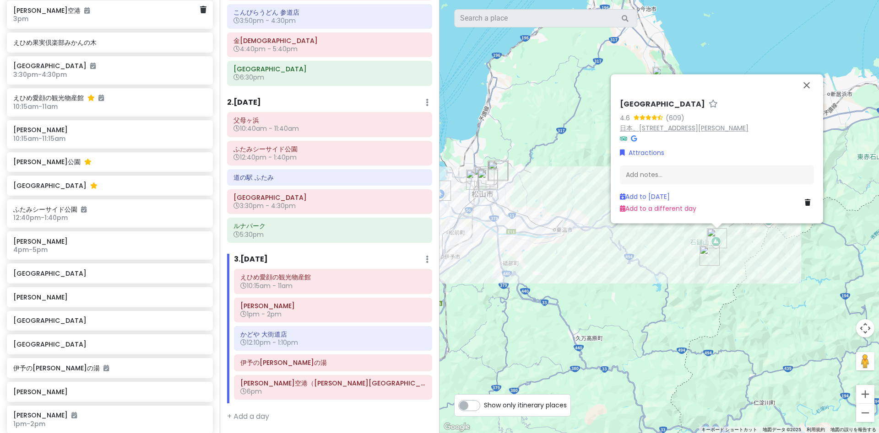
click at [696, 126] on link "日本、[STREET_ADDRESS][PERSON_NAME]" at bounding box center [684, 128] width 129 height 9
click at [807, 87] on button "閉じる" at bounding box center [806, 85] width 22 height 22
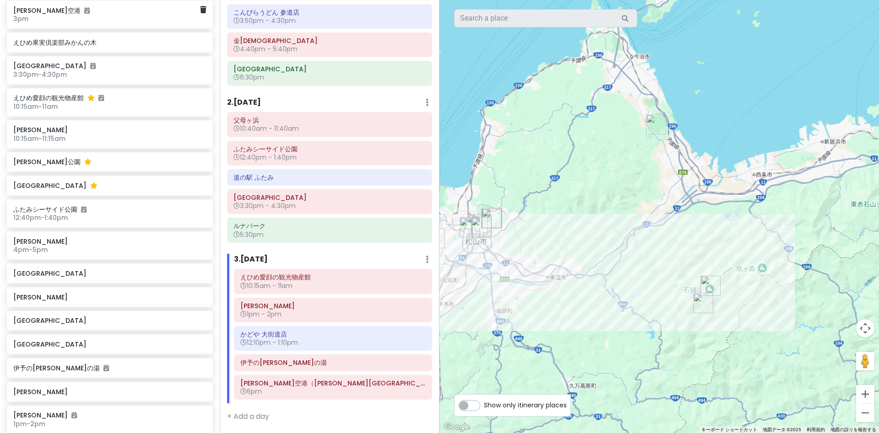
drag, startPoint x: 704, startPoint y: 167, endPoint x: 697, endPoint y: 216, distance: 48.9
click at [697, 216] on div at bounding box center [658, 216] width 439 height 433
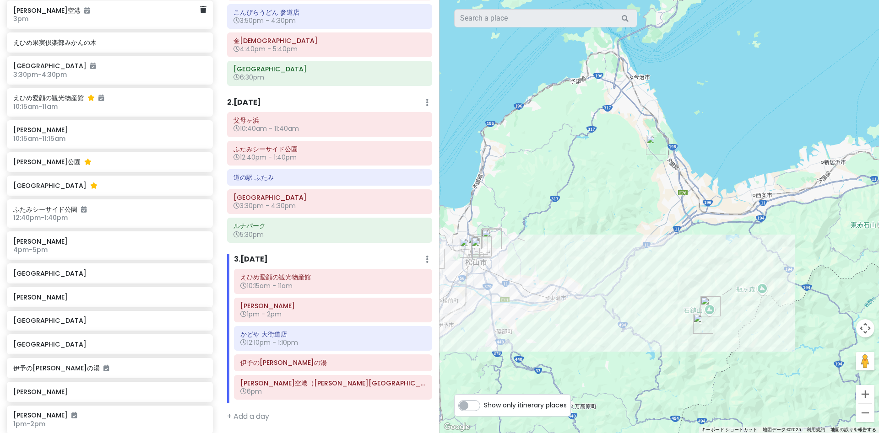
click at [653, 147] on img "タオル美術館" at bounding box center [656, 145] width 20 height 20
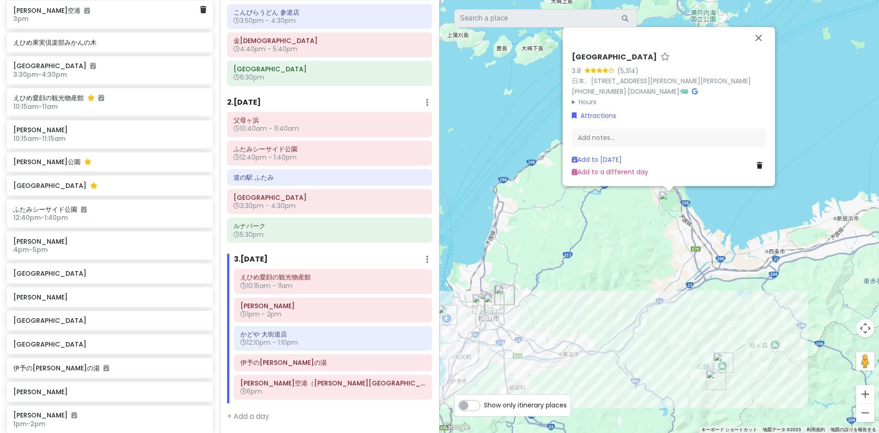
drag, startPoint x: 614, startPoint y: 229, endPoint x: 716, endPoint y: 166, distance: 119.6
click at [679, 222] on div "[GEOGRAPHIC_DATA] 3.8 (5,314) 日本、[STREET_ADDRESS][PERSON_NAME][PERSON_NAME] [PH…" at bounding box center [658, 216] width 439 height 433
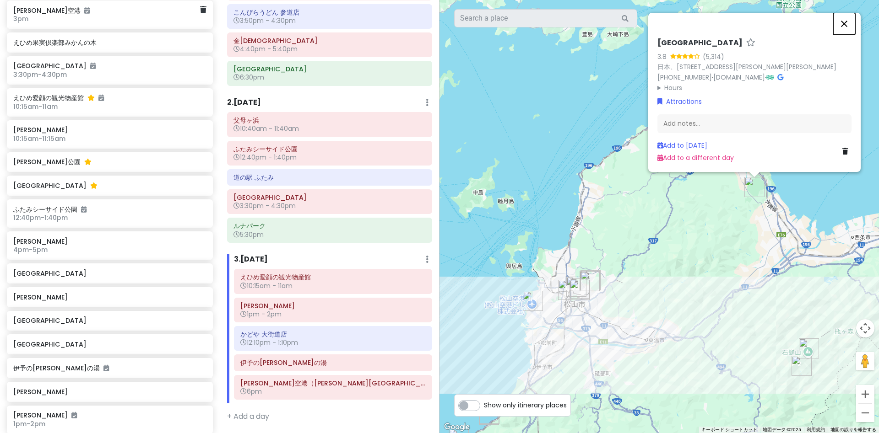
click at [843, 22] on button "閉じる" at bounding box center [844, 24] width 22 height 22
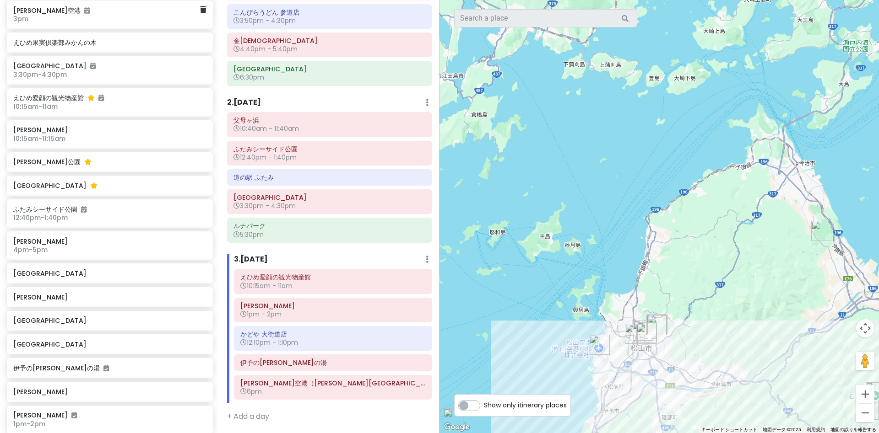
drag, startPoint x: 717, startPoint y: 199, endPoint x: 847, endPoint y: 237, distance: 136.1
click at [848, 236] on div at bounding box center [658, 216] width 439 height 433
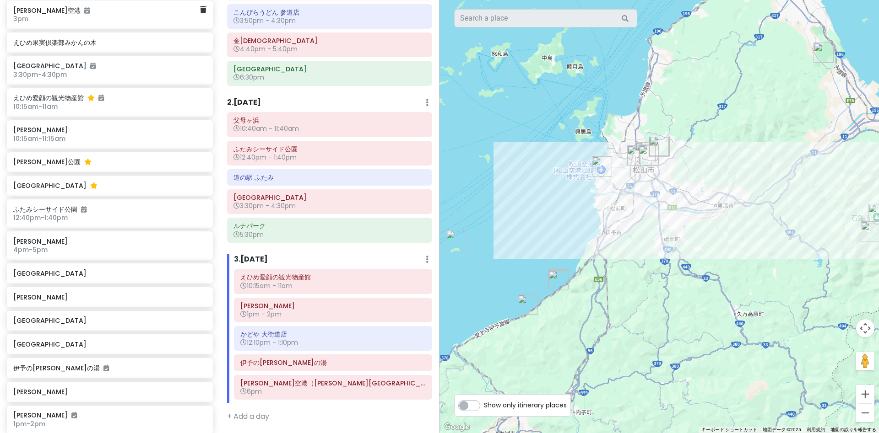
drag, startPoint x: 786, startPoint y: 342, endPoint x: 721, endPoint y: 191, distance: 164.4
click at [690, 164] on div at bounding box center [658, 216] width 439 height 433
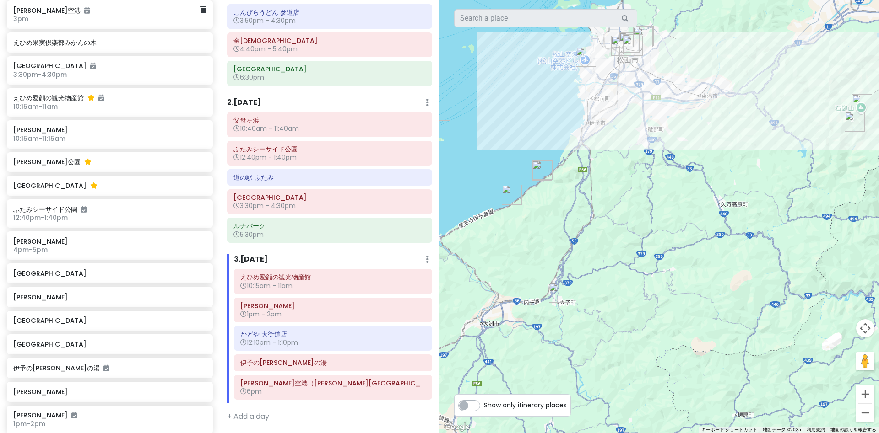
drag, startPoint x: 718, startPoint y: 230, endPoint x: 729, endPoint y: 241, distance: 16.2
click at [729, 240] on div at bounding box center [658, 216] width 439 height 433
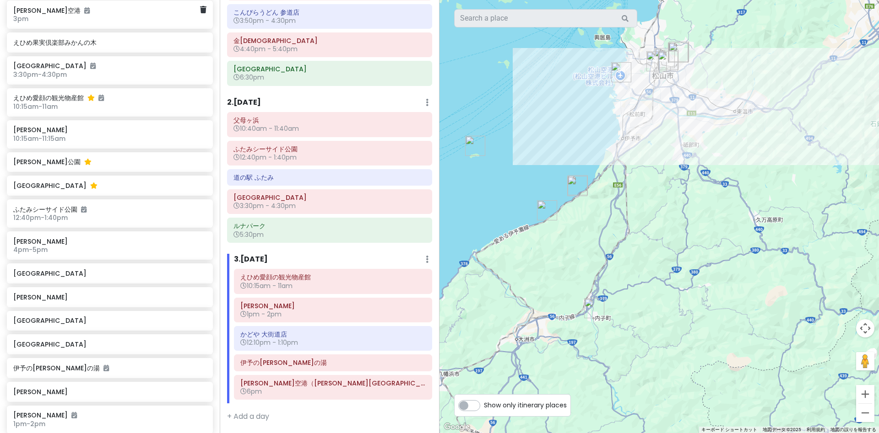
drag, startPoint x: 674, startPoint y: 209, endPoint x: 694, endPoint y: 210, distance: 19.2
click at [694, 210] on div at bounding box center [658, 216] width 439 height 433
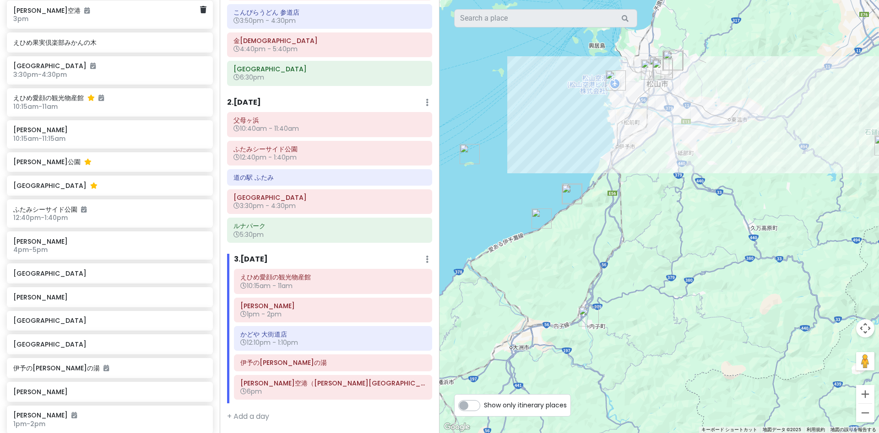
drag, startPoint x: 673, startPoint y: 222, endPoint x: 621, endPoint y: 259, distance: 63.5
click at [621, 259] on div at bounding box center [658, 216] width 439 height 433
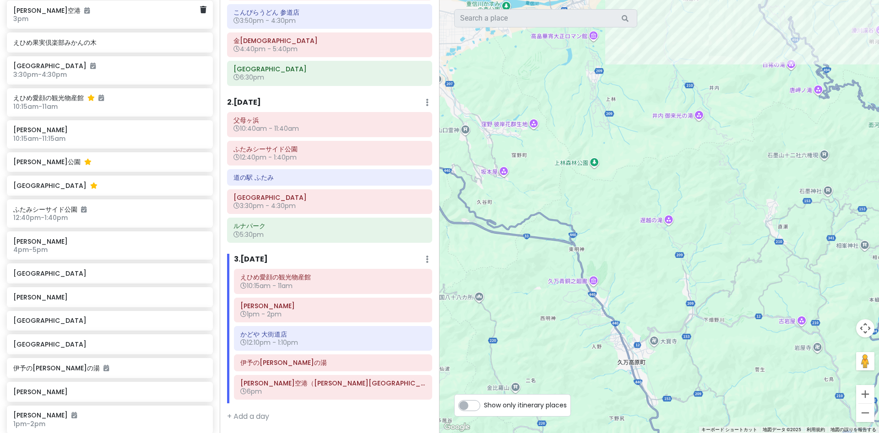
drag, startPoint x: 658, startPoint y: 277, endPoint x: 707, endPoint y: 182, distance: 107.2
click at [707, 182] on div at bounding box center [658, 216] width 439 height 433
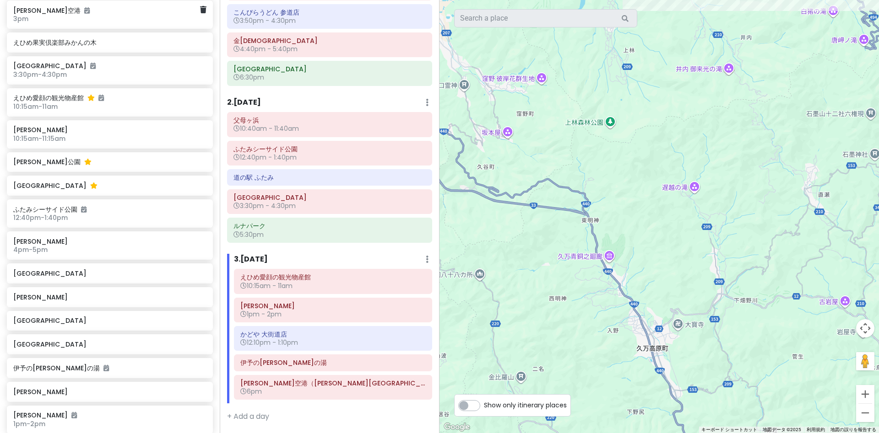
click at [613, 259] on div at bounding box center [658, 216] width 439 height 433
click at [607, 259] on div at bounding box center [658, 216] width 439 height 433
click at [611, 262] on div at bounding box center [658, 216] width 439 height 433
click at [608, 257] on div at bounding box center [658, 216] width 439 height 433
click at [694, 188] on div at bounding box center [658, 216] width 439 height 433
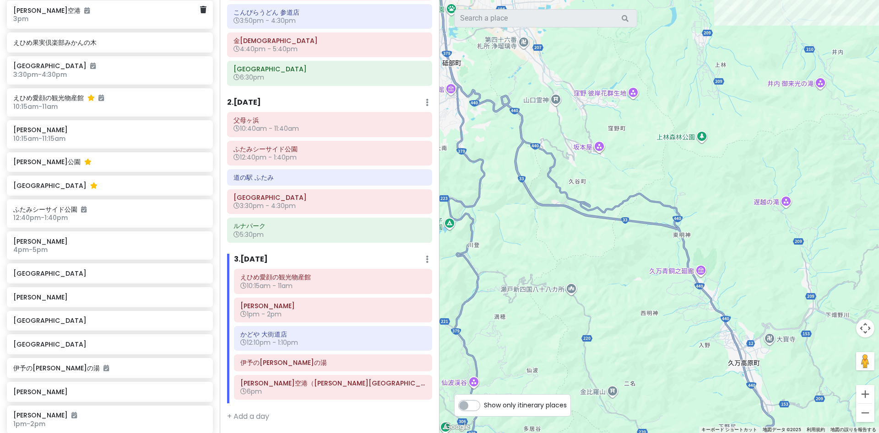
drag, startPoint x: 609, startPoint y: 219, endPoint x: 705, endPoint y: 239, distance: 98.2
click at [707, 238] on div at bounding box center [658, 216] width 439 height 433
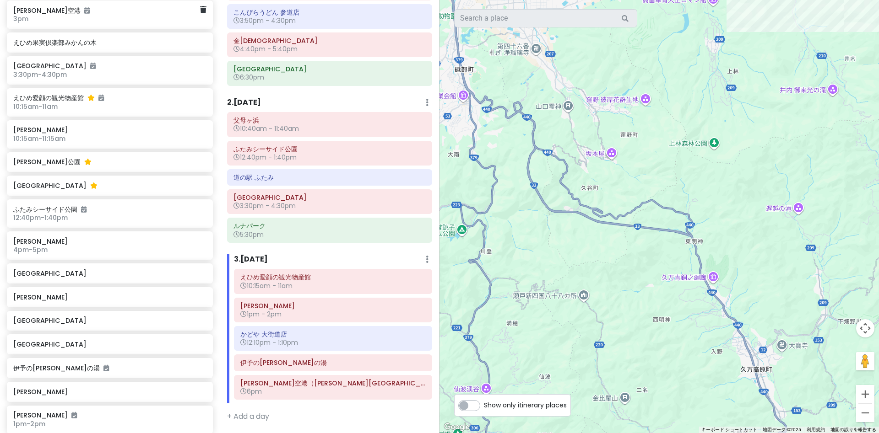
click at [612, 157] on div at bounding box center [658, 216] width 439 height 433
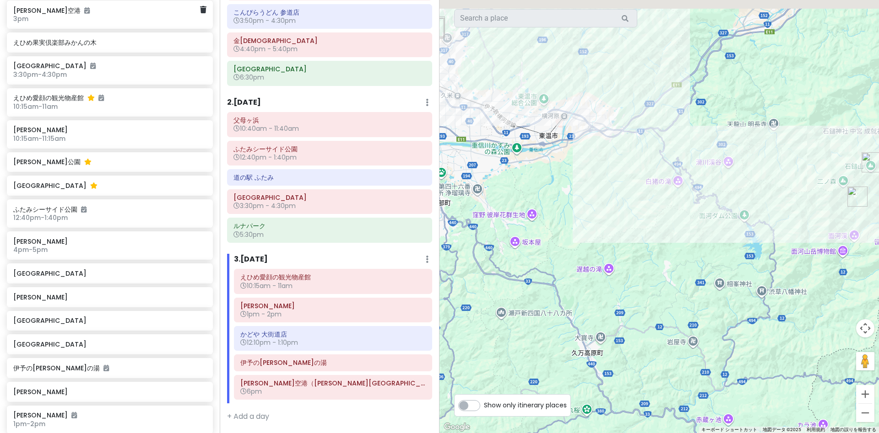
drag, startPoint x: 650, startPoint y: 263, endPoint x: 471, endPoint y: 302, distance: 182.6
click at [469, 306] on div at bounding box center [658, 216] width 439 height 433
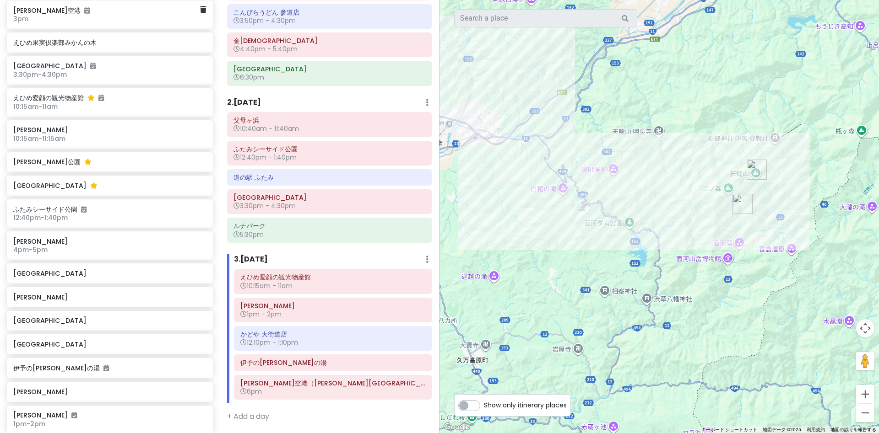
drag, startPoint x: 558, startPoint y: 283, endPoint x: 550, endPoint y: 290, distance: 10.4
click at [550, 290] on div at bounding box center [658, 216] width 439 height 433
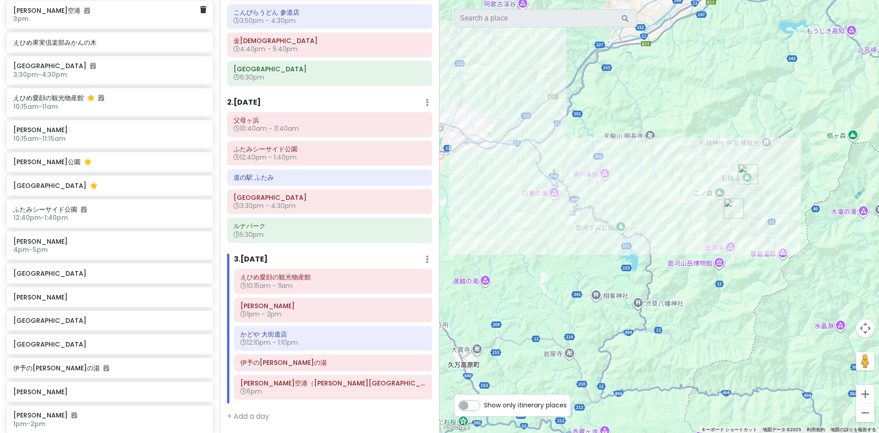
click at [745, 176] on img "石鎚山" at bounding box center [748, 174] width 20 height 20
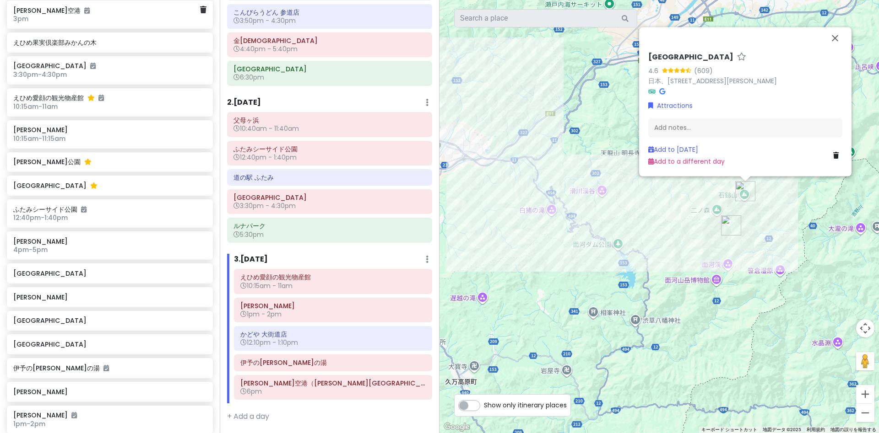
click at [700, 72] on div "(609)" at bounding box center [703, 71] width 19 height 10
click at [704, 73] on div "(609)" at bounding box center [703, 71] width 19 height 10
click at [705, 86] on link "日本、[STREET_ADDRESS][PERSON_NAME]" at bounding box center [712, 80] width 129 height 9
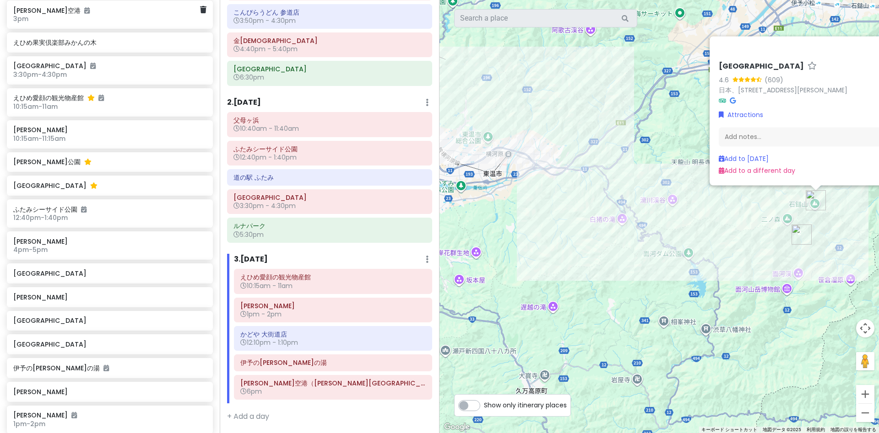
drag, startPoint x: 502, startPoint y: 271, endPoint x: 639, endPoint y: 288, distance: 138.3
click at [638, 288] on div "[GEOGRAPHIC_DATA] 4.6 (609) 日本、[STREET_ADDRESS][PERSON_NAME]山 Attractions Add n…" at bounding box center [658, 216] width 439 height 433
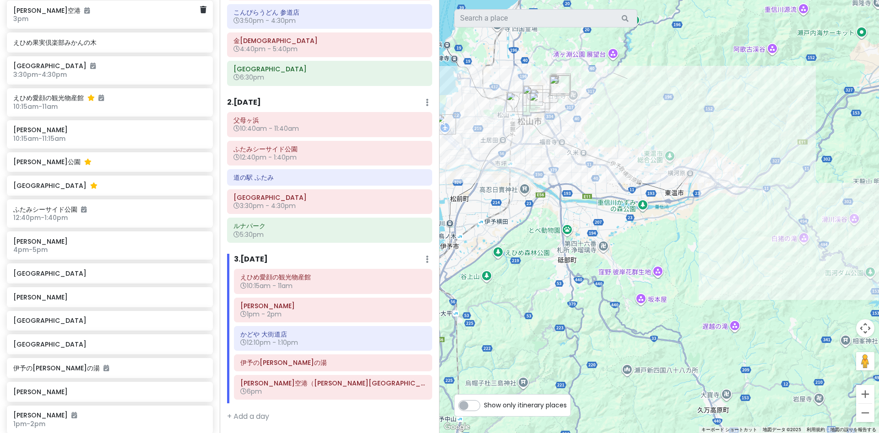
drag, startPoint x: 545, startPoint y: 248, endPoint x: 627, endPoint y: 262, distance: 83.7
click at [627, 262] on div "[GEOGRAPHIC_DATA] 4.6 (609) 日本、[STREET_ADDRESS][PERSON_NAME]山 Attractions Add n…" at bounding box center [658, 216] width 439 height 433
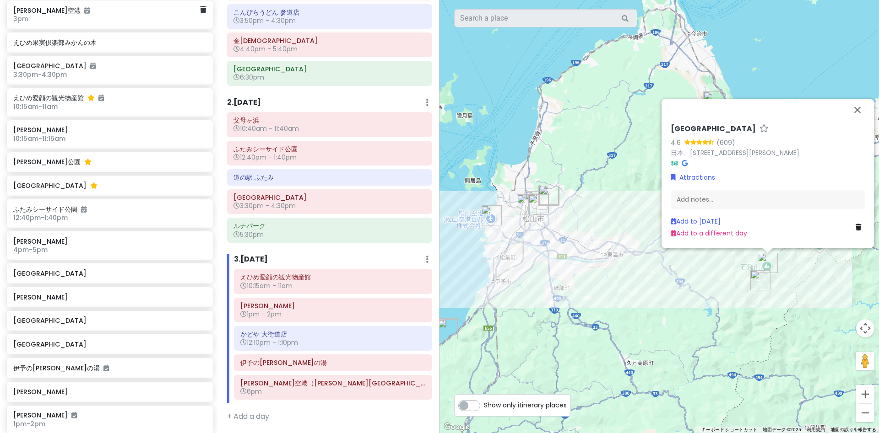
drag, startPoint x: 531, startPoint y: 314, endPoint x: 519, endPoint y: 321, distance: 13.5
click at [519, 321] on div "[GEOGRAPHIC_DATA] 4.6 (609) 日本、[STREET_ADDRESS][PERSON_NAME]山 Attractions Add n…" at bounding box center [658, 216] width 439 height 433
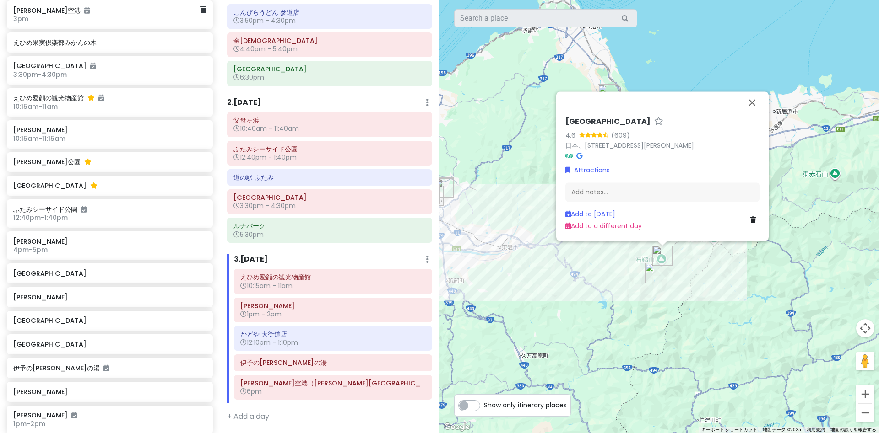
drag, startPoint x: 641, startPoint y: 345, endPoint x: 586, endPoint y: 319, distance: 60.6
click at [547, 333] on div "[GEOGRAPHIC_DATA] 4.6 (609) 日本、[STREET_ADDRESS][PERSON_NAME]山 Attractions Add n…" at bounding box center [658, 216] width 439 height 433
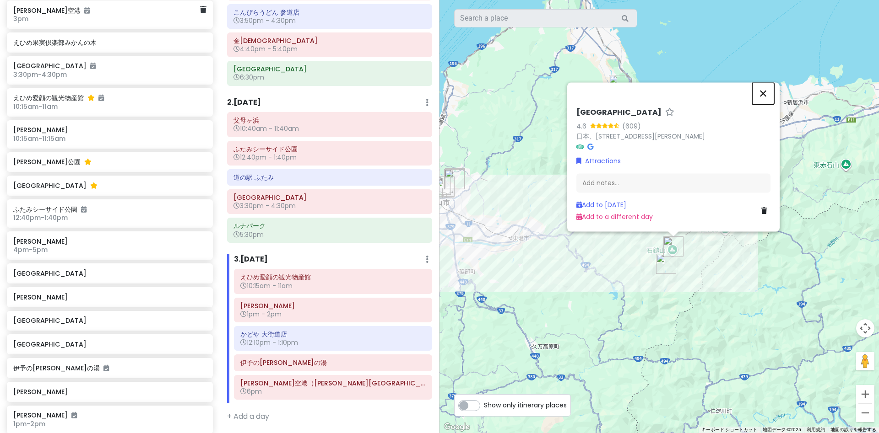
click at [762, 89] on button "閉じる" at bounding box center [763, 93] width 22 height 22
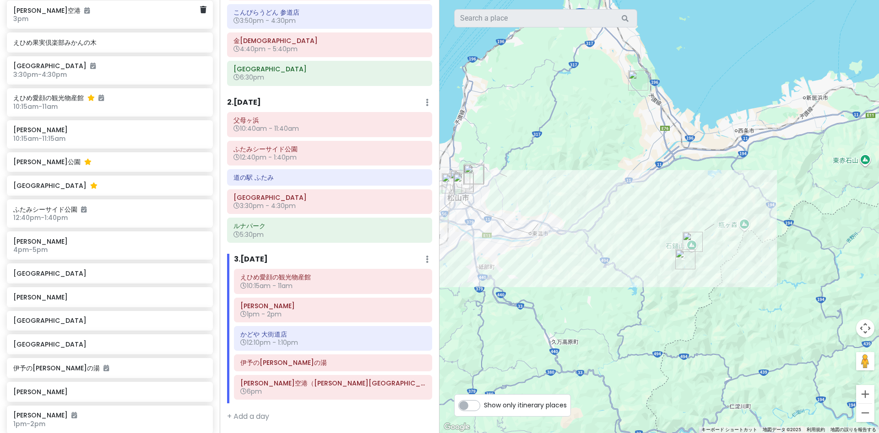
drag, startPoint x: 588, startPoint y: 294, endPoint x: 609, endPoint y: 289, distance: 20.9
click at [609, 289] on div at bounding box center [658, 216] width 439 height 433
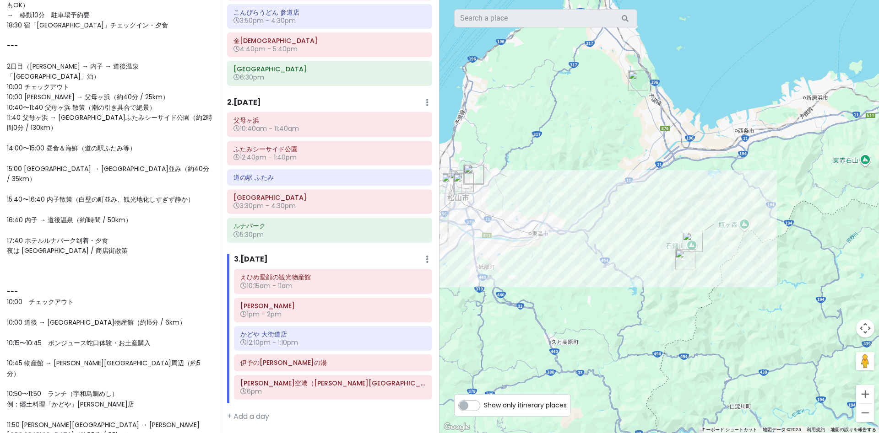
scroll to position [216, 0]
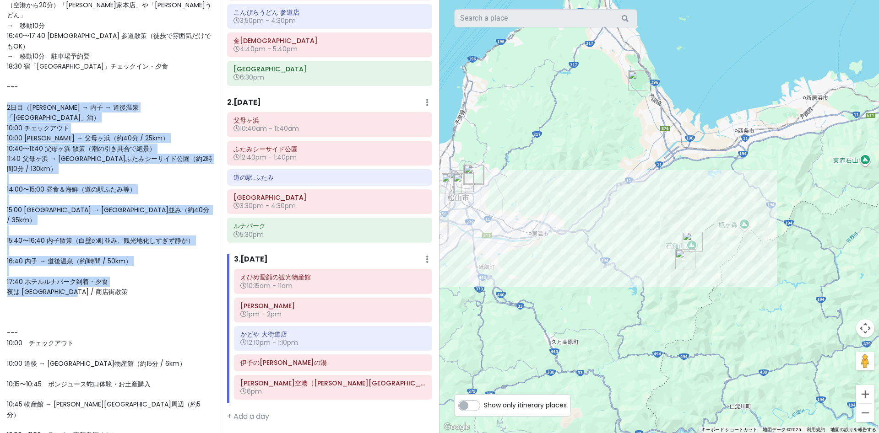
drag, startPoint x: 110, startPoint y: 229, endPoint x: 6, endPoint y: 70, distance: 189.9
click at [6, 70] on div "愛媛 香川 Private Change Dates Make a Copy Delete Trip Go Pro ⚡️ Give Feedback 💡 Su…" at bounding box center [110, 216] width 220 height 433
copy span "2日目（琴平 → 内子 → 道後温泉「[GEOGRAPHIC_DATA]」泊） 10:00 チェックアウト 10:00 琴平 → 父母ヶ浜（約40分 / 25…"
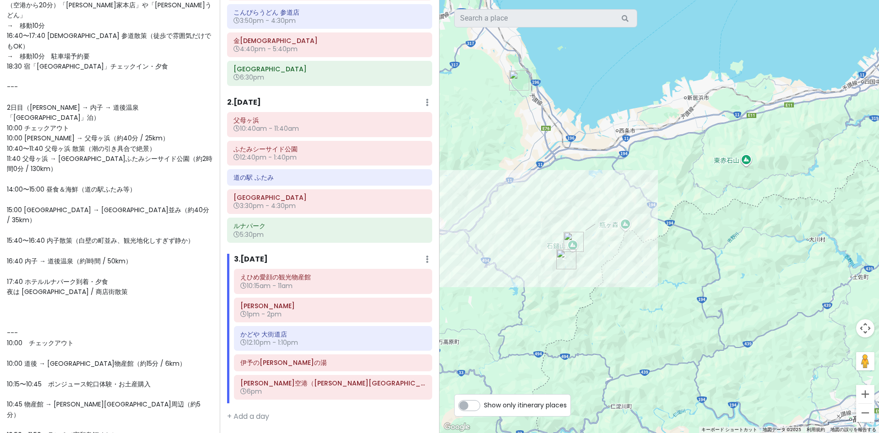
drag, startPoint x: 547, startPoint y: 318, endPoint x: 377, endPoint y: 324, distance: 170.3
click at [439, 324] on div "1 5 2 3 4" at bounding box center [658, 216] width 439 height 433
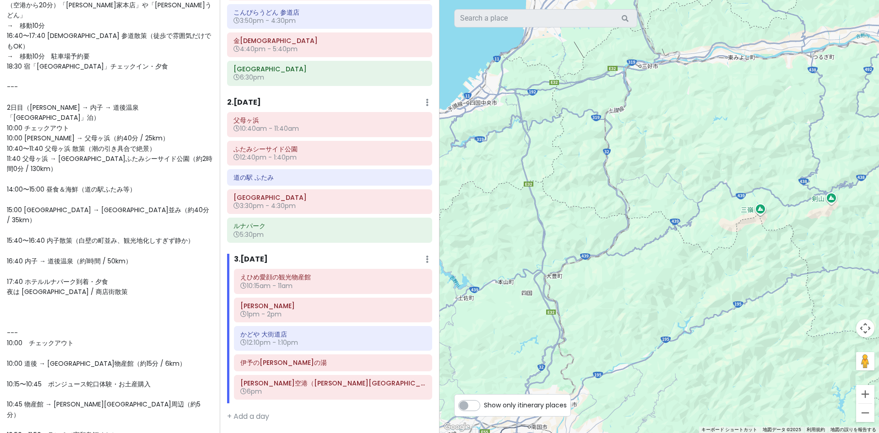
drag, startPoint x: 573, startPoint y: 238, endPoint x: 448, endPoint y: 338, distance: 160.2
click at [446, 337] on div at bounding box center [658, 216] width 439 height 433
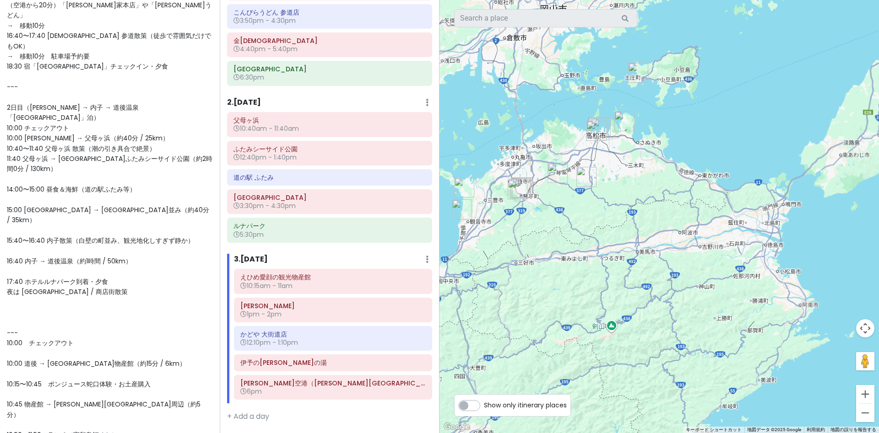
drag, startPoint x: 553, startPoint y: 267, endPoint x: 644, endPoint y: 305, distance: 99.3
click at [644, 303] on div at bounding box center [658, 216] width 439 height 433
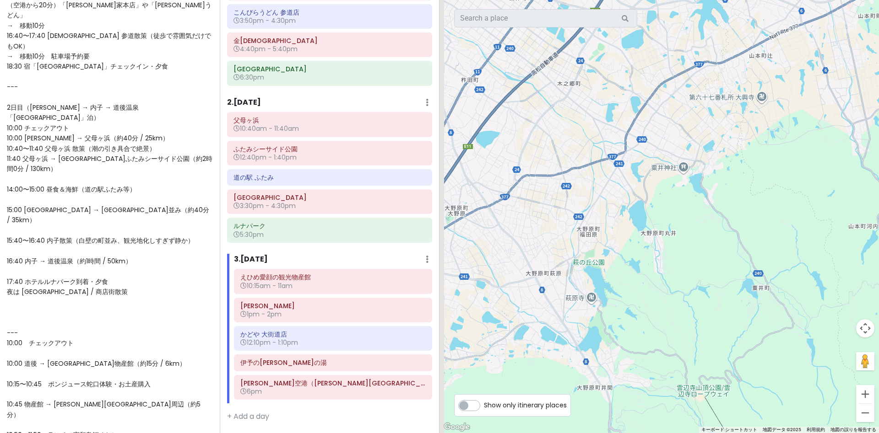
drag, startPoint x: 660, startPoint y: 302, endPoint x: 776, endPoint y: 307, distance: 116.4
click at [766, 305] on div at bounding box center [658, 216] width 439 height 433
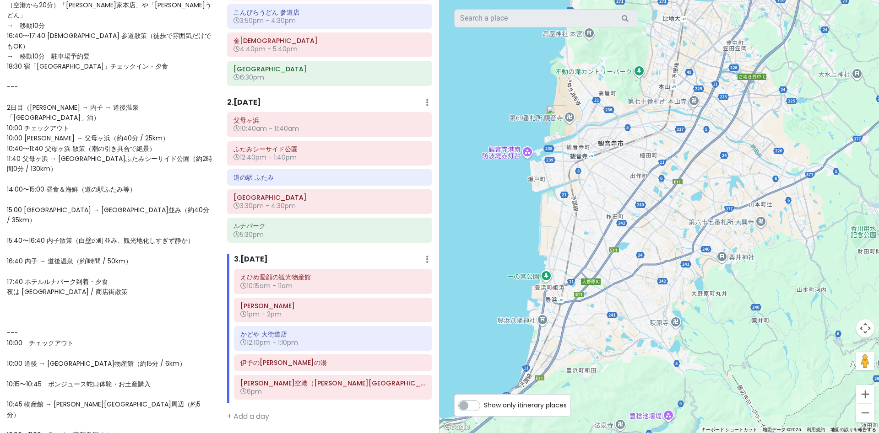
drag, startPoint x: 743, startPoint y: 227, endPoint x: 623, endPoint y: 293, distance: 137.2
click at [645, 288] on div at bounding box center [658, 216] width 439 height 433
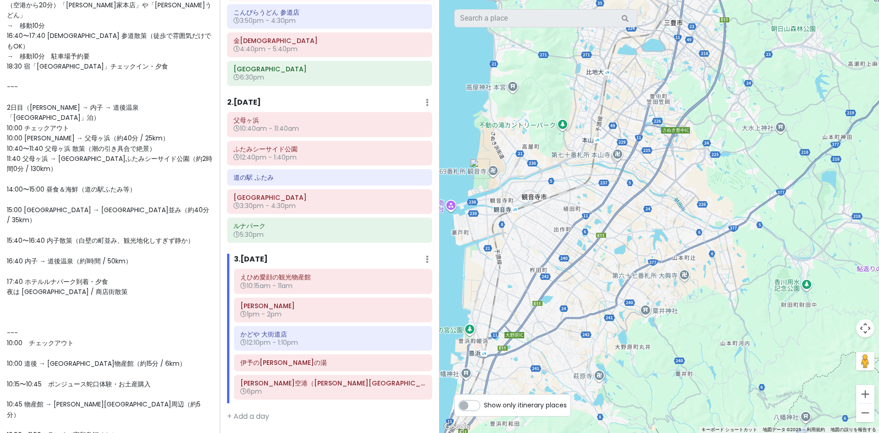
drag, startPoint x: 553, startPoint y: 244, endPoint x: 535, endPoint y: 251, distance: 18.9
click at [535, 249] on div at bounding box center [658, 216] width 439 height 433
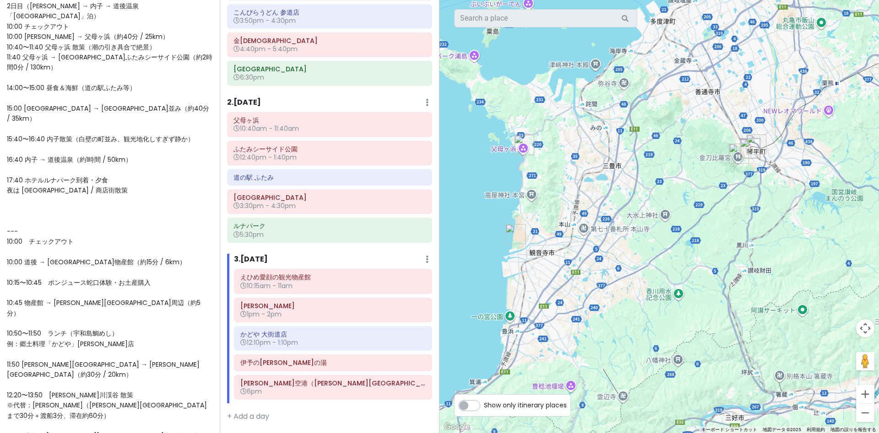
scroll to position [342, 0]
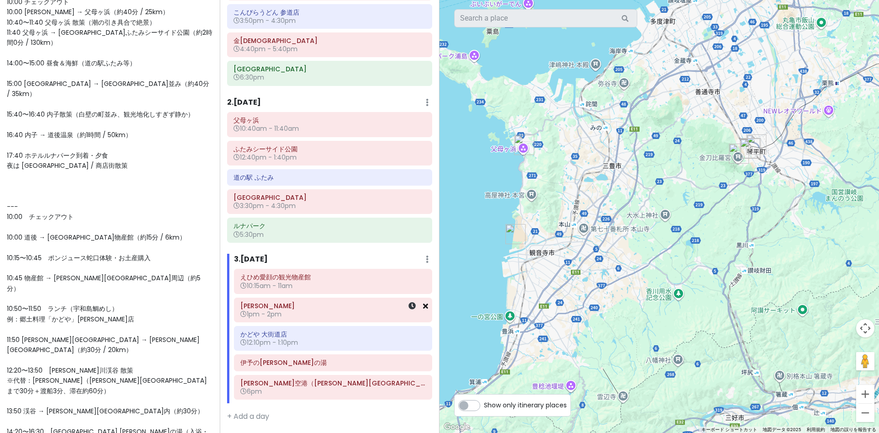
click at [425, 306] on icon at bounding box center [425, 305] width 5 height 7
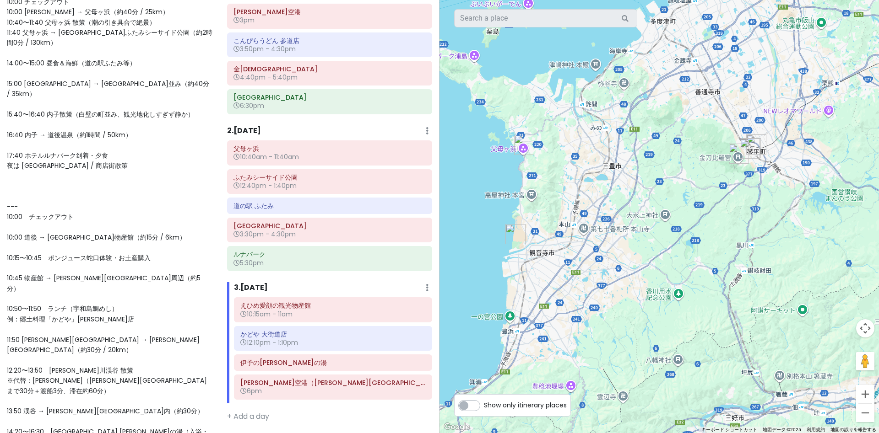
scroll to position [58, 0]
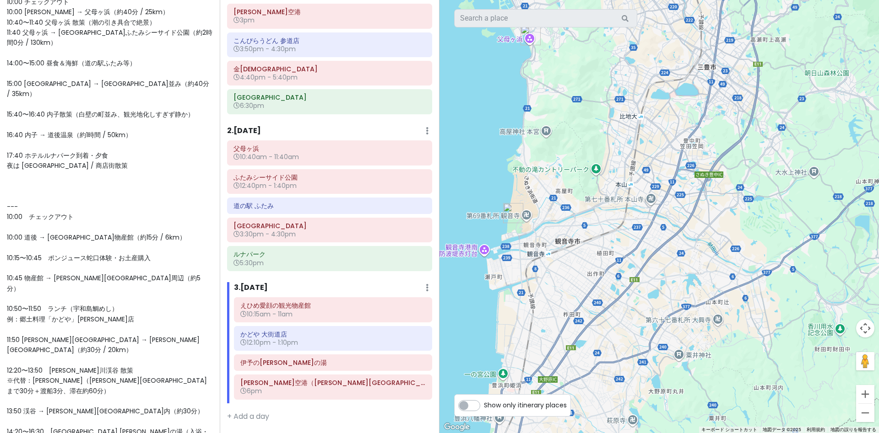
drag, startPoint x: 515, startPoint y: 274, endPoint x: 583, endPoint y: 276, distance: 67.7
click at [582, 275] on div at bounding box center [658, 216] width 439 height 433
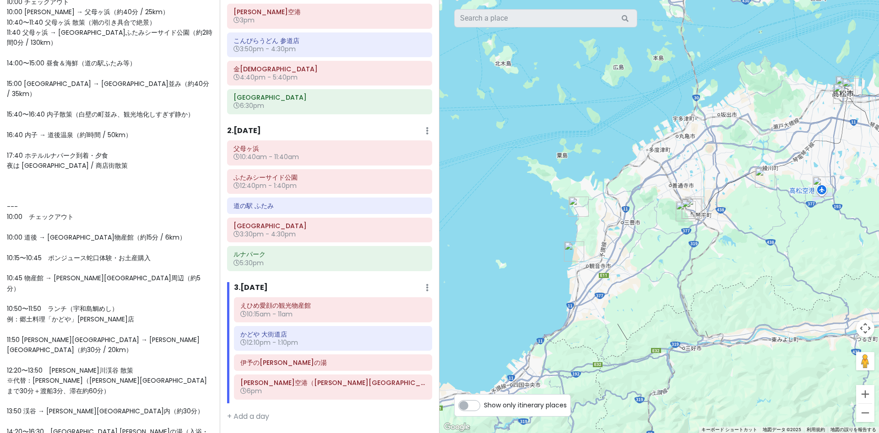
drag, startPoint x: 640, startPoint y: 278, endPoint x: 864, endPoint y: 200, distance: 237.3
click at [864, 200] on div at bounding box center [658, 216] width 439 height 433
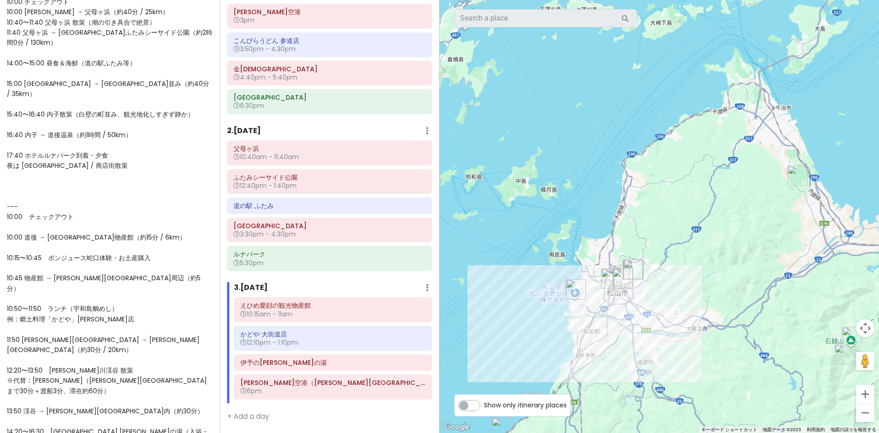
drag, startPoint x: 707, startPoint y: 254, endPoint x: 708, endPoint y: 237, distance: 17.5
click at [717, 230] on div at bounding box center [658, 216] width 439 height 433
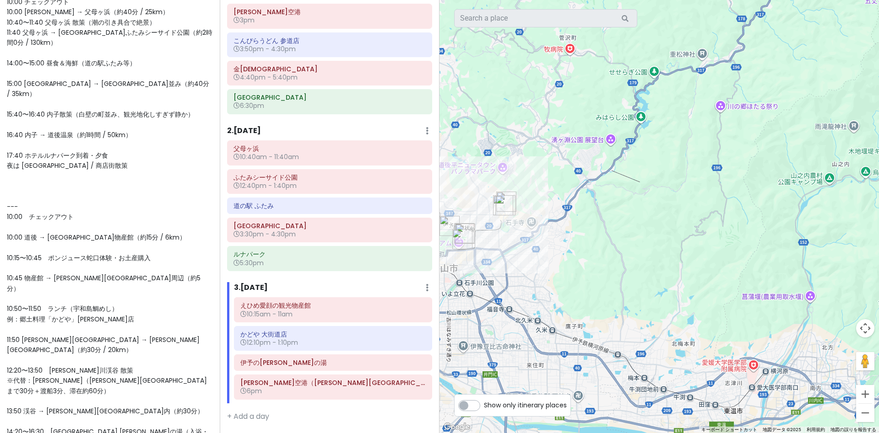
drag, startPoint x: 646, startPoint y: 261, endPoint x: 878, endPoint y: 259, distance: 232.0
click at [878, 259] on div at bounding box center [658, 216] width 439 height 433
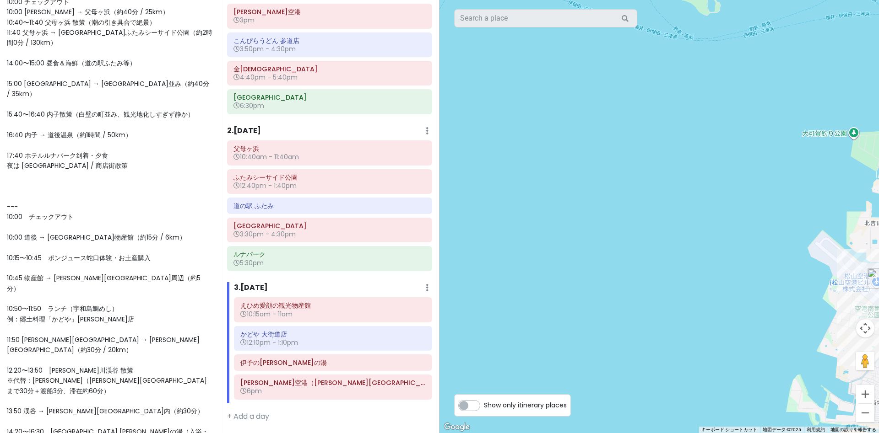
drag, startPoint x: 704, startPoint y: 282, endPoint x: 518, endPoint y: 243, distance: 190.8
click at [527, 244] on div at bounding box center [658, 216] width 439 height 433
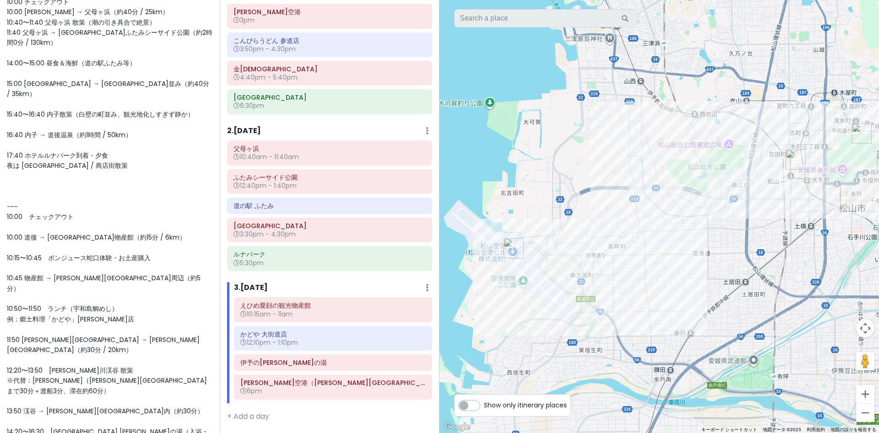
drag, startPoint x: 702, startPoint y: 283, endPoint x: 535, endPoint y: 303, distance: 168.7
click at [538, 303] on div at bounding box center [658, 216] width 439 height 433
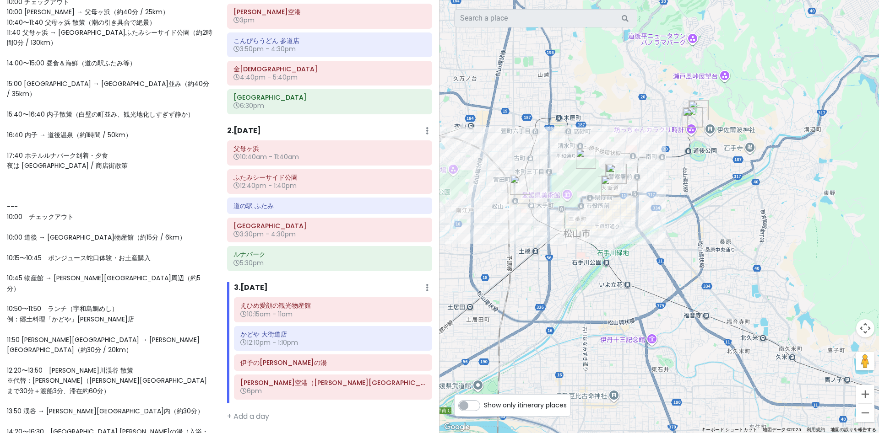
drag, startPoint x: 658, startPoint y: 231, endPoint x: 577, endPoint y: 241, distance: 82.1
click at [577, 241] on div at bounding box center [658, 216] width 439 height 433
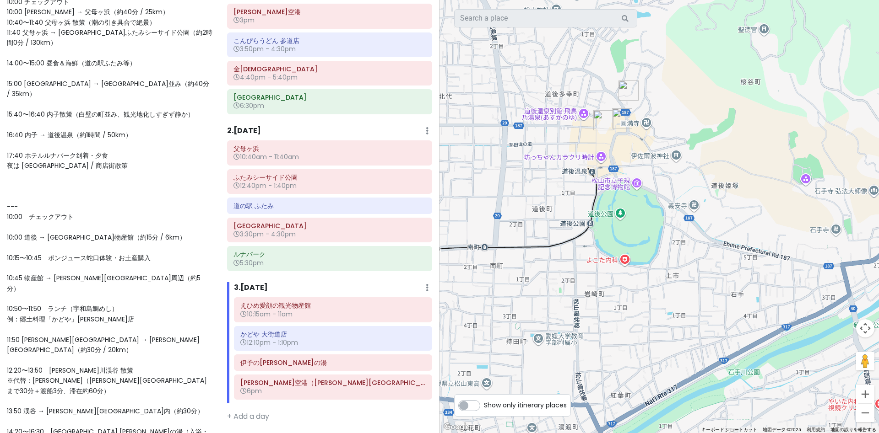
drag, startPoint x: 669, startPoint y: 169, endPoint x: 664, endPoint y: 209, distance: 40.6
click at [664, 209] on div at bounding box center [658, 216] width 439 height 433
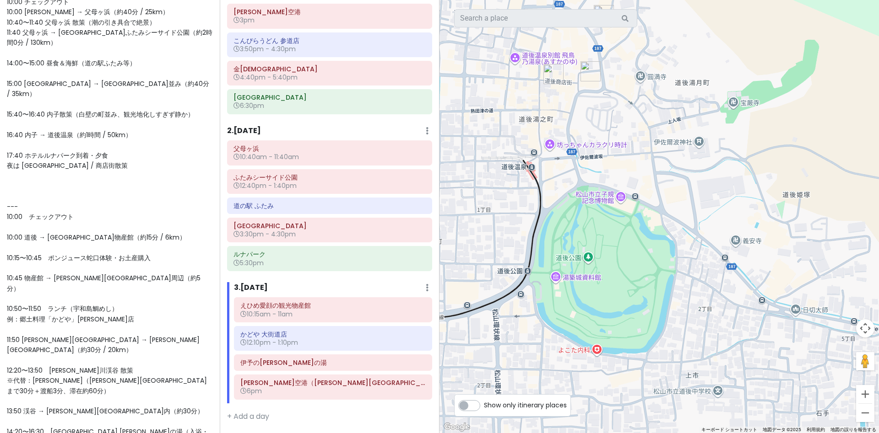
drag, startPoint x: 648, startPoint y: 174, endPoint x: 656, endPoint y: 183, distance: 11.7
click at [656, 183] on div at bounding box center [658, 216] width 439 height 433
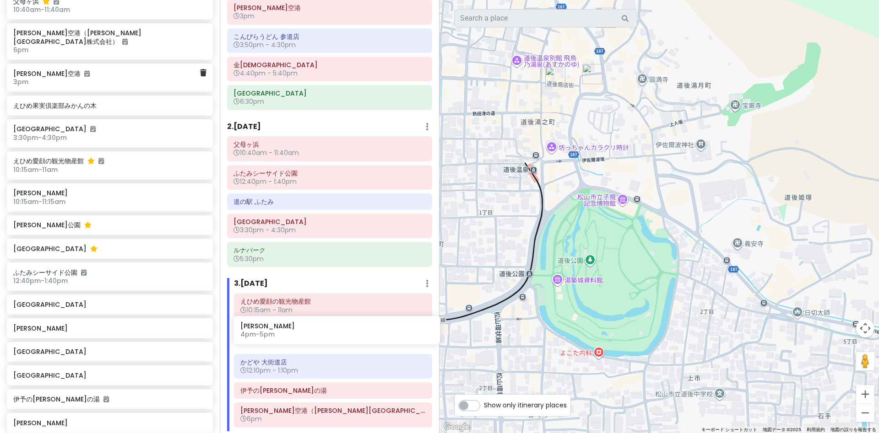
scroll to position [65, 0]
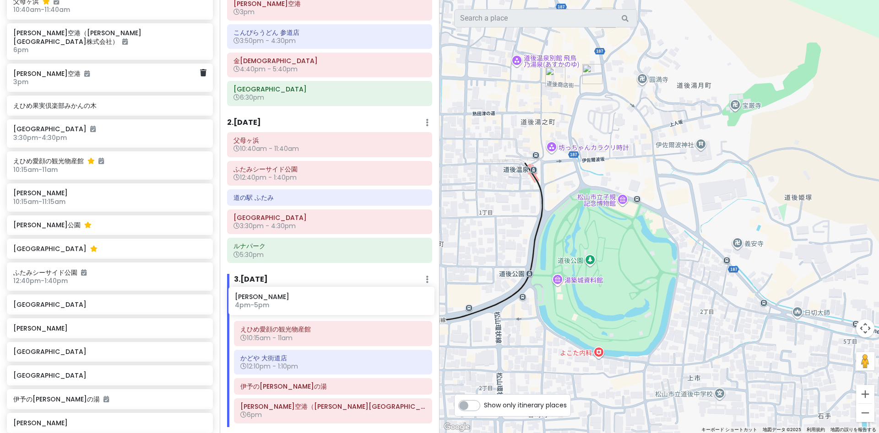
drag, startPoint x: 36, startPoint y: 198, endPoint x: 258, endPoint y: 302, distance: 244.4
click at [258, 302] on div "愛媛 香川 Private Change Dates Make a Copy Delete Trip Go Pro ⚡️ Give Feedback 💡 Su…" at bounding box center [439, 216] width 879 height 433
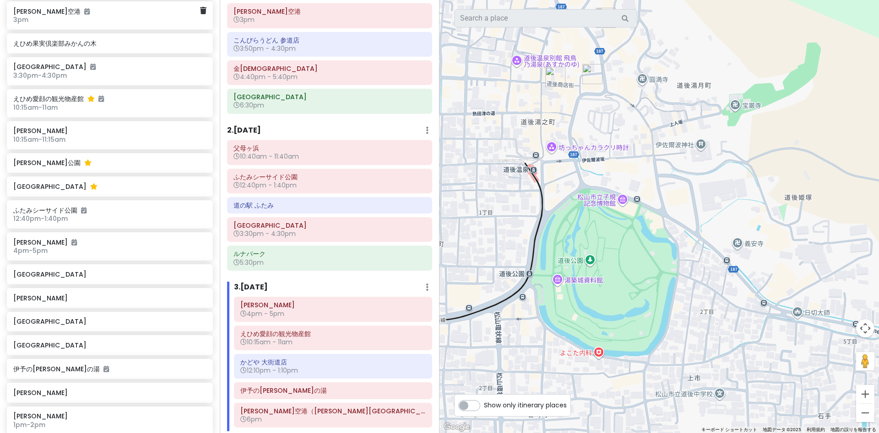
scroll to position [1068, 0]
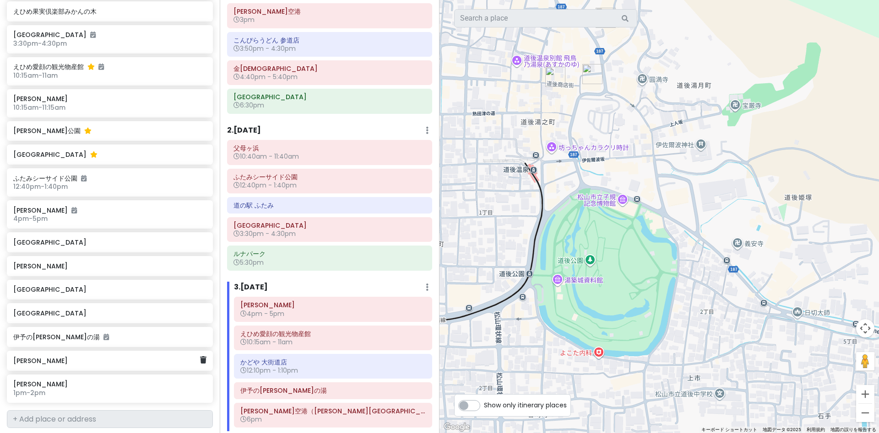
click at [206, 351] on div "[PERSON_NAME]" at bounding box center [110, 361] width 206 height 20
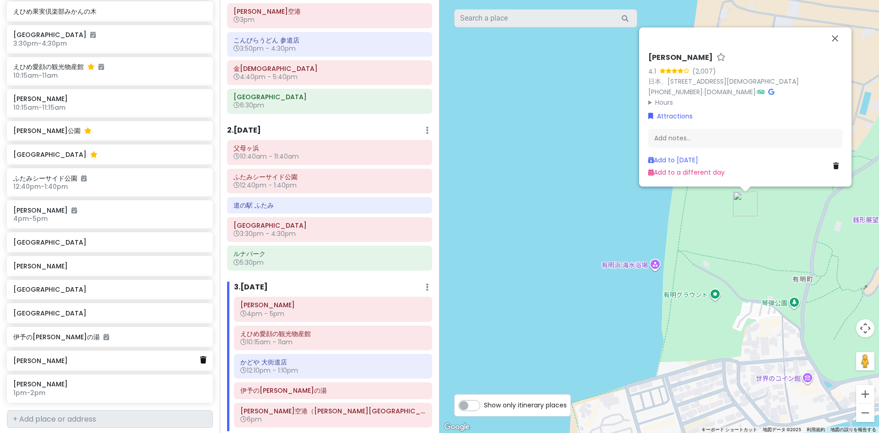
click at [204, 356] on icon at bounding box center [203, 359] width 6 height 7
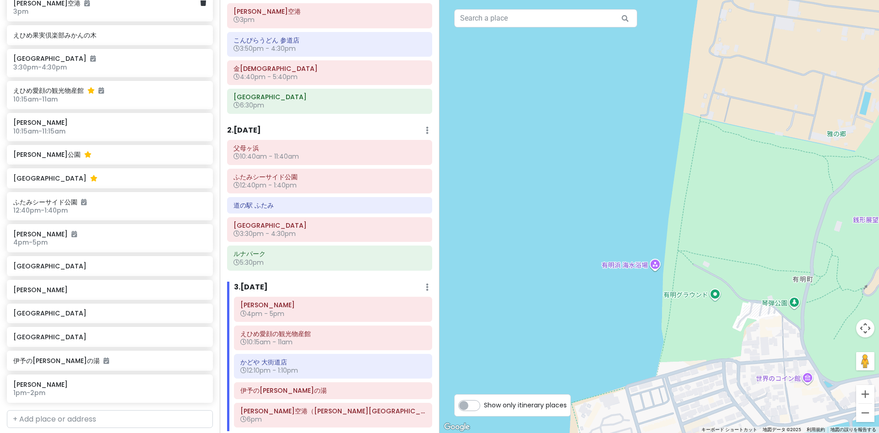
drag, startPoint x: 97, startPoint y: 321, endPoint x: 97, endPoint y: 315, distance: 5.5
click at [97, 319] on div "愛媛 香川 Private Change Dates Make a Copy Delete Trip Go Pro ⚡️ Give Feedback 💡 Su…" at bounding box center [110, 216] width 220 height 433
click at [98, 410] on input "text" at bounding box center [110, 419] width 206 height 18
type input "道後温泉"
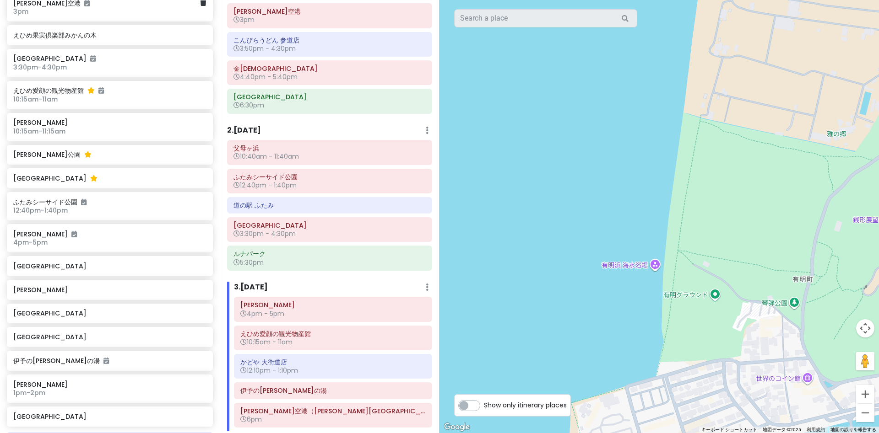
scroll to position [1068, 0]
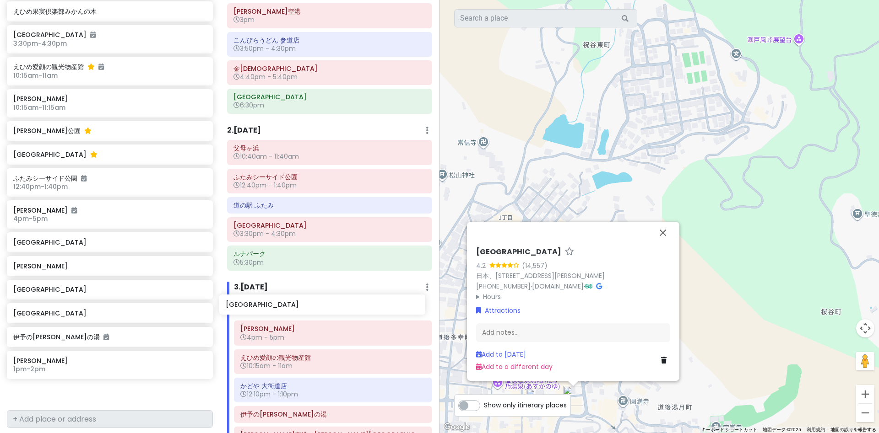
drag, startPoint x: 29, startPoint y: 291, endPoint x: 243, endPoint y: 313, distance: 215.3
click at [243, 313] on div "愛媛 香川 Private Change Dates Make a Copy Delete Trip Go Pro ⚡️ Give Feedback 💡 Su…" at bounding box center [439, 216] width 879 height 433
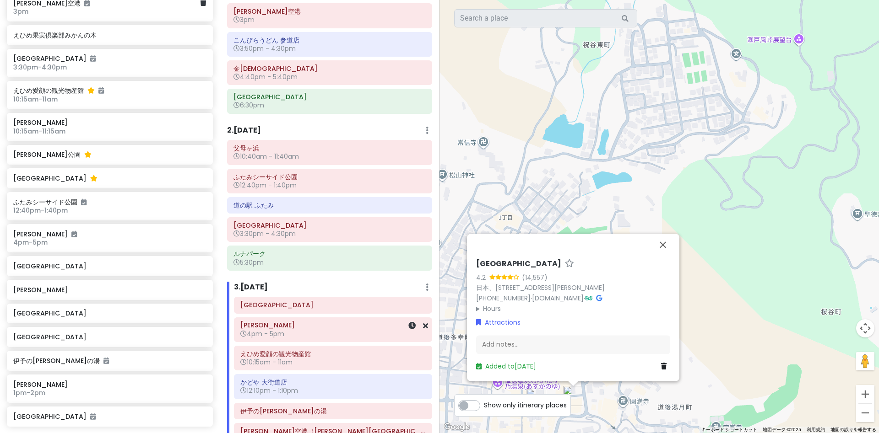
scroll to position [1044, 0]
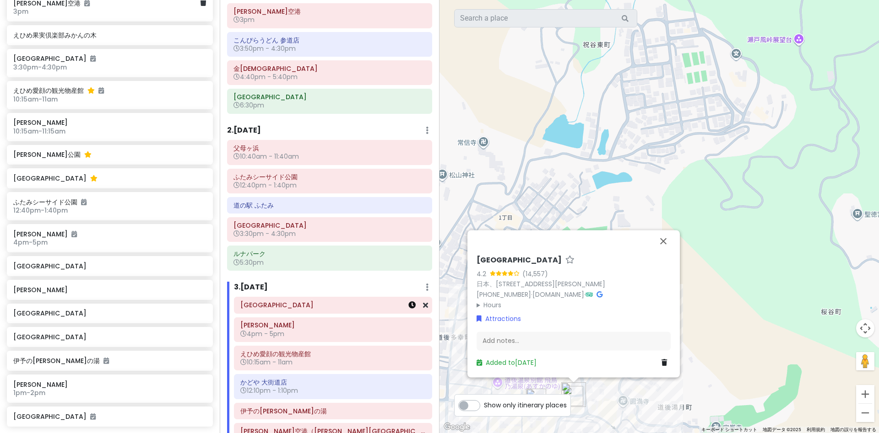
click at [410, 304] on icon at bounding box center [411, 305] width 7 height 7
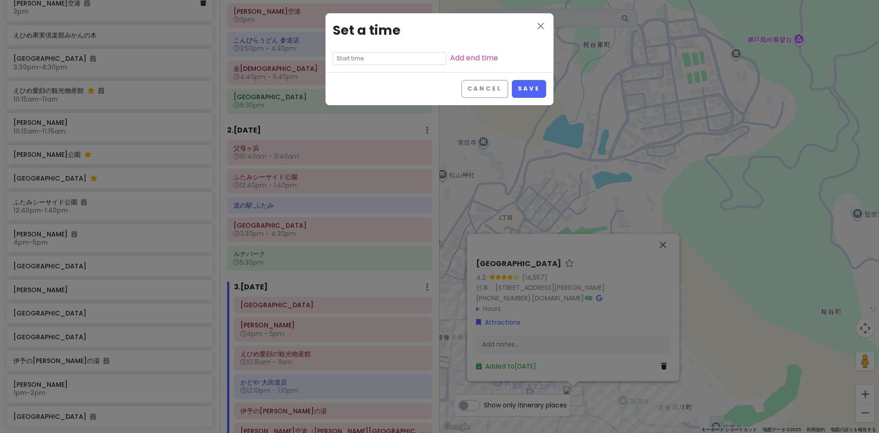
click at [358, 51] on div "close Set a time Add end time" at bounding box center [439, 42] width 228 height 59
click at [358, 59] on input "text" at bounding box center [389, 58] width 113 height 13
click at [343, 116] on li "10" at bounding box center [345, 115] width 25 height 11
type input "10:45 pm"
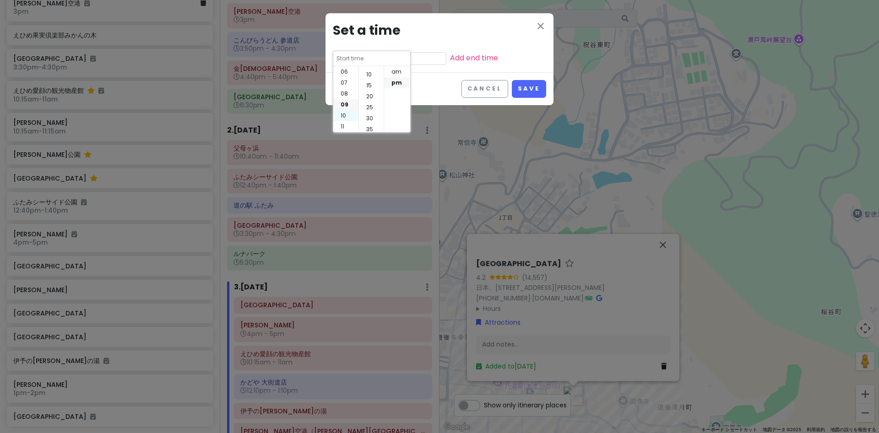
type input "10:45 pm"
click at [393, 73] on li "am" at bounding box center [396, 71] width 25 height 11
type input "10:45 am"
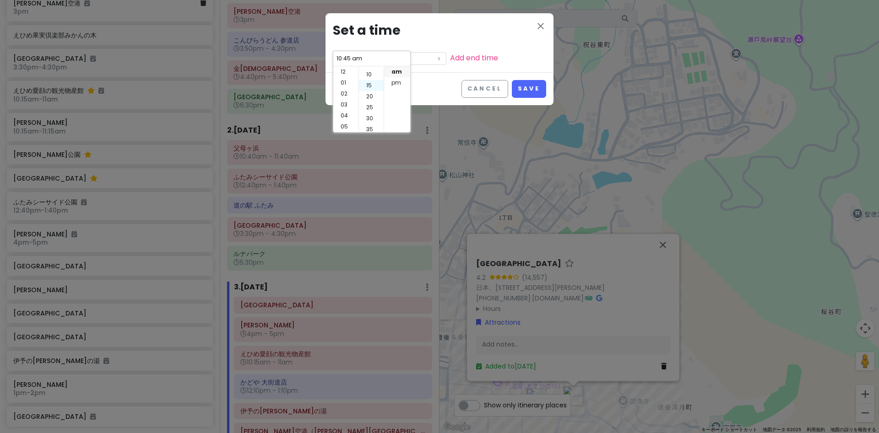
scroll to position [0, 0]
click at [364, 76] on li "00" at bounding box center [371, 71] width 25 height 11
type input "10:00 am"
click at [473, 54] on link "Add end time" at bounding box center [474, 58] width 48 height 11
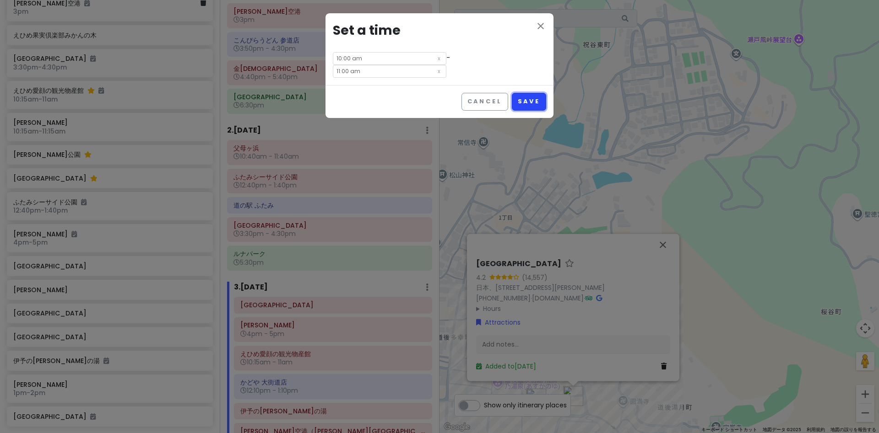
click at [529, 99] on button "Save" at bounding box center [529, 102] width 34 height 18
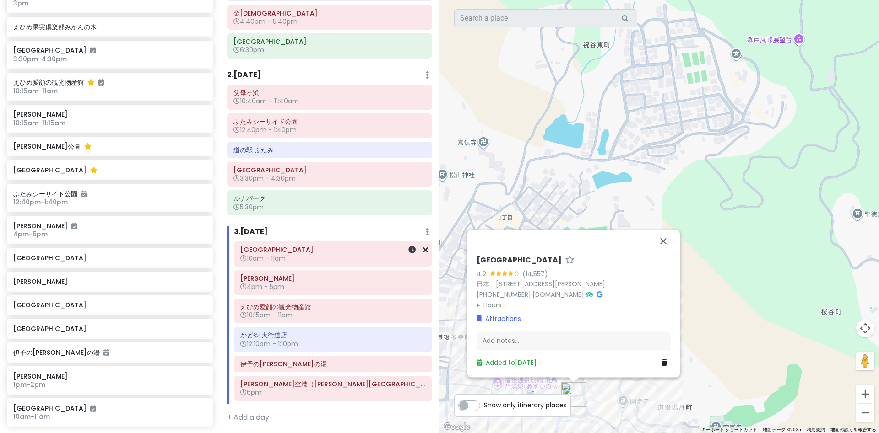
scroll to position [115, 0]
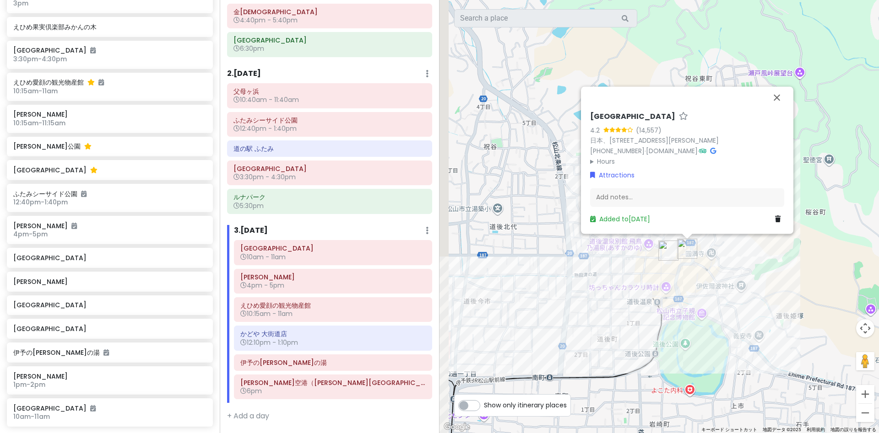
drag, startPoint x: 567, startPoint y: 367, endPoint x: 667, endPoint y: 343, distance: 102.6
click at [691, 337] on div "[GEOGRAPHIC_DATA] (14,557) 日本、[STREET_ADDRESS][PERSON_NAME] [PHONE_NUMBER] · [D…" at bounding box center [658, 216] width 439 height 433
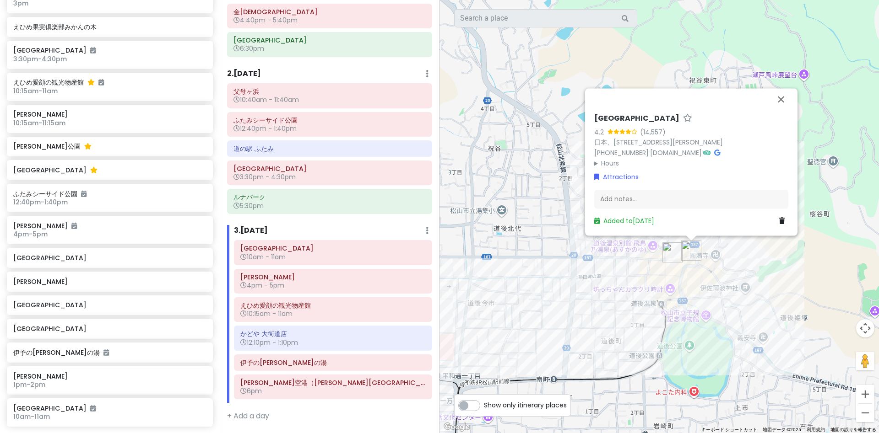
drag, startPoint x: 619, startPoint y: 345, endPoint x: 692, endPoint y: 334, distance: 74.2
click at [692, 334] on div "[GEOGRAPHIC_DATA] (14,557) 日本、[STREET_ADDRESS][PERSON_NAME] [PHONE_NUMBER] · [D…" at bounding box center [658, 216] width 439 height 433
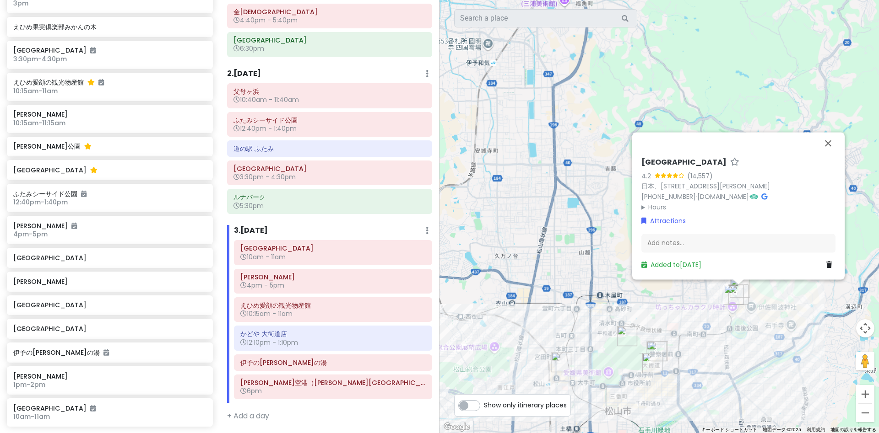
drag, startPoint x: 687, startPoint y: 329, endPoint x: 636, endPoint y: 342, distance: 52.8
click at [637, 342] on div "[GEOGRAPHIC_DATA] (14,557) 日本、[STREET_ADDRESS][PERSON_NAME] [PHONE_NUMBER] · [D…" at bounding box center [658, 216] width 439 height 433
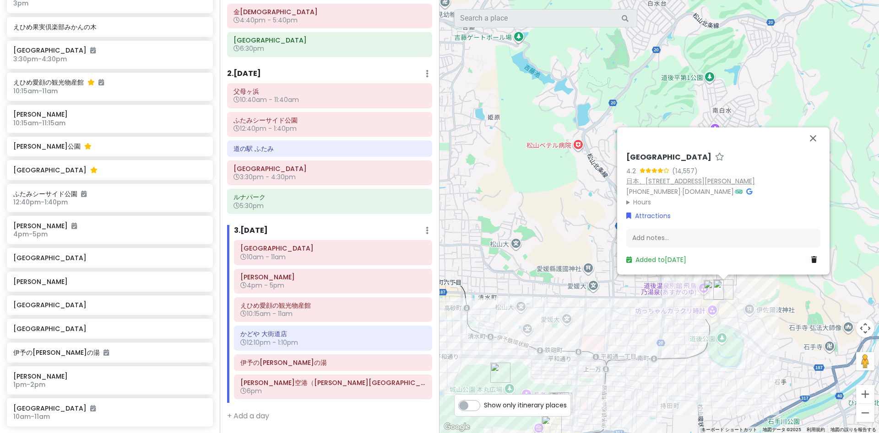
click at [691, 179] on link "日本、[STREET_ADDRESS][PERSON_NAME]" at bounding box center [690, 181] width 129 height 9
click at [413, 280] on icon at bounding box center [411, 277] width 7 height 7
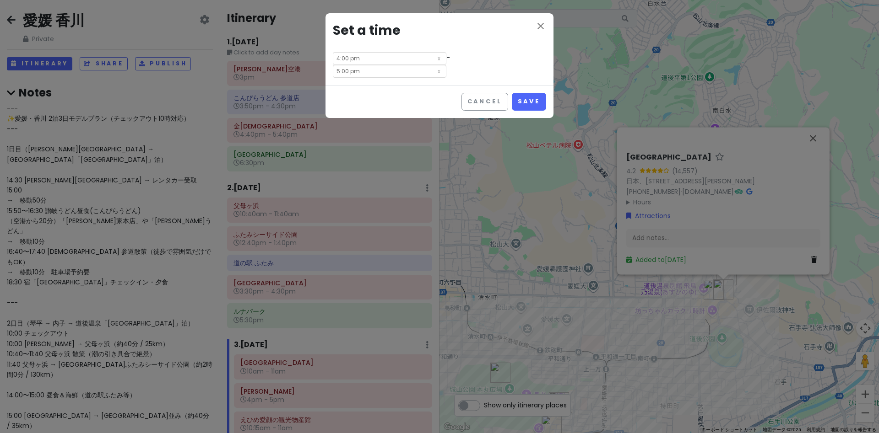
scroll to position [115, 0]
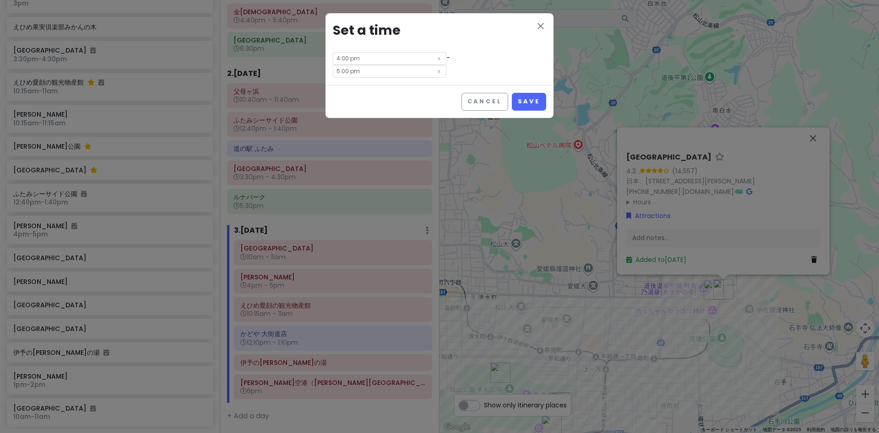
click at [384, 60] on input "4:00 pm" at bounding box center [389, 58] width 113 height 13
click at [341, 118] on li "10" at bounding box center [345, 115] width 25 height 11
type input "10:00 pm"
type input "11:00 pm"
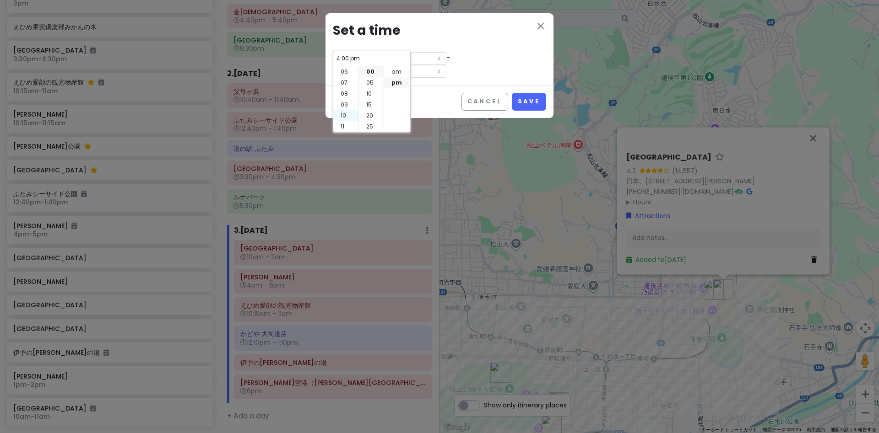
type input "10:00 pm"
click at [402, 73] on li "am" at bounding box center [396, 71] width 25 height 11
type input "10:00 am"
type input "11:00 am"
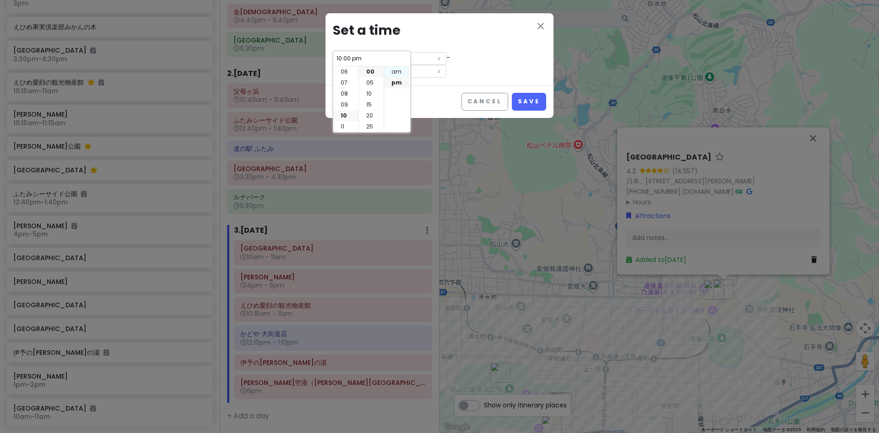
type input "10:00 am"
click at [348, 124] on li "11" at bounding box center [345, 126] width 25 height 11
type input "11:00 am"
type input "12:00 pm"
type input "11:00 am"
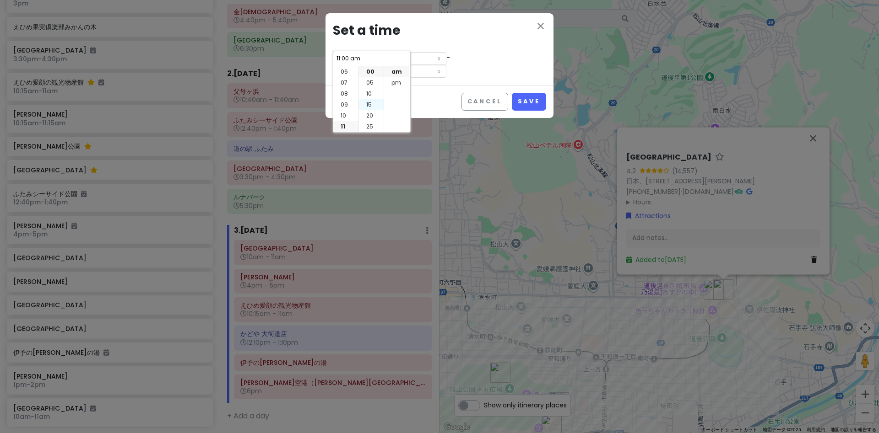
click at [372, 105] on li "15" at bounding box center [371, 104] width 25 height 11
type input "11:15 am"
type input "12:15 pm"
type input "11:15 am"
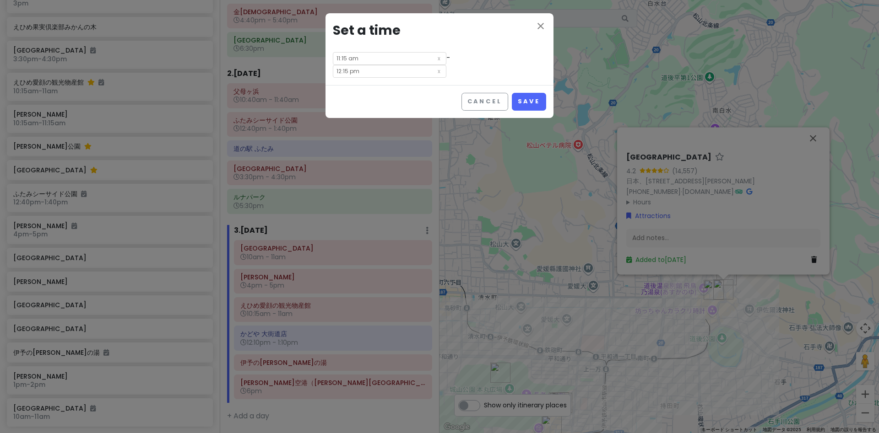
click at [456, 75] on div "close Set a time 11:15 am - 12:15 pm" at bounding box center [439, 49] width 228 height 72
click at [524, 101] on button "Save" at bounding box center [529, 102] width 34 height 18
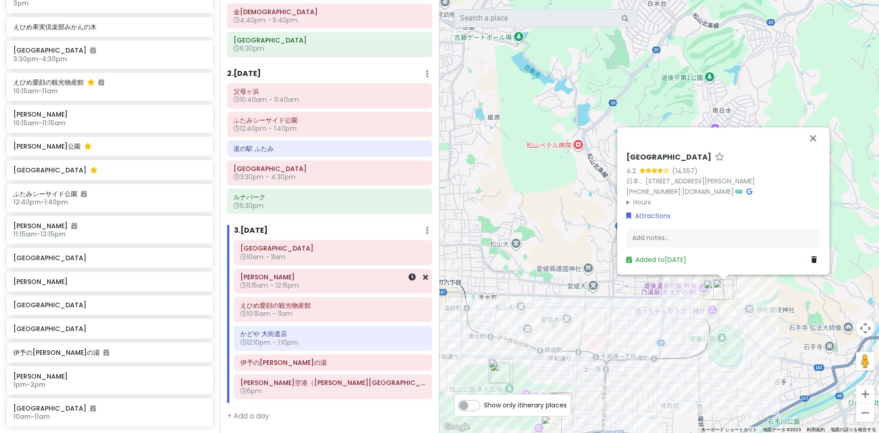
click at [307, 287] on h6 "11:15am - 12:15pm" at bounding box center [332, 285] width 185 height 8
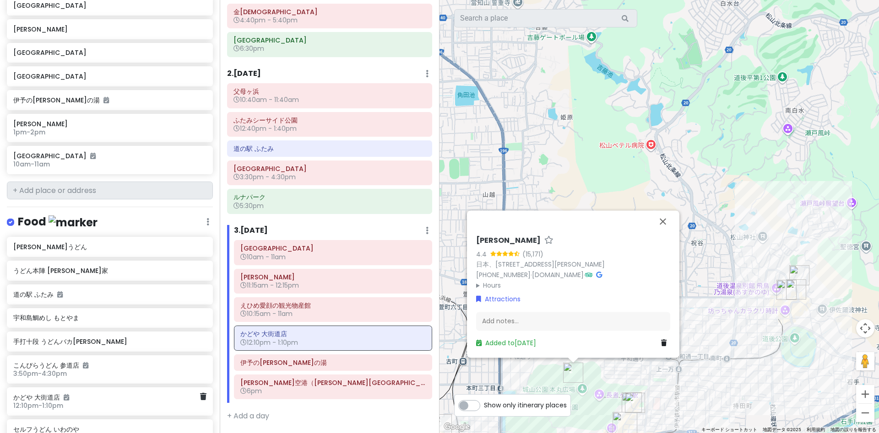
scroll to position [1368, 0]
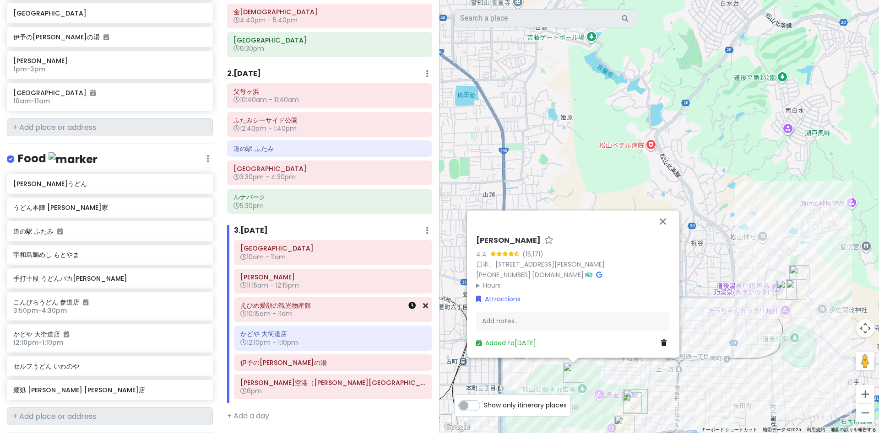
click at [410, 308] on icon at bounding box center [411, 305] width 7 height 7
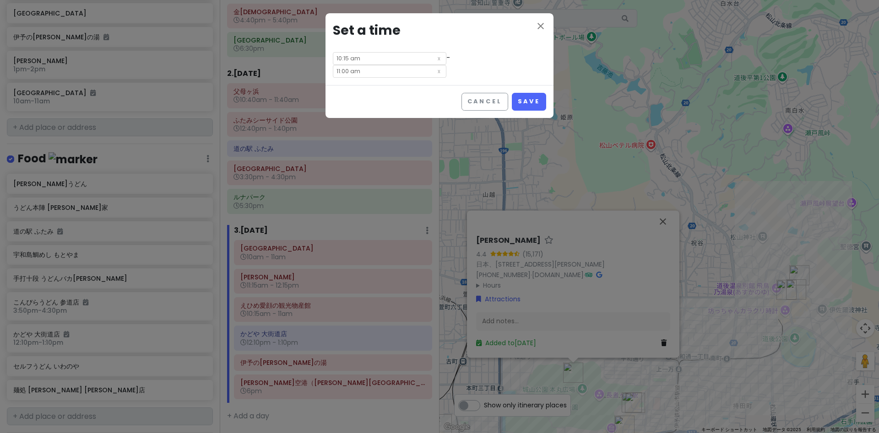
click at [353, 60] on input "10:15 am" at bounding box center [389, 58] width 113 height 13
click at [387, 82] on li "pm" at bounding box center [396, 82] width 25 height 11
type input "10:15 pm"
type input "11:00 pm"
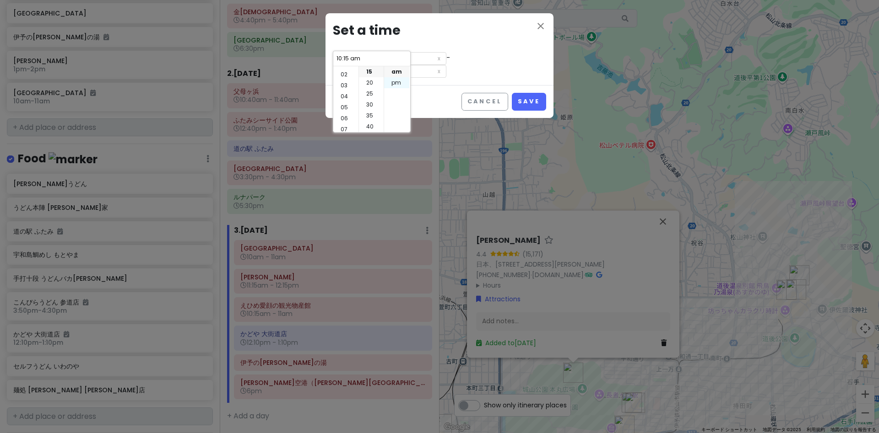
type input "10:15 pm"
click at [348, 73] on li "12" at bounding box center [345, 71] width 25 height 11
type input "12:15 pm"
type input "1:00 pm"
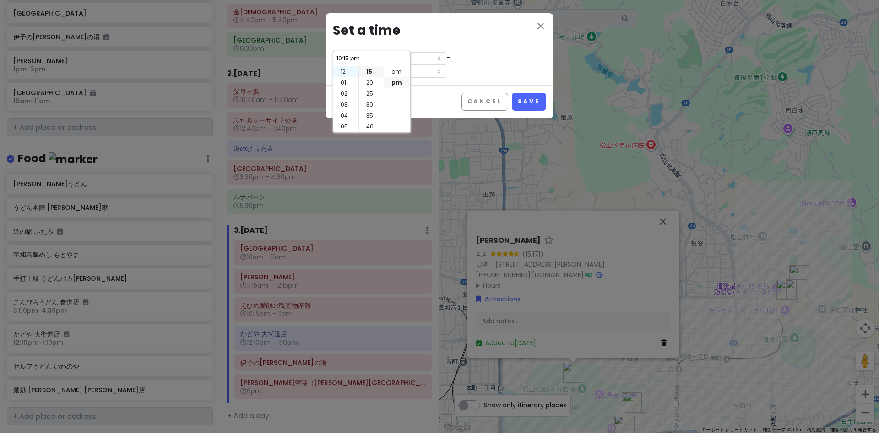
type input "12:15 pm"
click at [368, 94] on li "25" at bounding box center [371, 93] width 25 height 11
type input "12:25 pm"
type input "1:10 pm"
type input "12:25 pm"
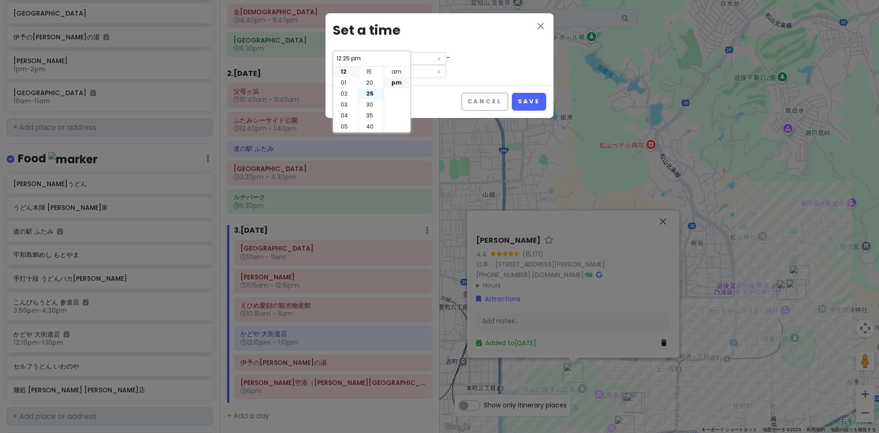
scroll to position [55, 0]
click at [464, 67] on div "close Set a time 12:25 pm - 1:10 pm" at bounding box center [439, 49] width 228 height 72
click at [537, 103] on button "Save" at bounding box center [529, 102] width 34 height 18
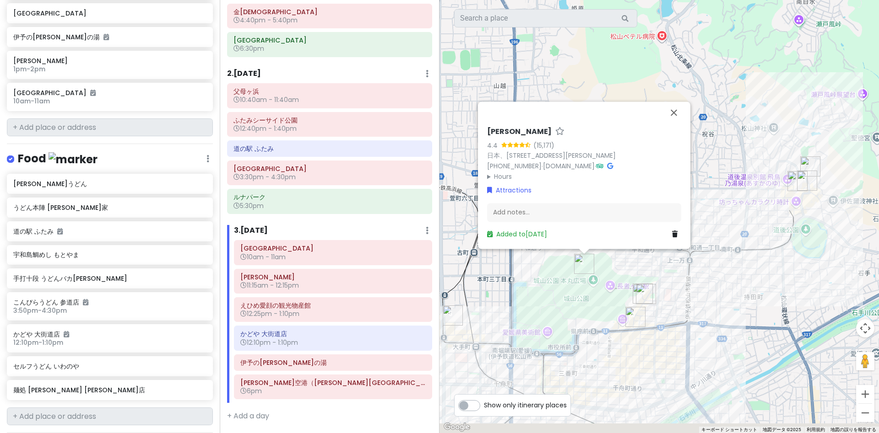
drag, startPoint x: 519, startPoint y: 379, endPoint x: 540, endPoint y: 255, distance: 126.2
click at [540, 256] on div "松山城 4.4 (15,171) 日本、〒790-0008 愛媛県松山市丸之内１ +81 89-921-4873 · www.matsuyamajo.jp ·…" at bounding box center [658, 216] width 439 height 433
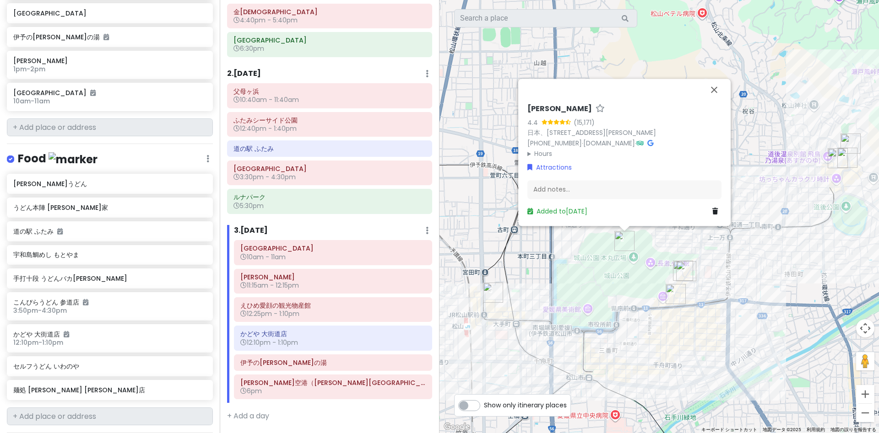
drag, startPoint x: 529, startPoint y: 264, endPoint x: 558, endPoint y: 265, distance: 28.4
click at [558, 265] on div "松山城 4.4 (15,171) 日本、〒790-0008 愛媛県松山市丸之内１ +81 89-921-4873 · www.matsuyamajo.jp ·…" at bounding box center [658, 216] width 439 height 433
click at [411, 335] on icon at bounding box center [411, 333] width 7 height 7
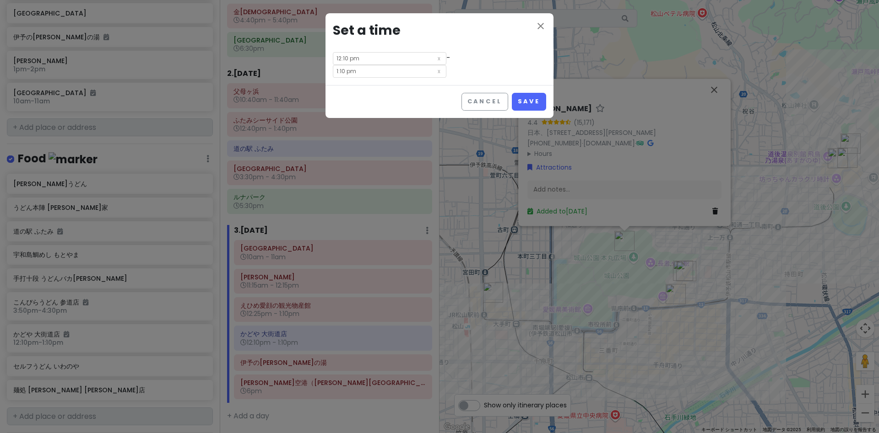
click at [360, 68] on input "1:10 pm" at bounding box center [389, 71] width 113 height 13
click at [345, 95] on li "02" at bounding box center [345, 95] width 25 height 11
type input "2:10 pm"
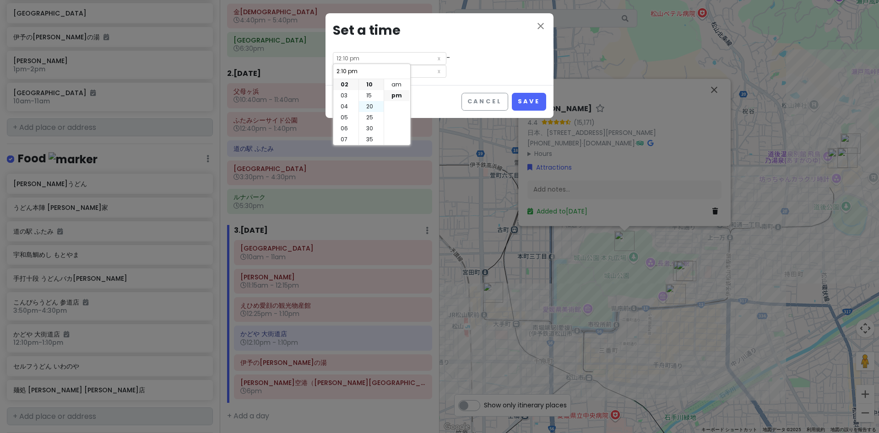
click at [373, 102] on li "20" at bounding box center [371, 106] width 25 height 11
type input "2:20 pm"
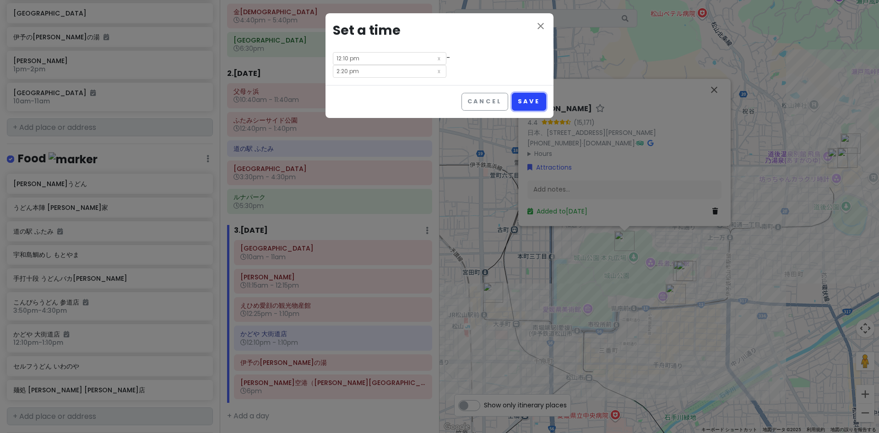
click at [537, 103] on button "Save" at bounding box center [529, 102] width 34 height 18
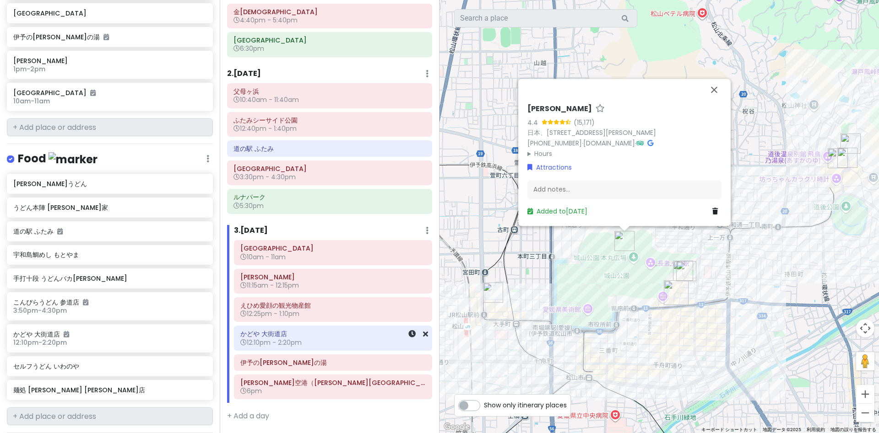
click at [408, 333] on div at bounding box center [412, 338] width 31 height 24
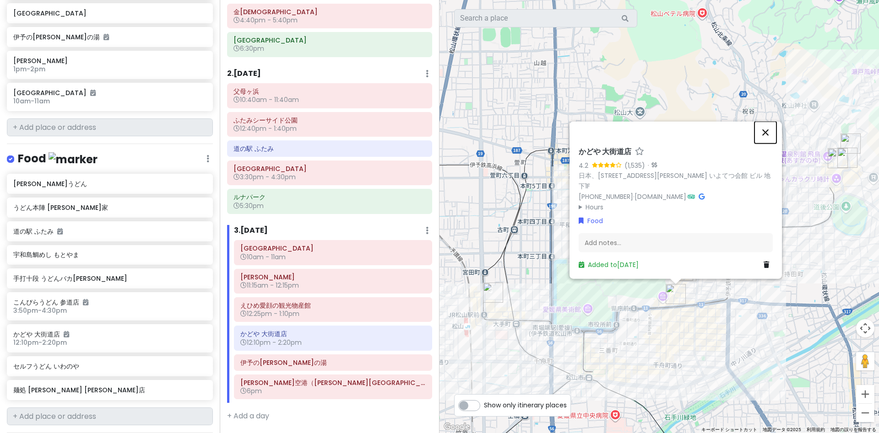
click at [765, 136] on button "閉じる" at bounding box center [765, 132] width 22 height 22
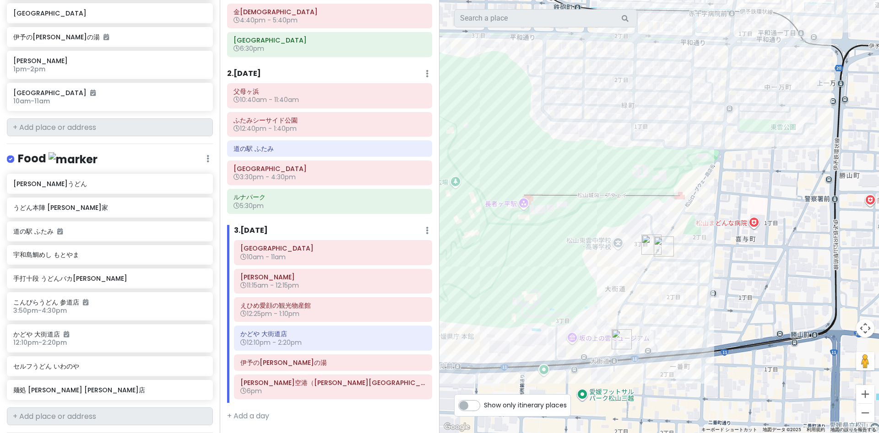
click at [687, 320] on div at bounding box center [658, 216] width 439 height 433
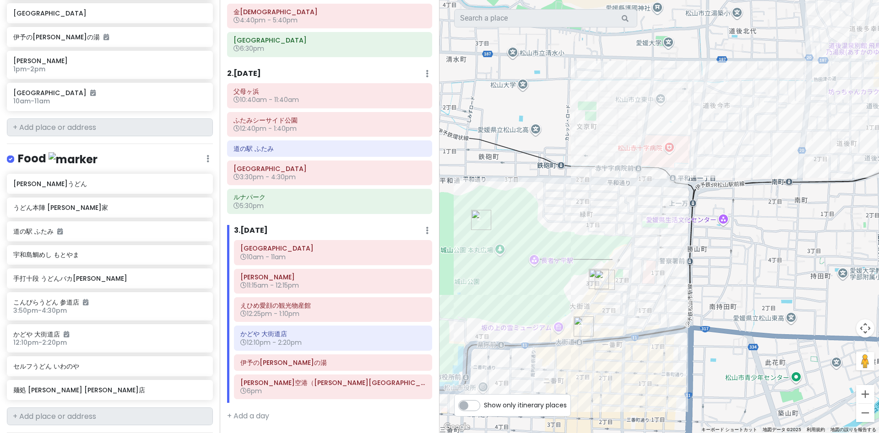
drag, startPoint x: 561, startPoint y: 296, endPoint x: 613, endPoint y: 291, distance: 52.5
click at [609, 292] on div at bounding box center [658, 216] width 439 height 433
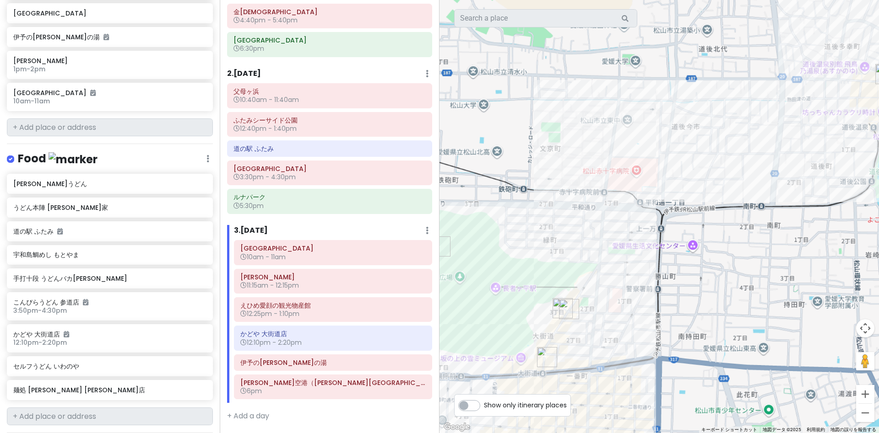
drag, startPoint x: 627, startPoint y: 325, endPoint x: 772, endPoint y: 305, distance: 146.0
click at [768, 305] on div at bounding box center [658, 216] width 439 height 433
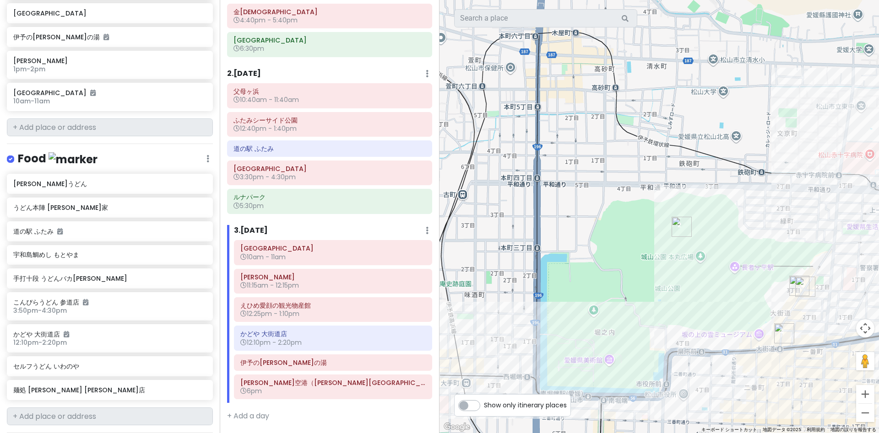
drag, startPoint x: 626, startPoint y: 297, endPoint x: 523, endPoint y: 305, distance: 102.8
click at [523, 305] on div at bounding box center [658, 216] width 439 height 433
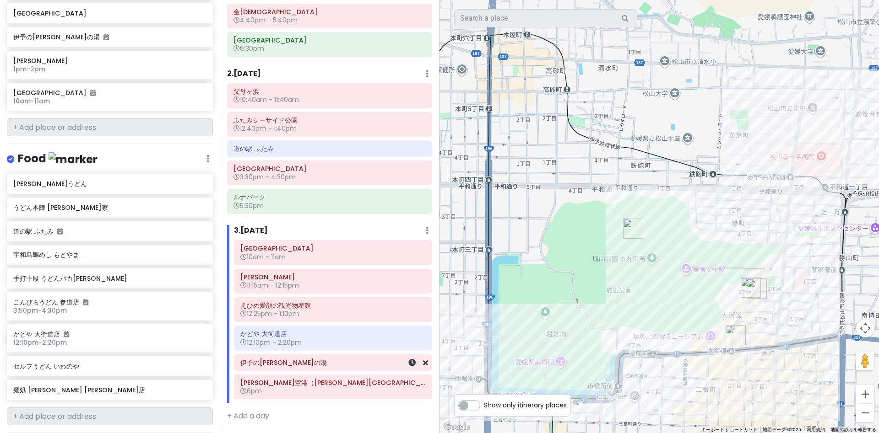
click at [408, 363] on div at bounding box center [412, 363] width 31 height 16
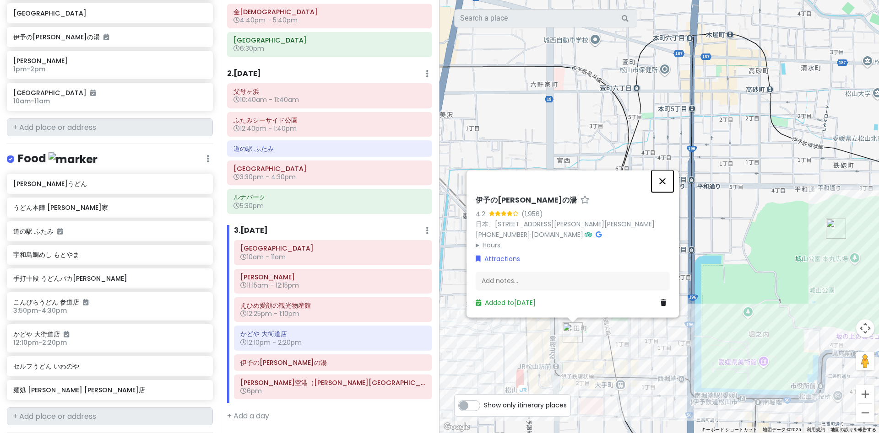
click at [661, 180] on button "閉じる" at bounding box center [662, 181] width 22 height 22
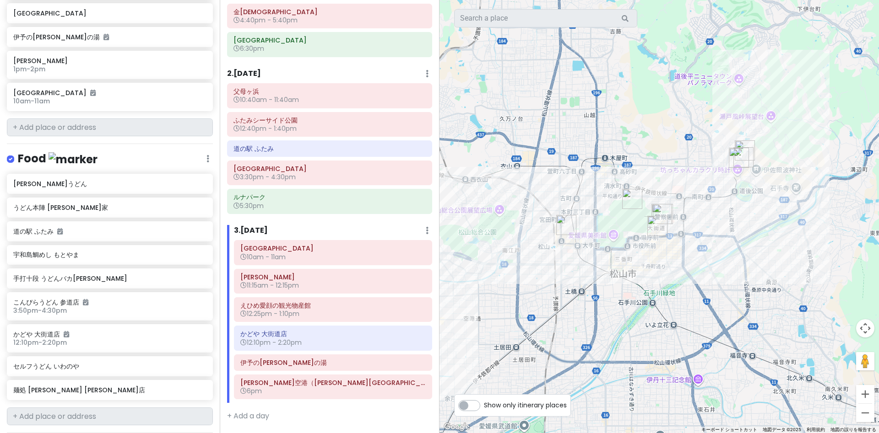
drag, startPoint x: 513, startPoint y: 182, endPoint x: 572, endPoint y: 181, distance: 58.6
click at [572, 181] on div at bounding box center [658, 216] width 439 height 433
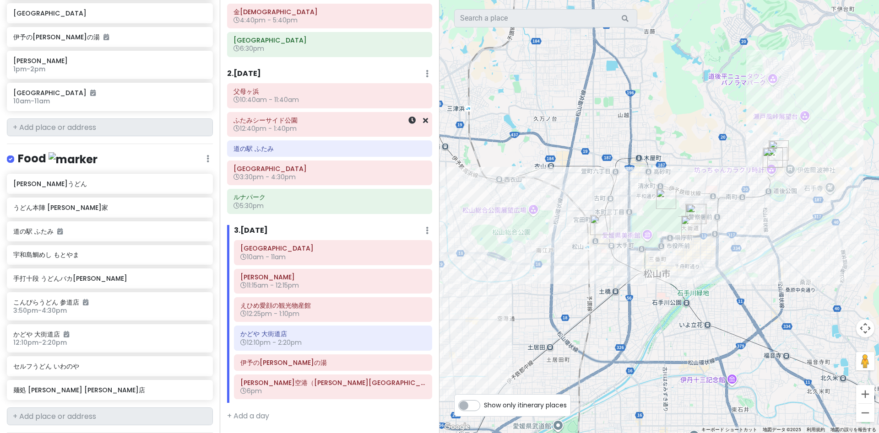
click at [281, 124] on h6 "ふたみシーサイド公園" at bounding box center [329, 120] width 192 height 8
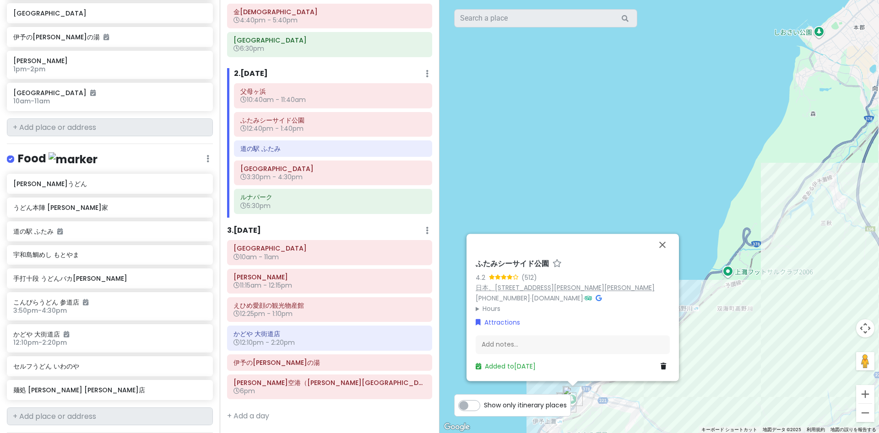
click at [560, 287] on link "日本、〒799-3207 愛媛県伊予市双海町高岸甲２３２６-２" at bounding box center [564, 287] width 179 height 9
click at [261, 152] on h6 "道の駅 ふたみ" at bounding box center [332, 149] width 185 height 8
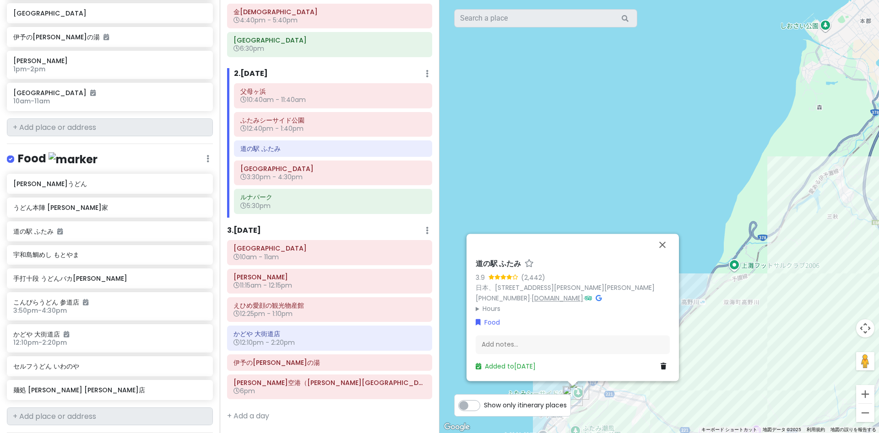
click at [565, 296] on link "[DOMAIN_NAME]" at bounding box center [557, 298] width 52 height 9
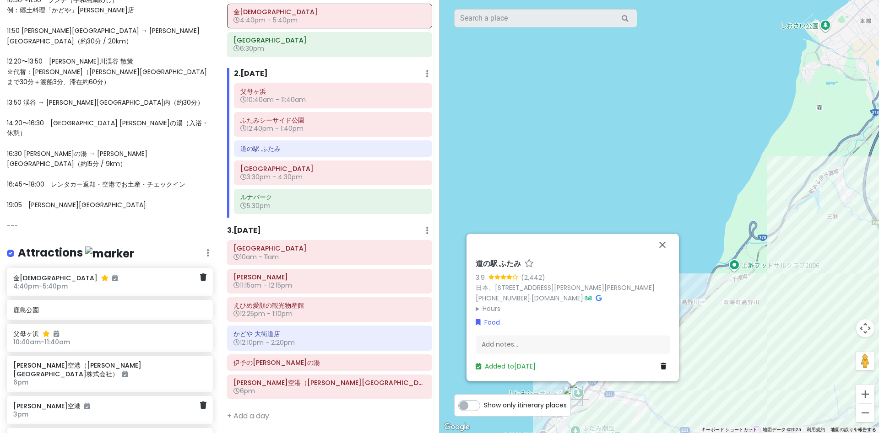
scroll to position [631, 0]
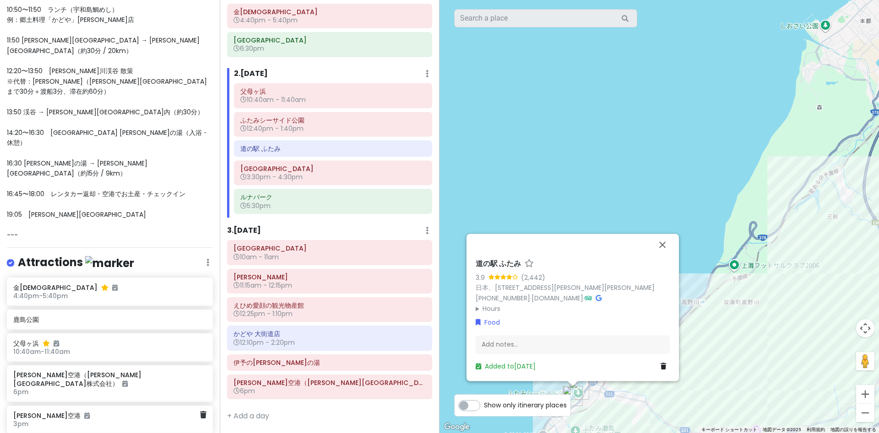
type textarea "x"
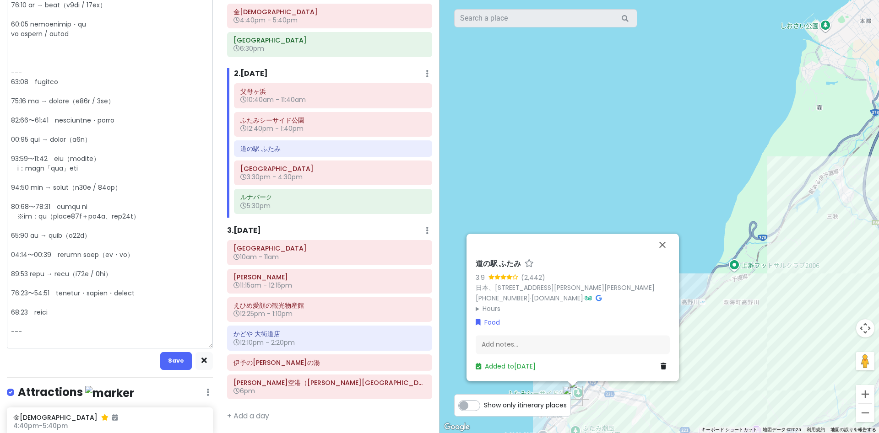
scroll to position [442, 0]
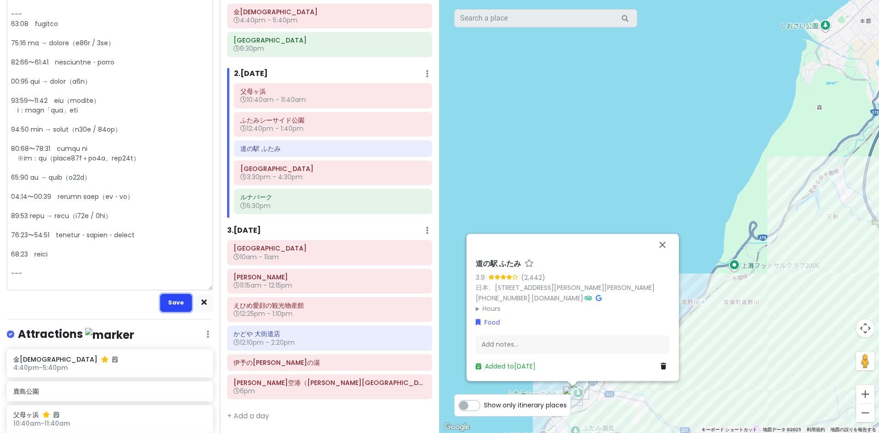
click at [180, 304] on button "Save" at bounding box center [176, 303] width 32 height 18
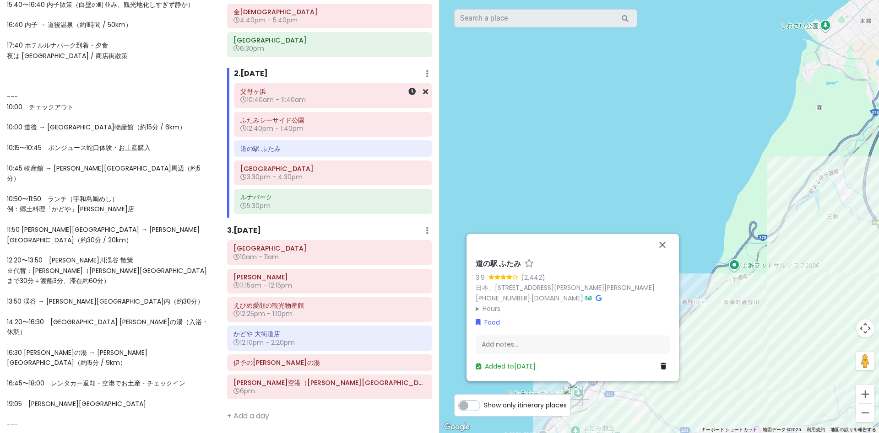
click at [331, 92] on h6 "父母ヶ浜" at bounding box center [332, 91] width 185 height 8
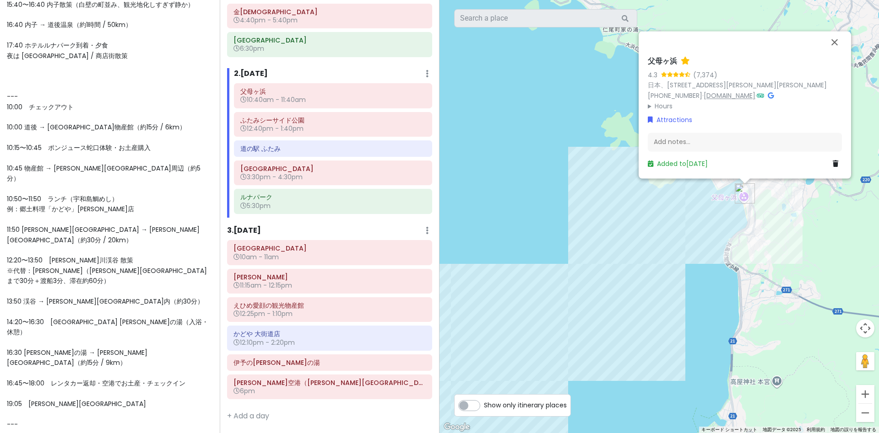
click at [734, 100] on link "www.mitoyo-kanko.com" at bounding box center [729, 95] width 52 height 9
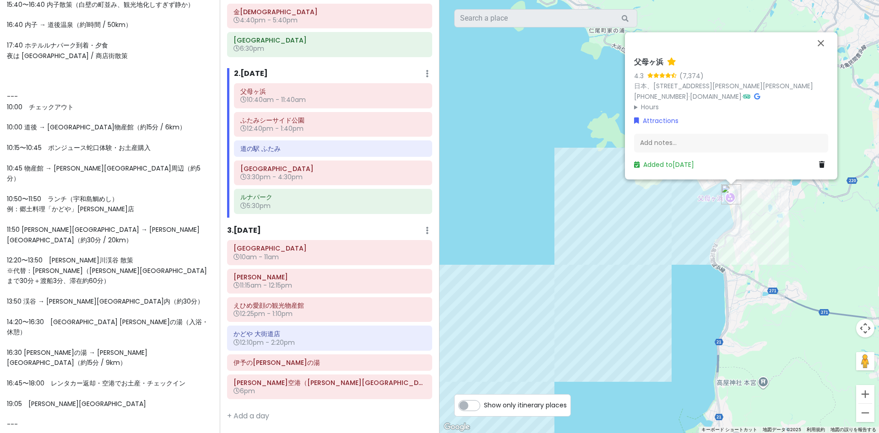
drag, startPoint x: 498, startPoint y: 146, endPoint x: 369, endPoint y: 147, distance: 129.0
click at [439, 147] on div "2 4 5 3 1 父母ヶ浜 4.3 (7,374) 日本、〒769-1404 香川県三豊市仁尾町仁尾乙２０３−３ +81 875-56-5880 · www…" at bounding box center [658, 216] width 439 height 433
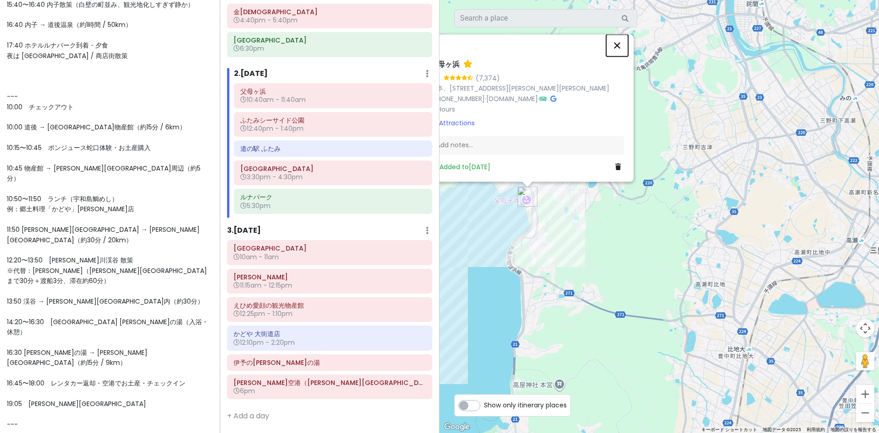
click at [622, 45] on button "閉じる" at bounding box center [617, 45] width 22 height 22
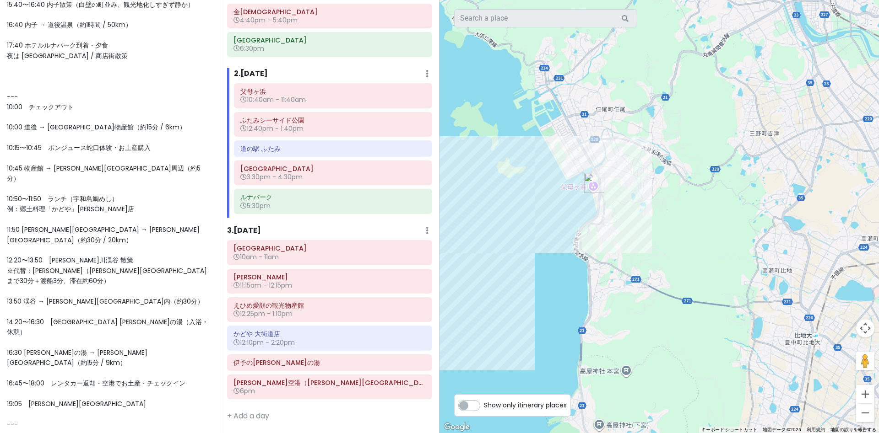
drag, startPoint x: 584, startPoint y: 258, endPoint x: 590, endPoint y: 281, distance: 23.8
click at [659, 241] on div at bounding box center [658, 216] width 439 height 433
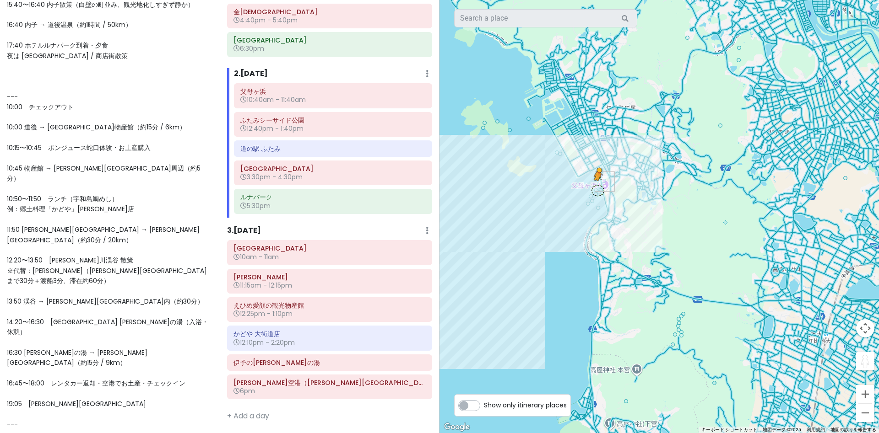
drag, startPoint x: 865, startPoint y: 356, endPoint x: 598, endPoint y: 189, distance: 314.9
click at [598, 189] on div "4 2 5 3 1 キーボードでのドラッグ操作を有効にするには、Alt+Enter キーを押します。キーボードでのドラッグが有効になったら、矢印キーを使用して…" at bounding box center [658, 216] width 439 height 433
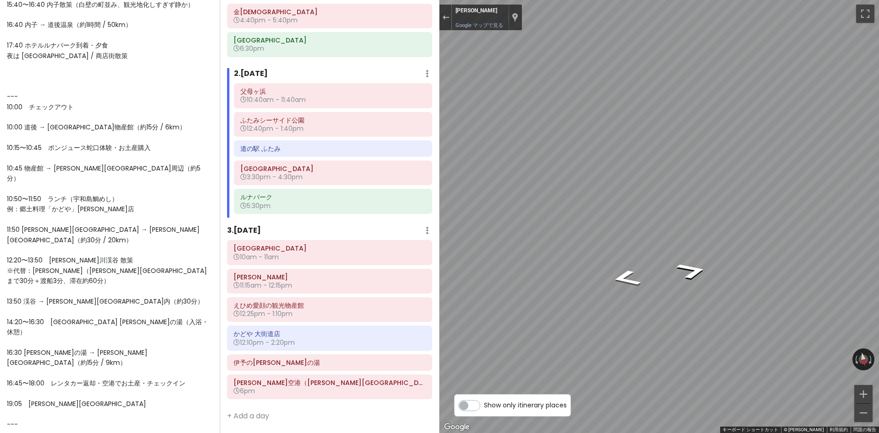
click at [384, 248] on div "愛媛 香川 Private Change Dates Make a Copy Delete Trip Go Pro ⚡️ Give Feedback 💡 Su…" at bounding box center [439, 216] width 879 height 433
click at [437, 248] on div "愛媛 香川 Private Change Dates Make a Copy Delete Trip Go Pro ⚡️ Give Feedback 💡 Su…" at bounding box center [439, 216] width 879 height 433
click at [423, 240] on div "愛媛 香川 Private Change Dates Make a Copy Delete Trip Go Pro ⚡️ Give Feedback 💡 Su…" at bounding box center [439, 216] width 879 height 433
click at [584, 217] on div "1" at bounding box center [658, 216] width 439 height 433
drag, startPoint x: 583, startPoint y: 217, endPoint x: 436, endPoint y: 200, distance: 148.4
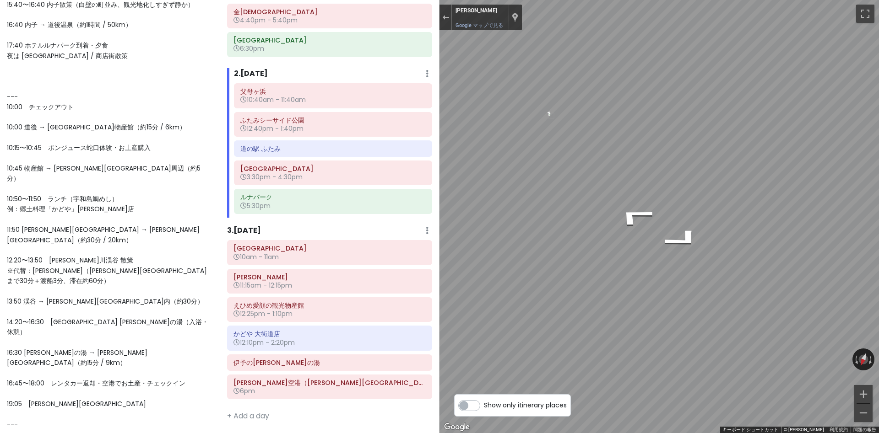
click at [436, 200] on div "愛媛 香川 Private Change Dates Make a Copy Delete Trip Go Pro ⚡️ Give Feedback 💡 Su…" at bounding box center [439, 216] width 879 height 433
click at [405, 195] on div "愛媛 香川 Private Change Dates Make a Copy Delete Trip Go Pro ⚡️ Give Feedback 💡 Su…" at bounding box center [439, 216] width 879 height 433
click at [420, 187] on div "愛媛 香川 Private Change Dates Make a Copy Delete Trip Go Pro ⚡️ Give Feedback 💡 Su…" at bounding box center [439, 216] width 879 height 433
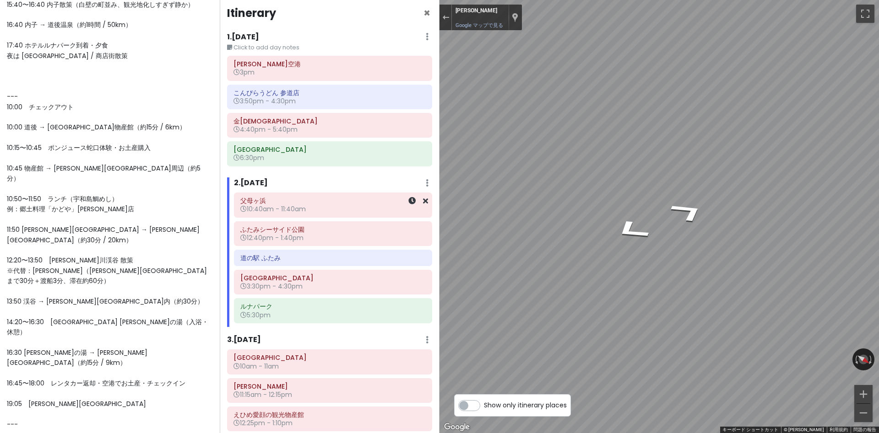
scroll to position [0, 0]
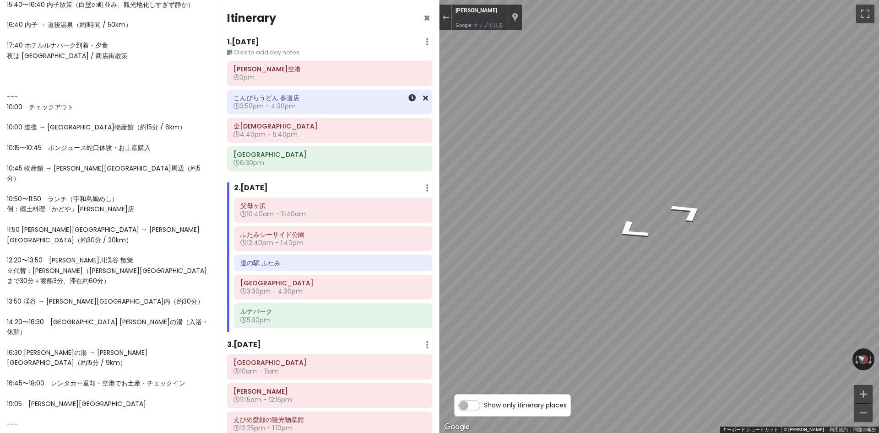
click at [260, 99] on h6 "こんぴらうどん 参道店" at bounding box center [329, 98] width 192 height 8
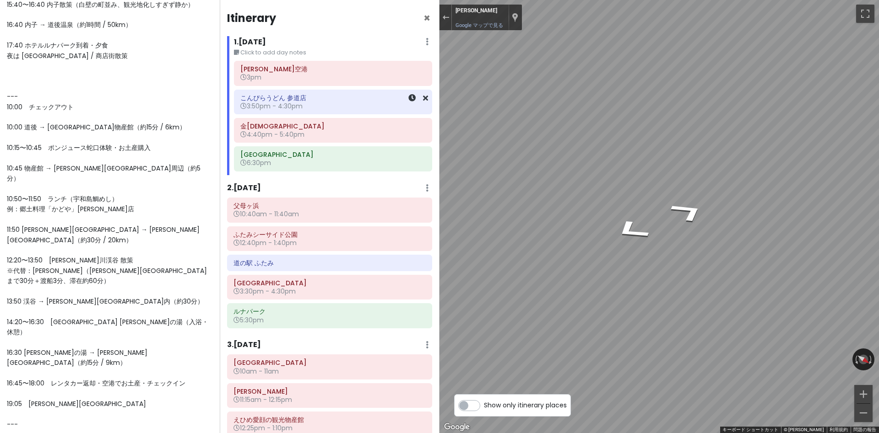
click at [282, 104] on span "3:50pm - 4:30pm" at bounding box center [271, 106] width 62 height 9
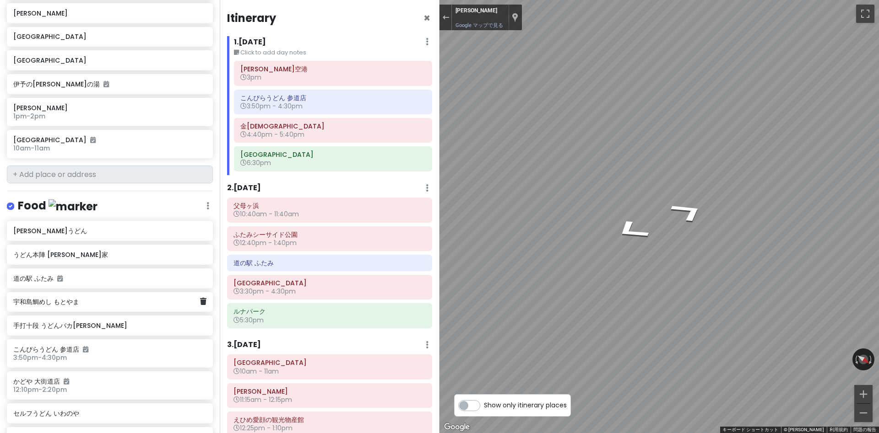
scroll to position [1389, 0]
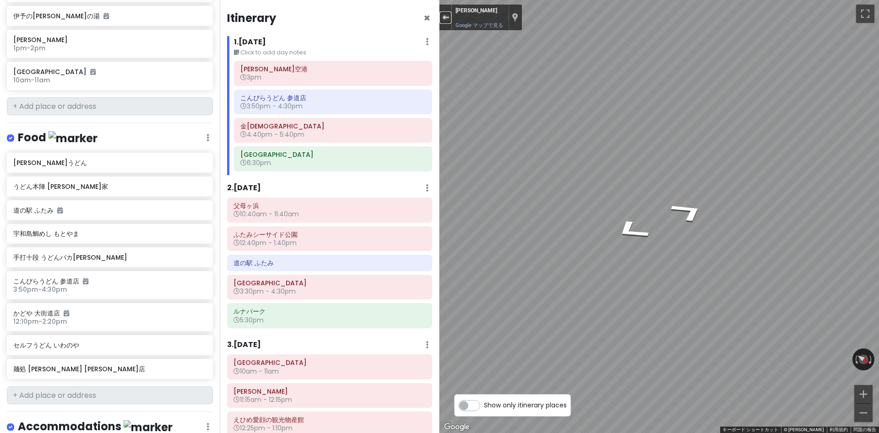
click at [444, 17] on div "ストリートビューを終了する" at bounding box center [445, 17] width 7 height 5
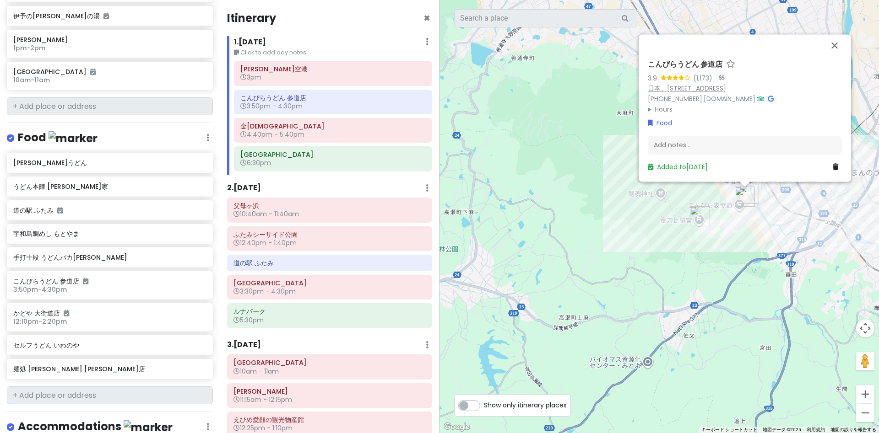
click at [721, 91] on link "日本、[STREET_ADDRESS]" at bounding box center [686, 88] width 78 height 9
